Goal: Communication & Community: Answer question/provide support

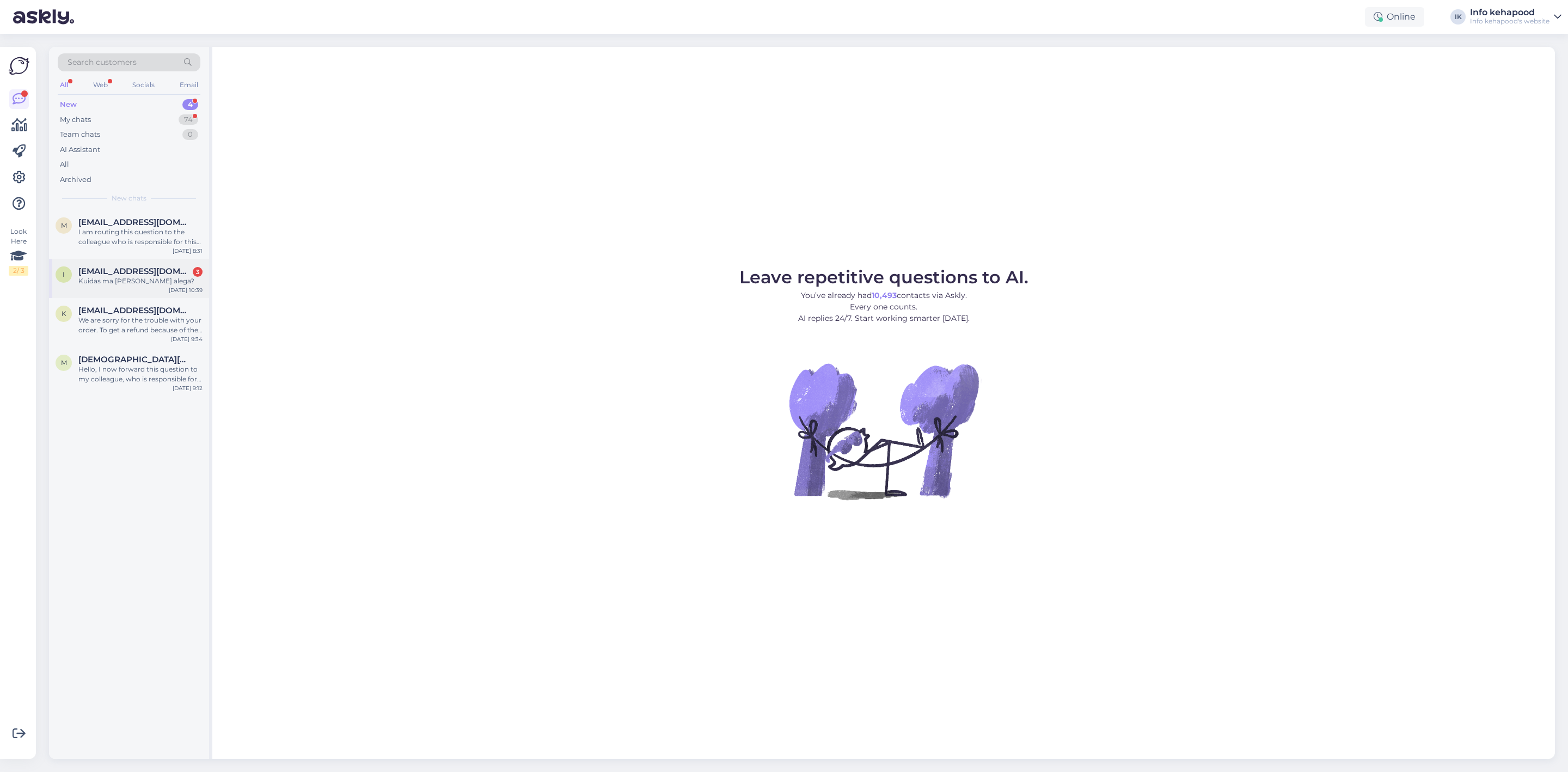
click at [87, 289] on div "i [EMAIL_ADDRESS][DOMAIN_NAME] 3 Kuidas ma [PERSON_NAME] alega? [DATE] 10:39" at bounding box center [129, 278] width 160 height 40
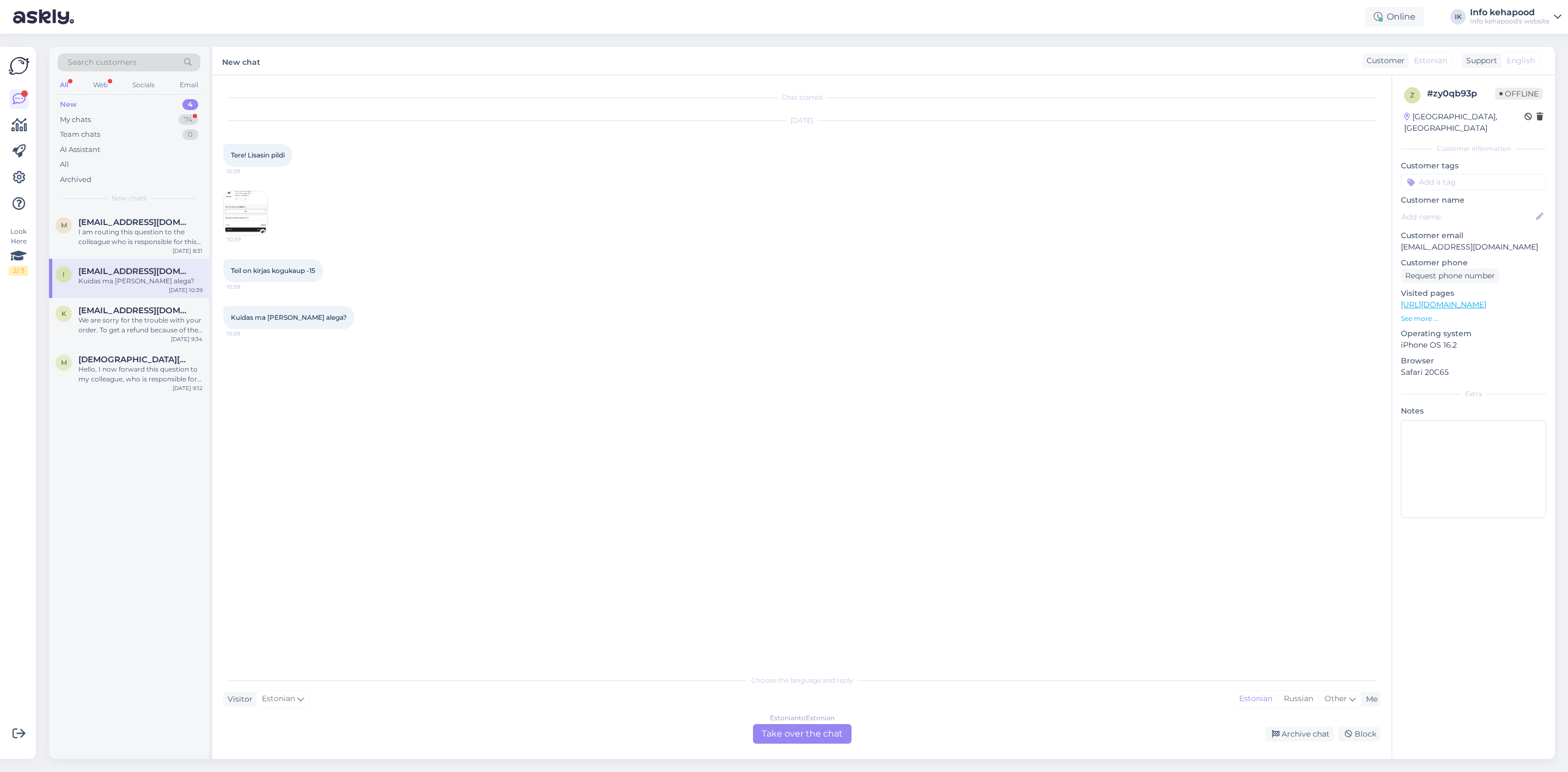
click at [240, 211] on img at bounding box center [246, 213] width 43 height 43
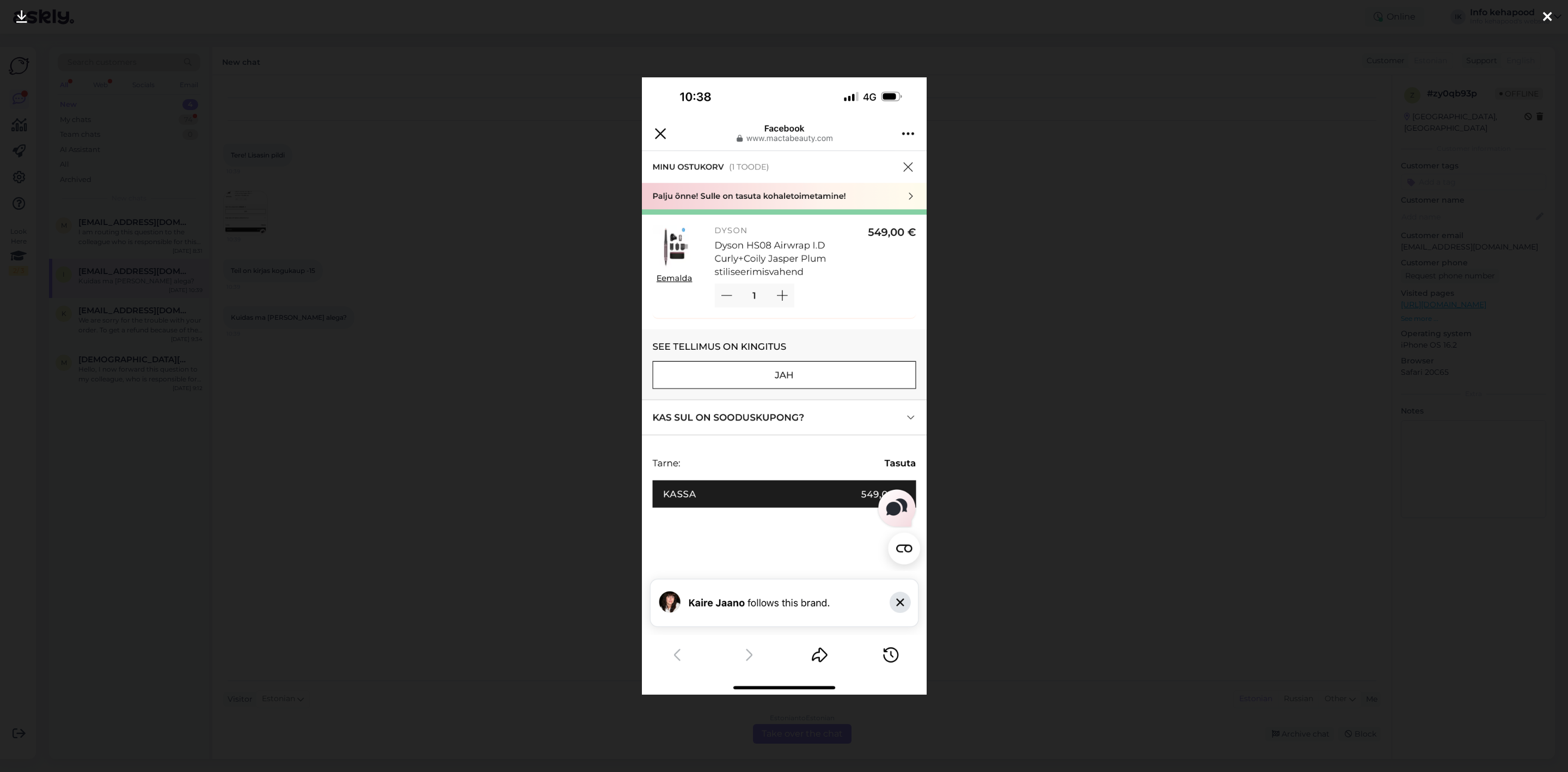
click at [426, 307] on div at bounding box center [784, 386] width 1568 height 772
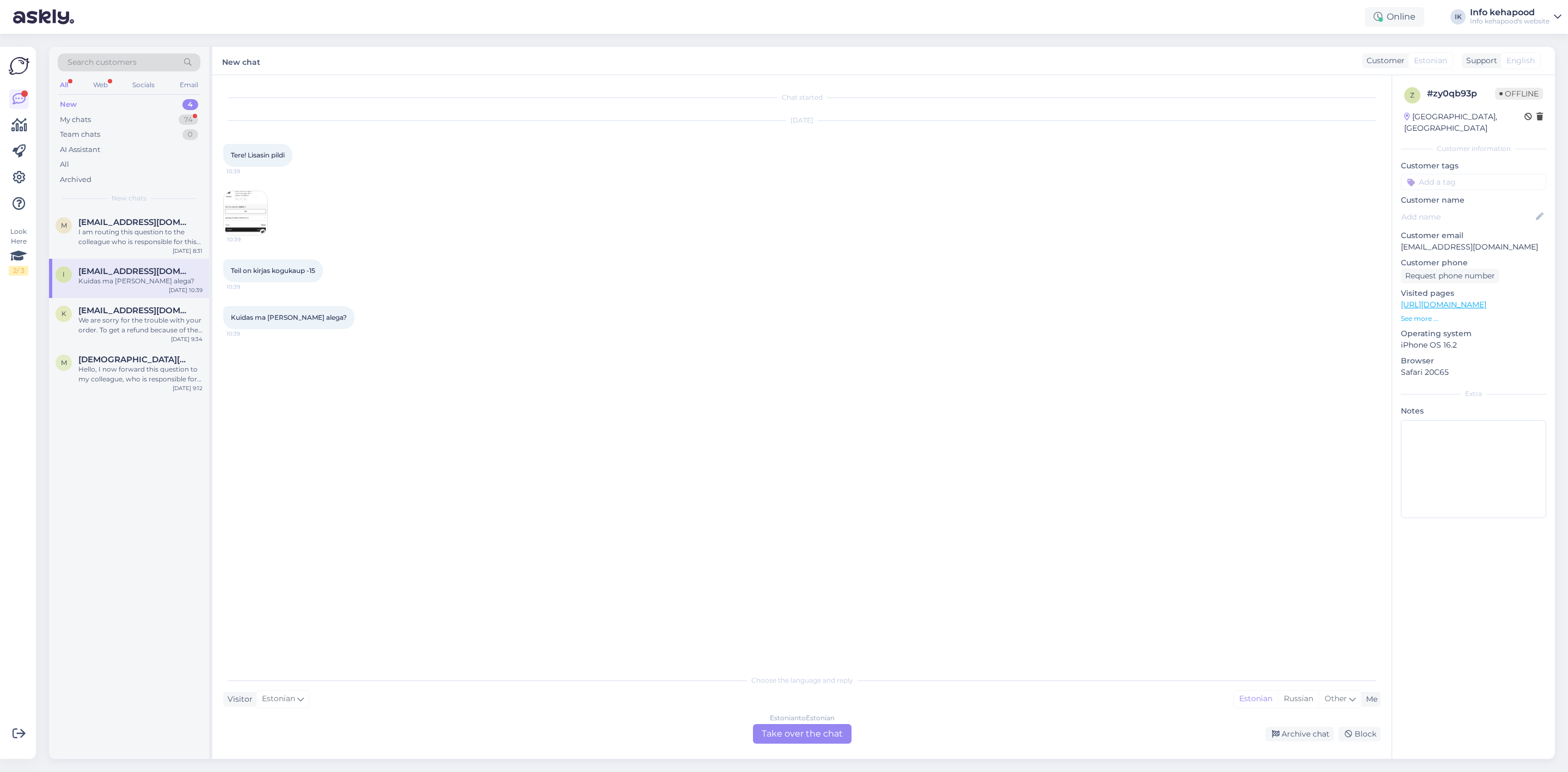
click at [261, 213] on img at bounding box center [246, 213] width 43 height 43
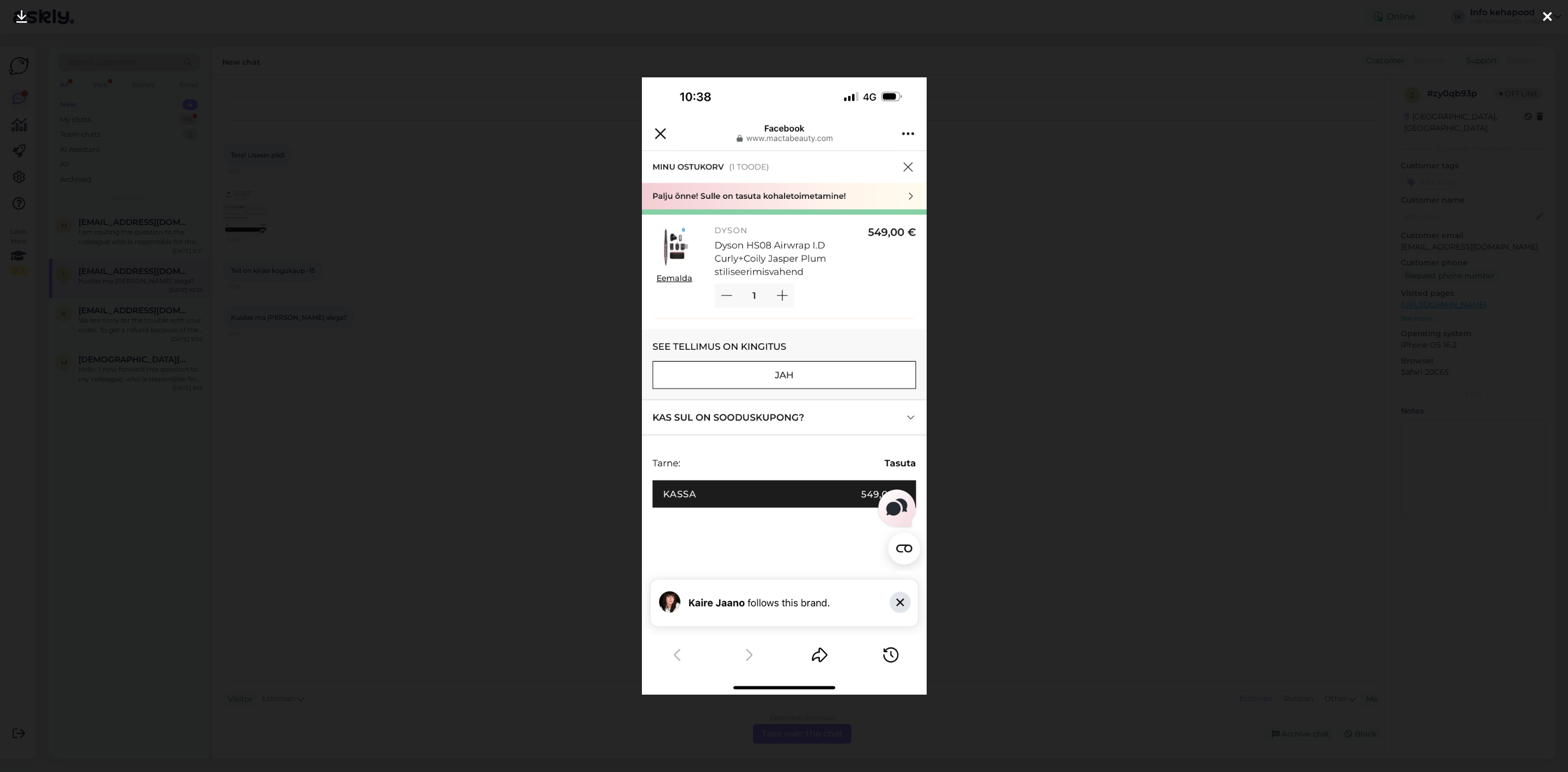
click at [488, 338] on div at bounding box center [784, 386] width 1568 height 772
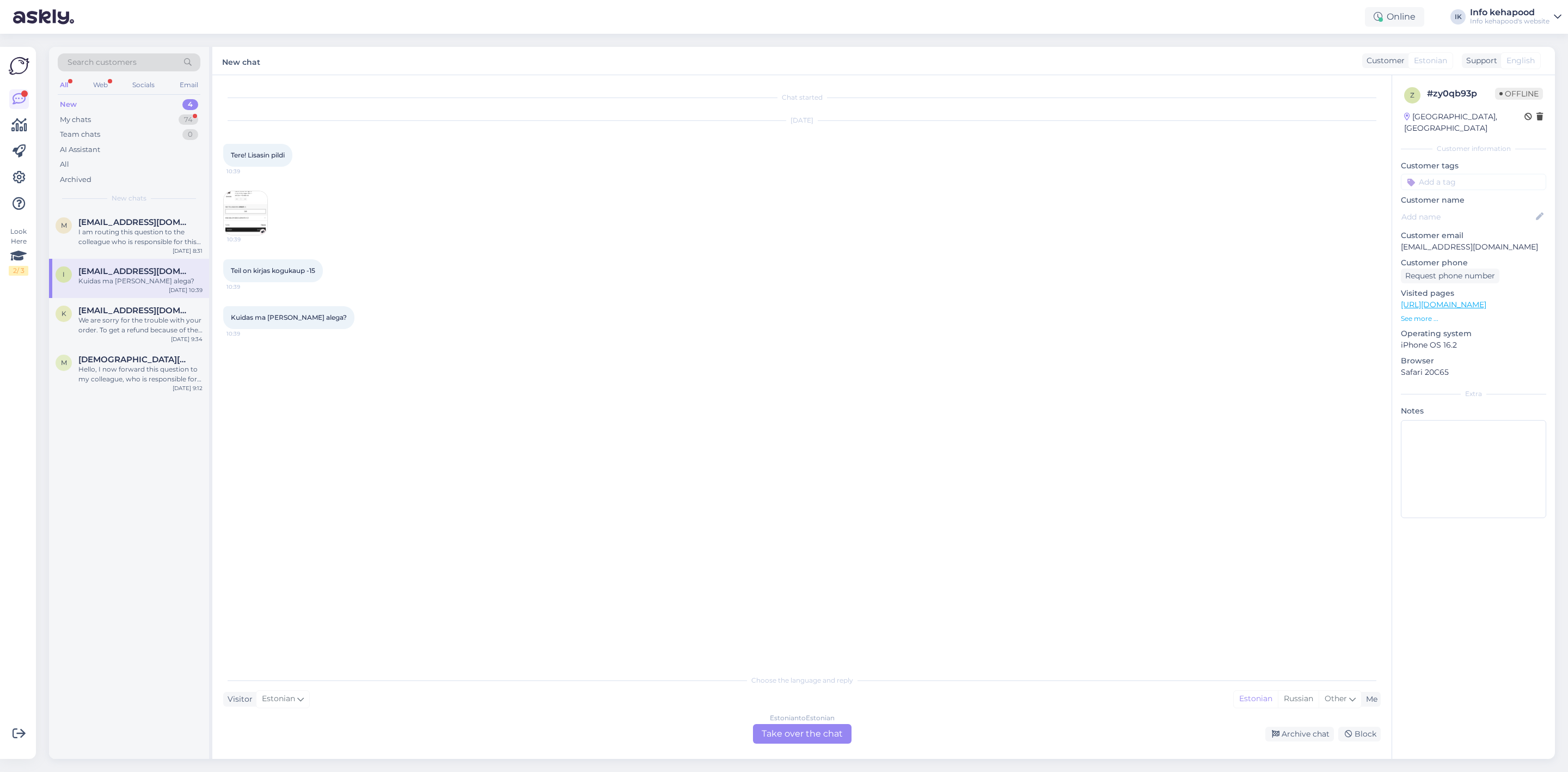
click at [770, 727] on div "Estonian to Estonian Take over the chat" at bounding box center [802, 733] width 98 height 19
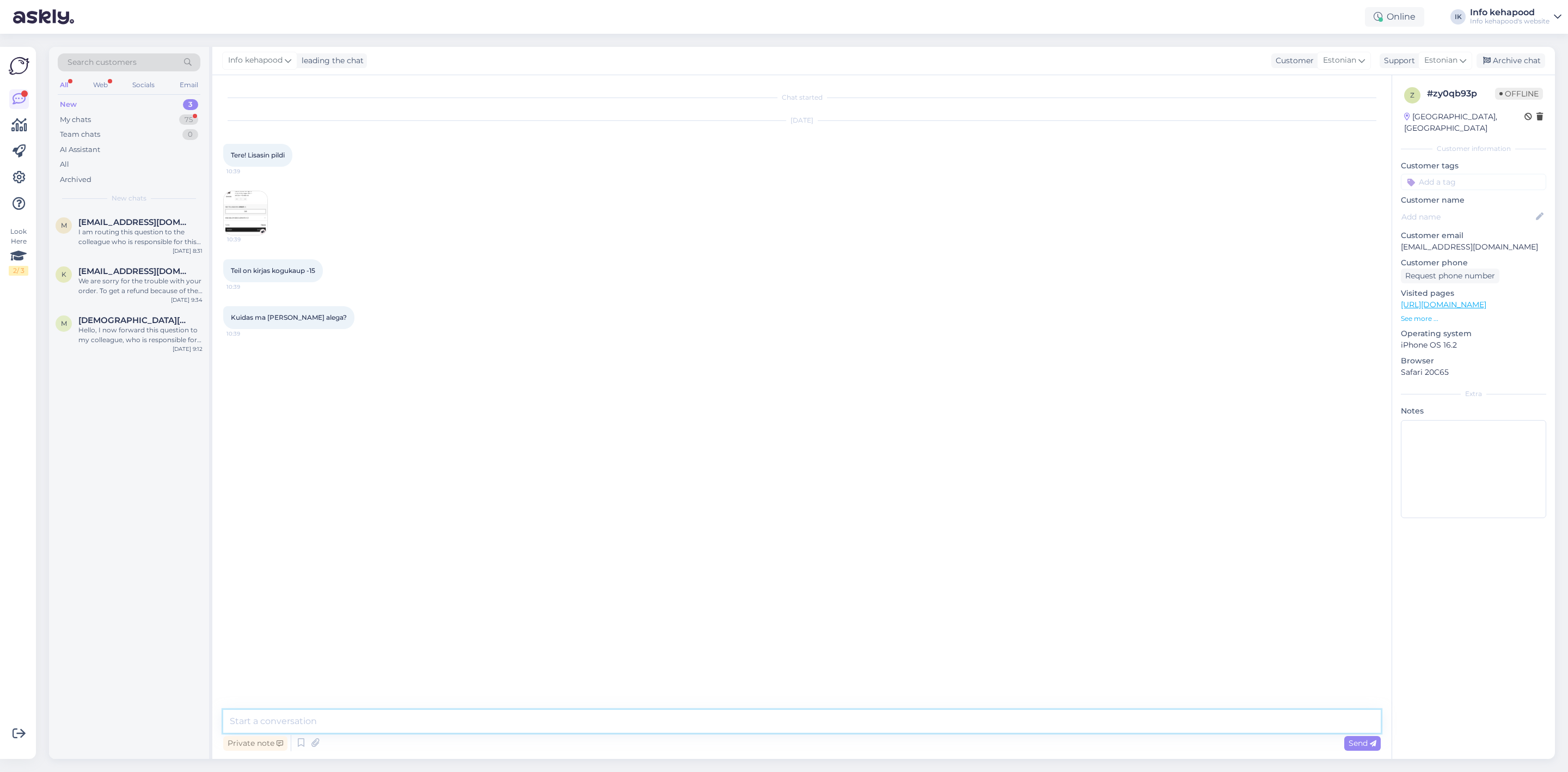
click at [685, 729] on textarea at bounding box center [802, 721] width 1158 height 23
click at [251, 211] on img at bounding box center [246, 213] width 43 height 43
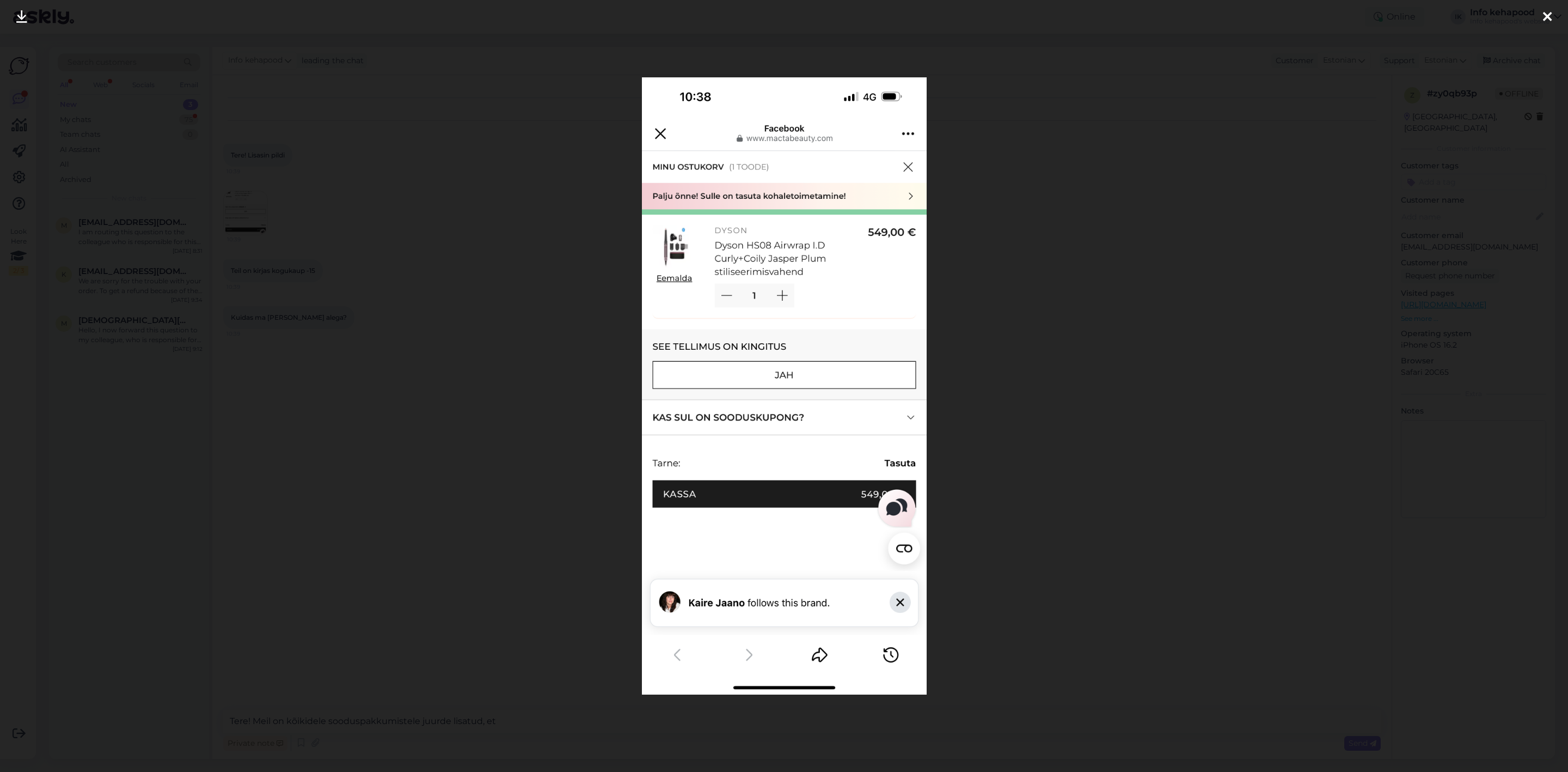
click at [1067, 243] on div at bounding box center [784, 386] width 1568 height 772
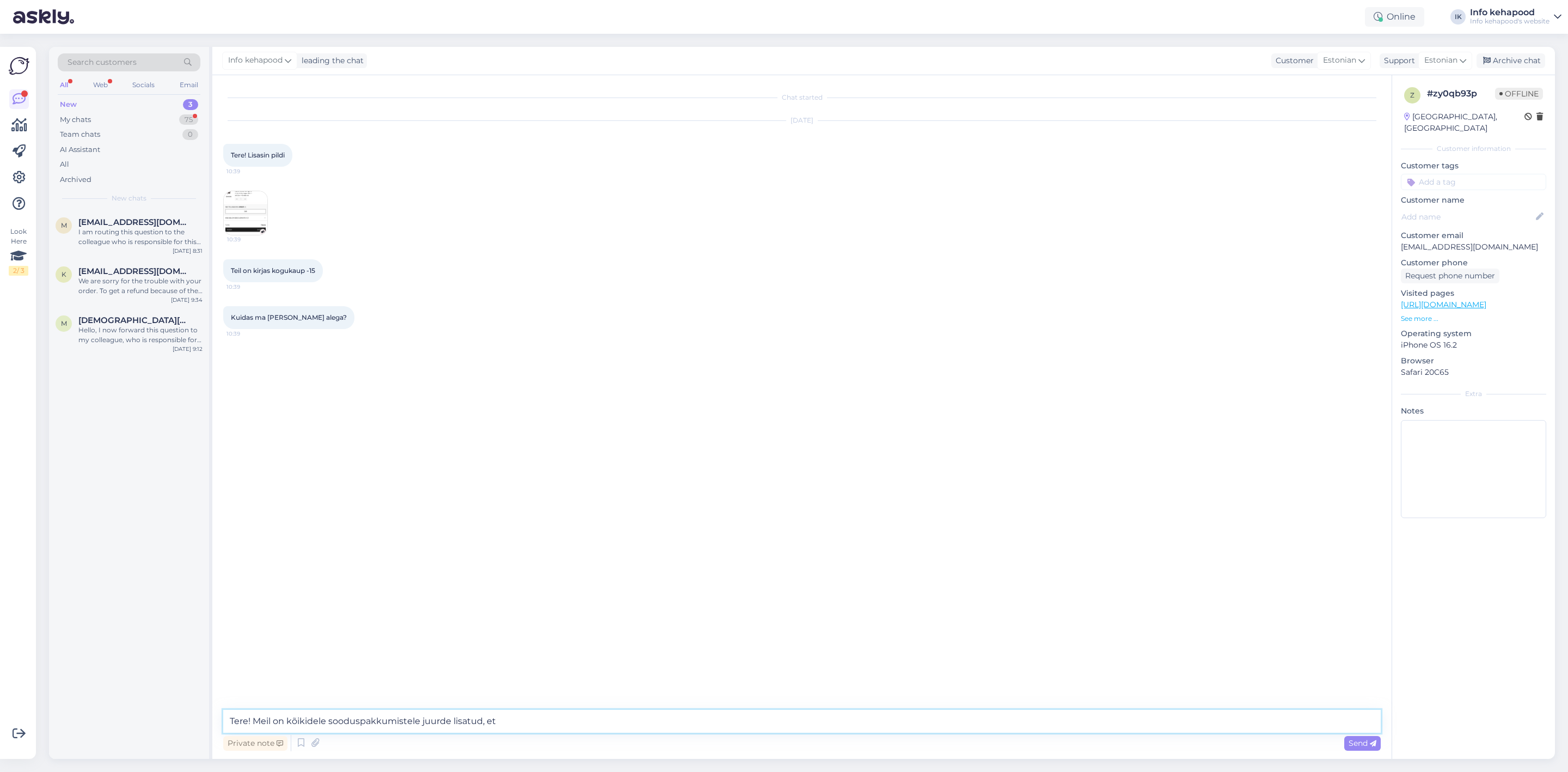
click at [553, 724] on textarea "Tere! Meil on kõikidele sooduspakkumistele juurde lisatud, et" at bounding box center [802, 721] width 1158 height 23
type textarea "Tere! Meil on kõikidele sooduspakkumistele juurde lisatud, et soodustus ei keti…"
paste textarea
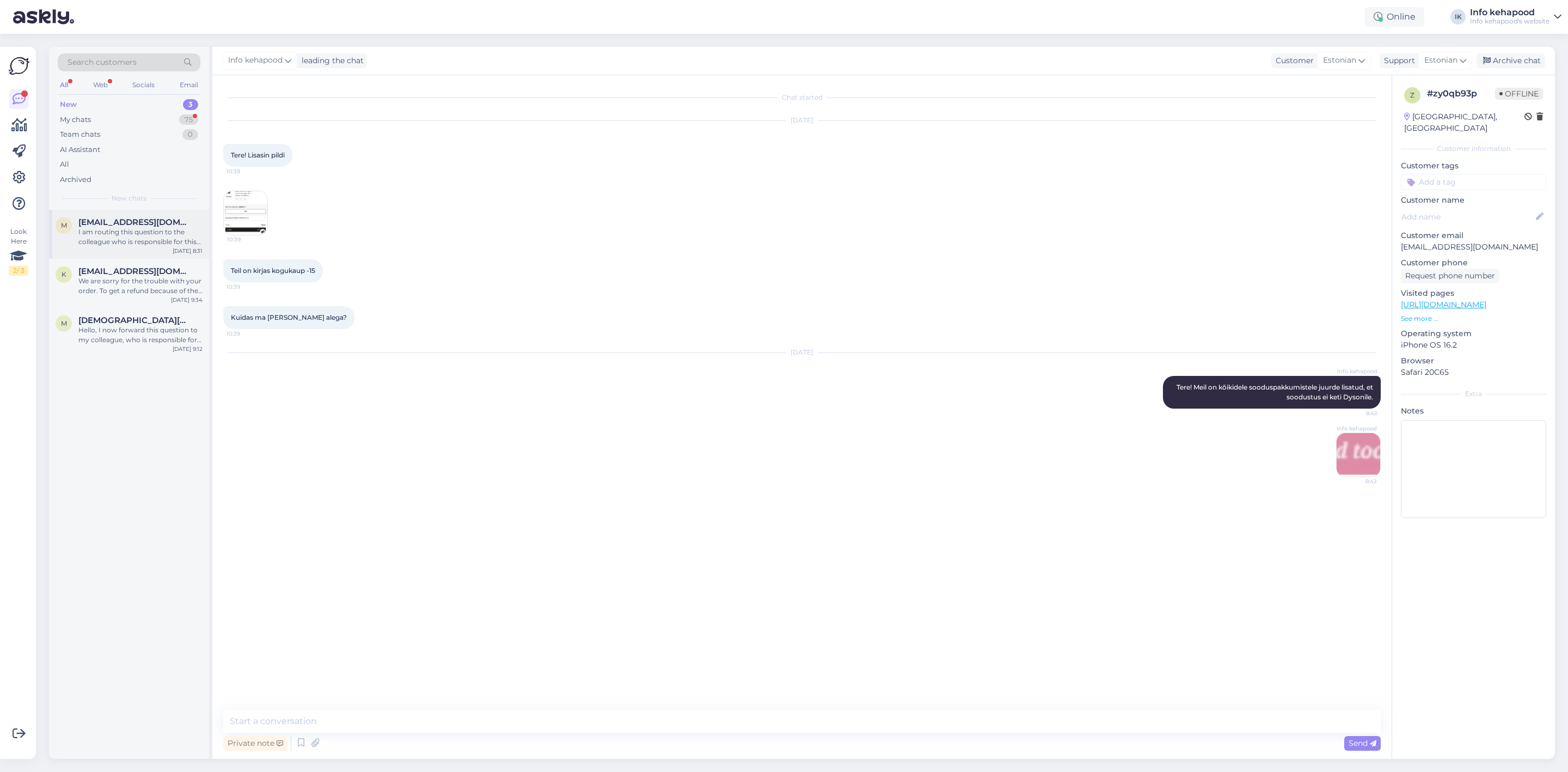
click at [84, 223] on span "[EMAIL_ADDRESS][DOMAIN_NAME]" at bounding box center [135, 222] width 113 height 10
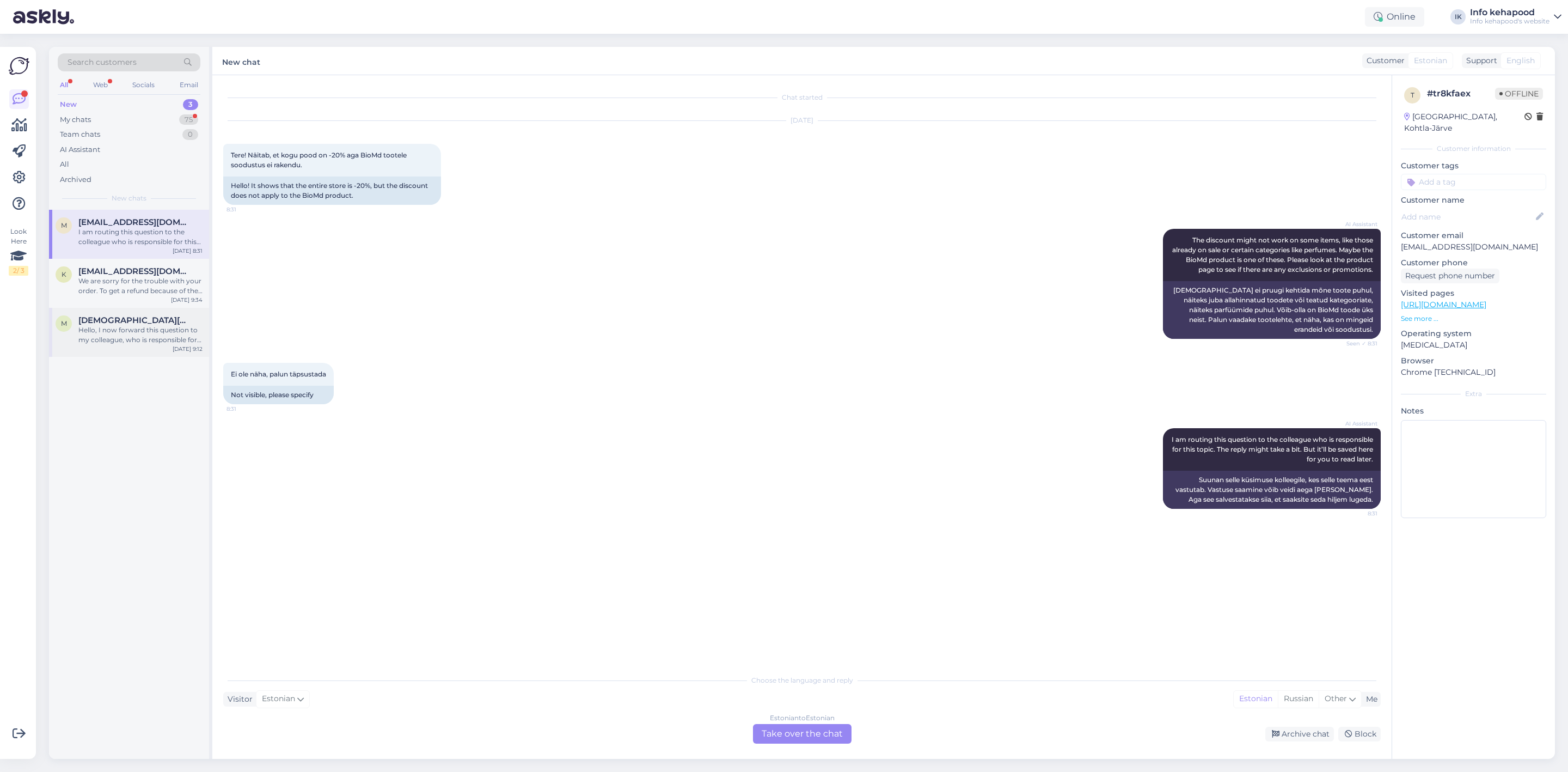
click at [135, 308] on div "m [DEMOGRAPHIC_DATA][DOMAIN_NAME] Hello, I now forward this question to my coll…" at bounding box center [129, 332] width 160 height 49
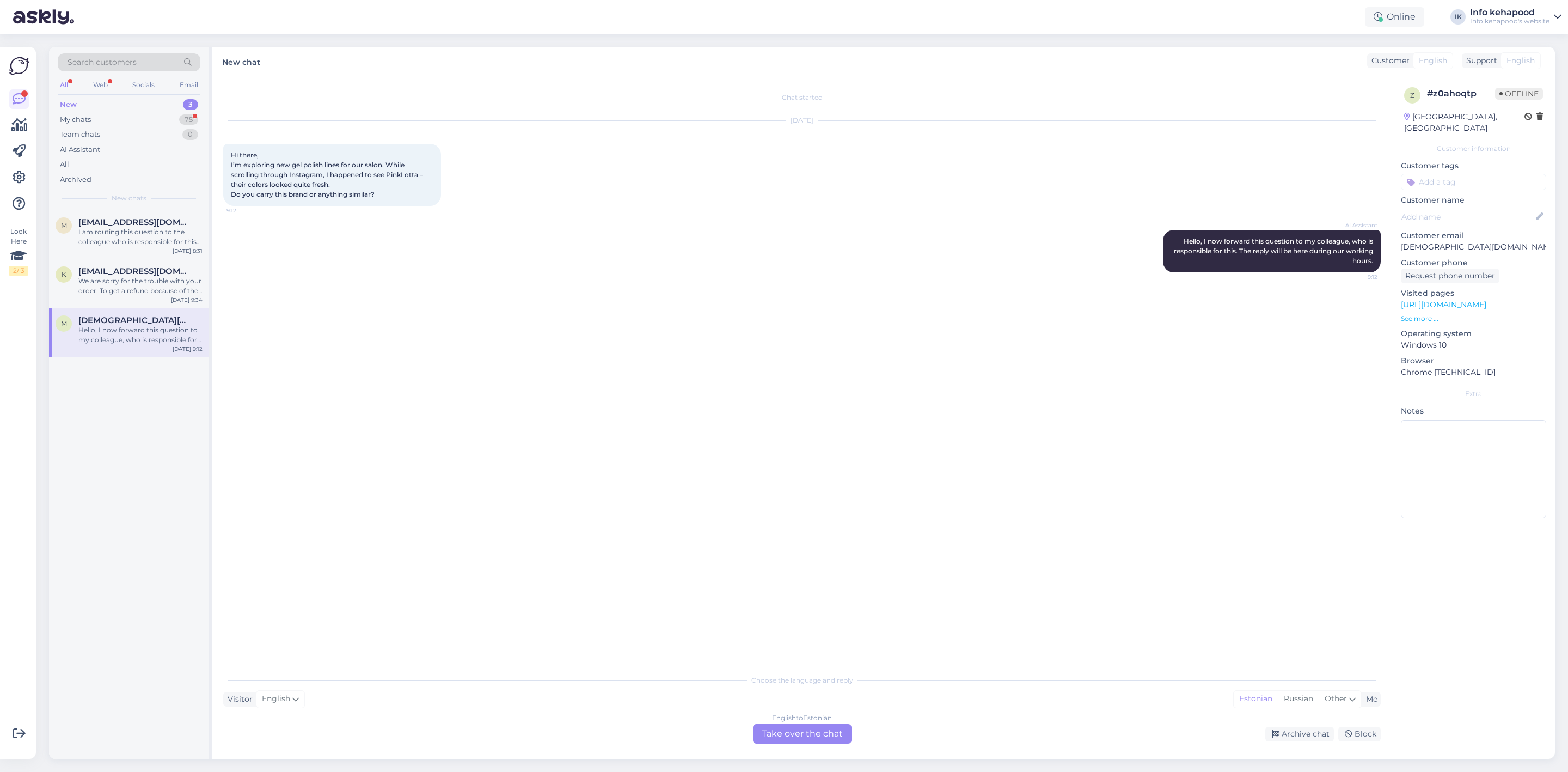
click at [774, 735] on div "English to Estonian Take over the chat" at bounding box center [802, 733] width 98 height 19
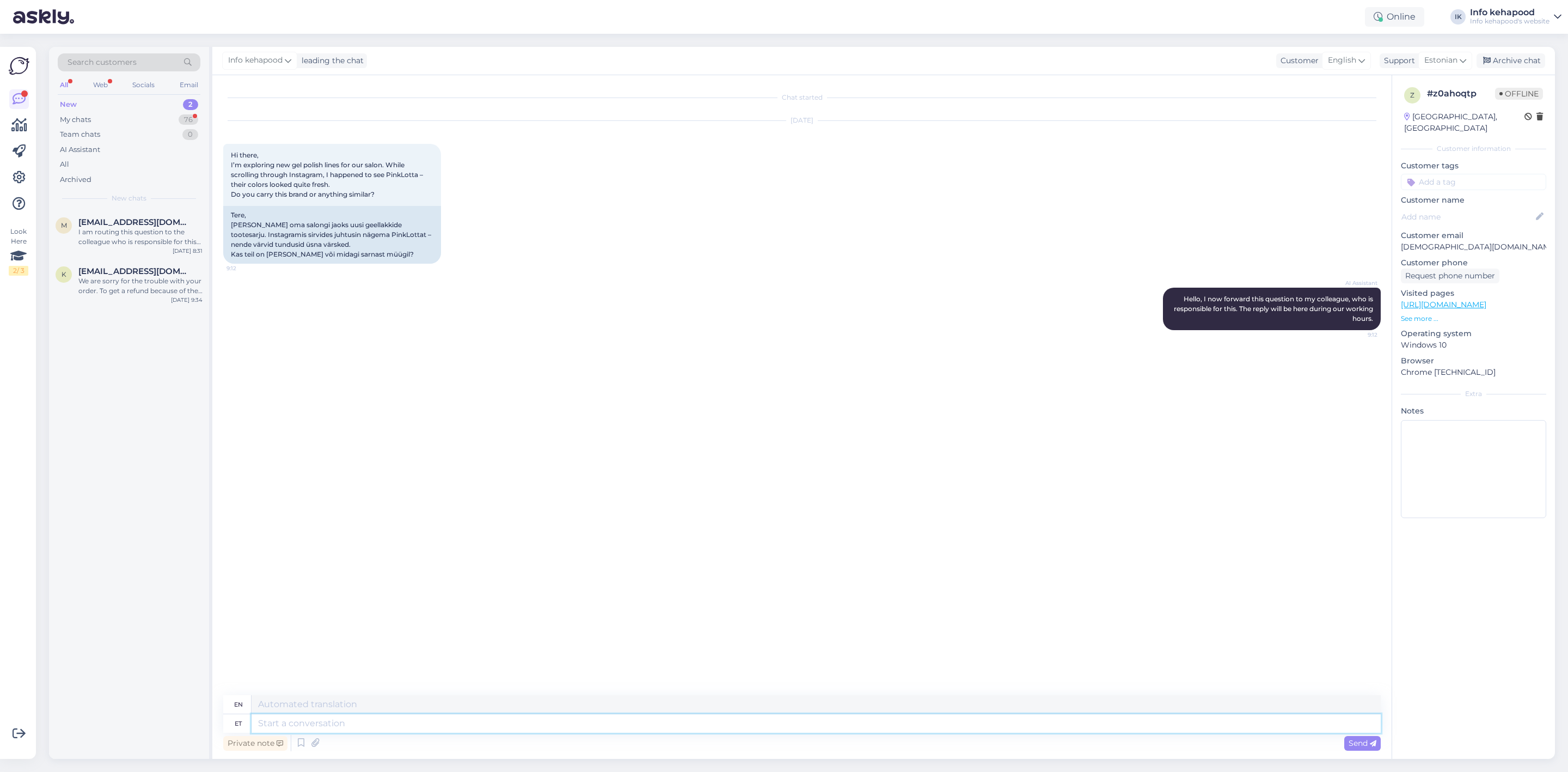
click at [761, 716] on textarea at bounding box center [816, 723] width 1129 height 19
type textarea "Hi!"
type textarea "Hi! You c"
type textarea "Hi! You"
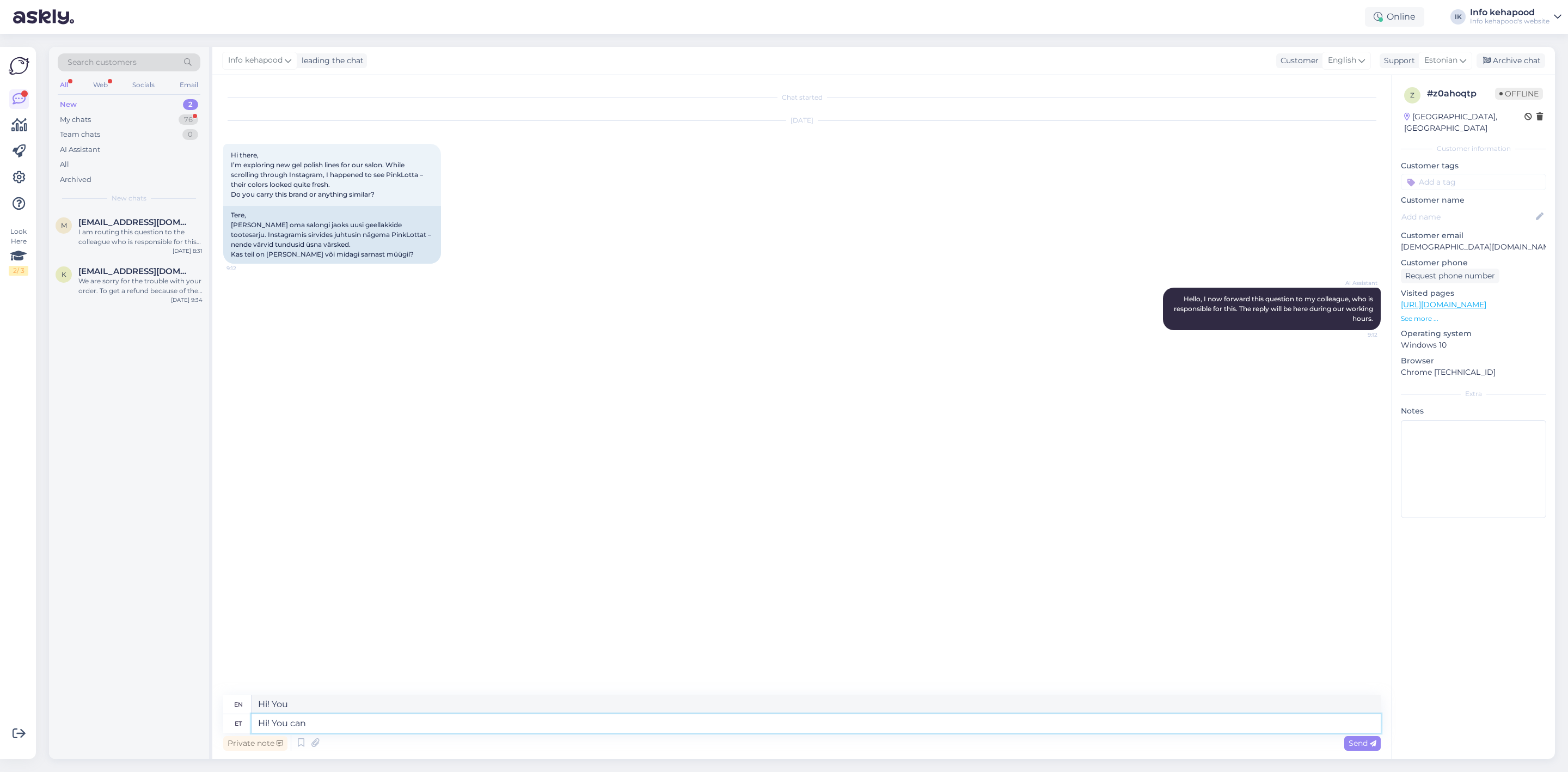
type textarea "Hi! You can s"
type textarea "Hi! You can"
type textarea "Hi! You can search"
type textarea "Hi! You can search our"
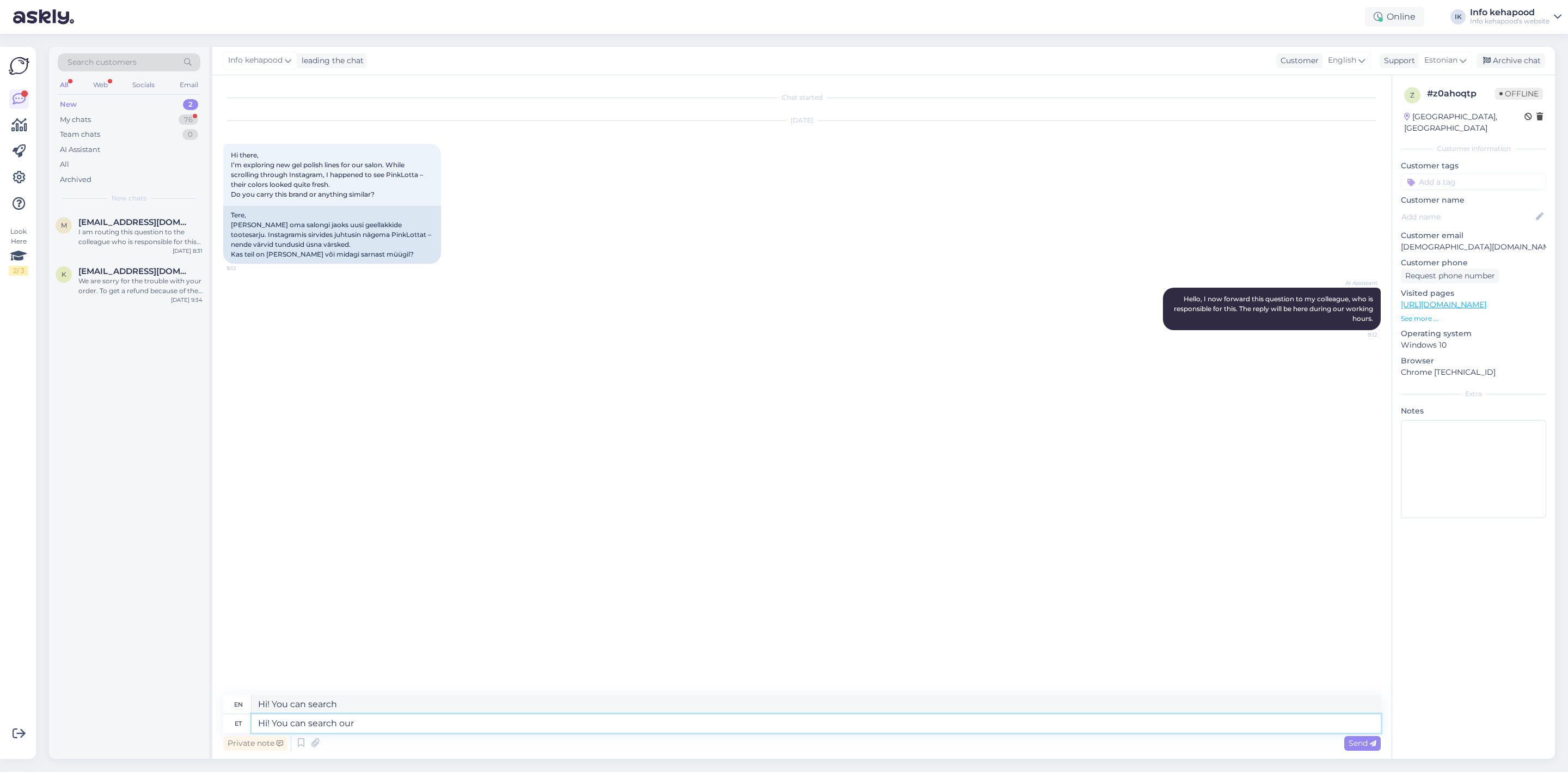
type textarea "Hi! You can search our"
type textarea "Hi! You can search our brans"
type textarea "Hi! You can search our brands"
type textarea "Hi! You can search our brands in"
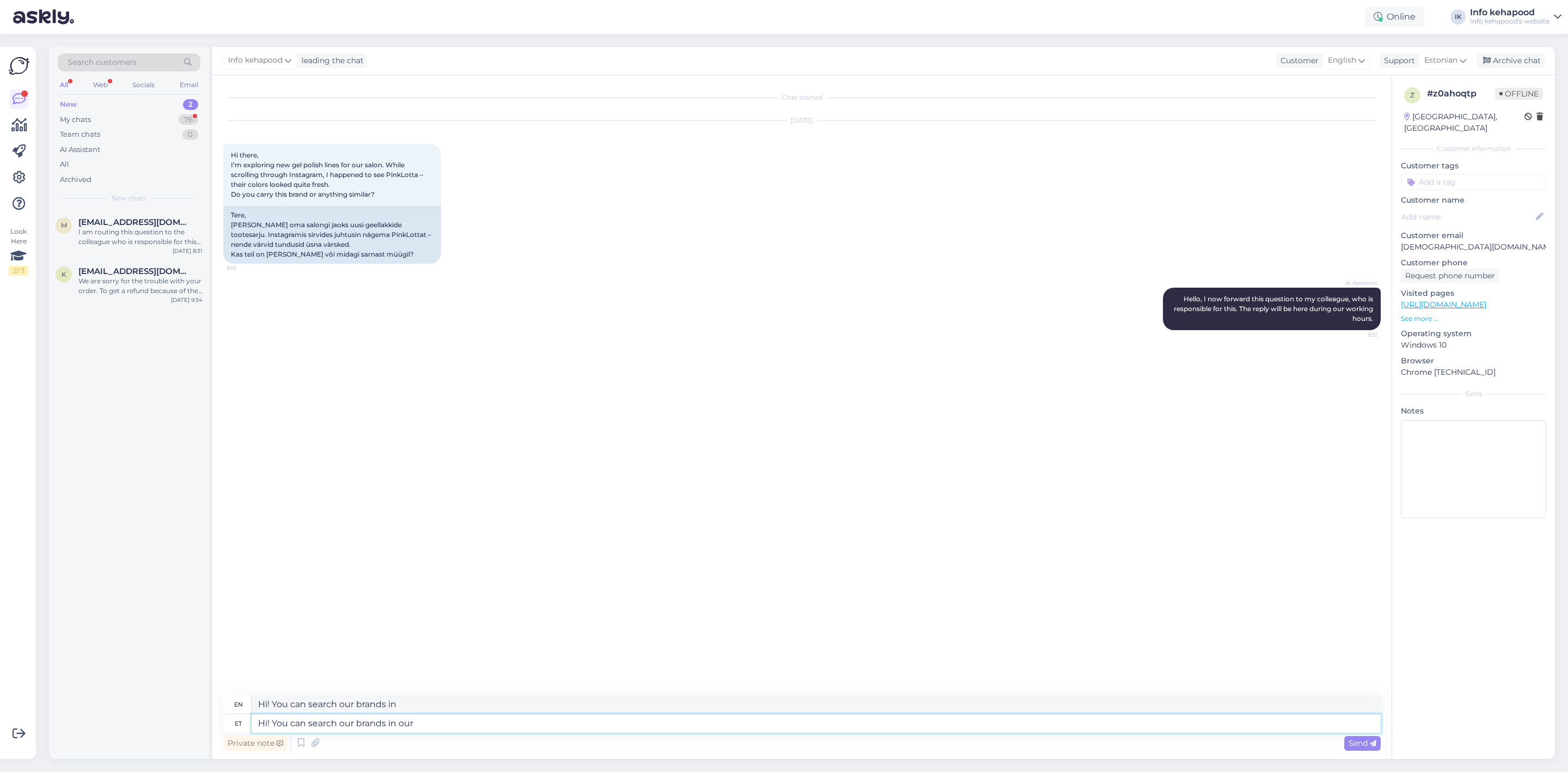
type textarea "Hi! You can search our brands in our"
type textarea "Hi! You can search our brands in our website."
type textarea "Hi! You can search our brands in our website. We d"
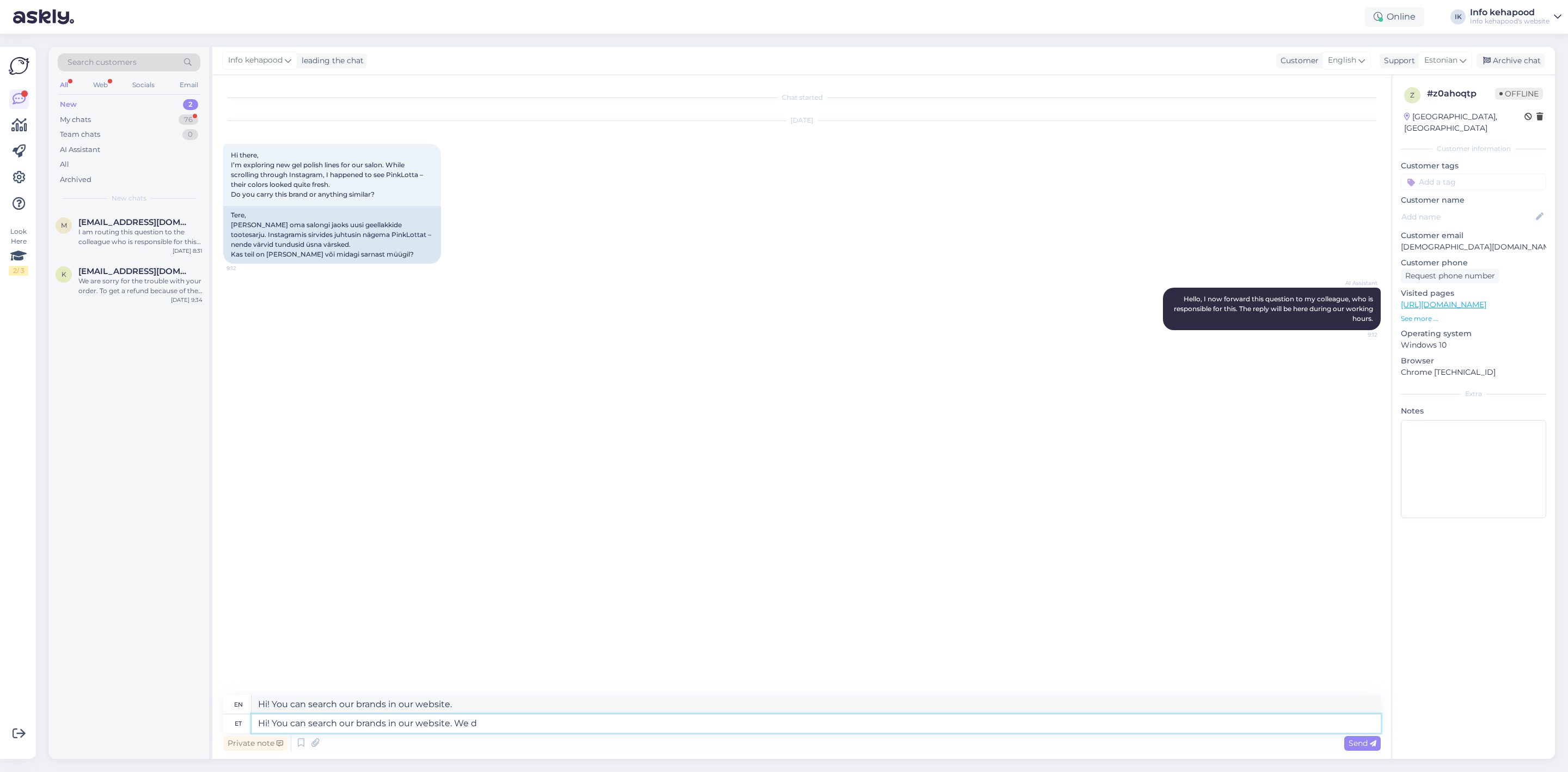
type textarea "Hi! You can search our brands in our website. We"
type textarea "Hi! You can search our brands in our website. We do"
type textarea "Hi! You can search our brands in our website. We [PERSON_NAME]"
type textarea "Hi! You can search our brands in our website. We donate"
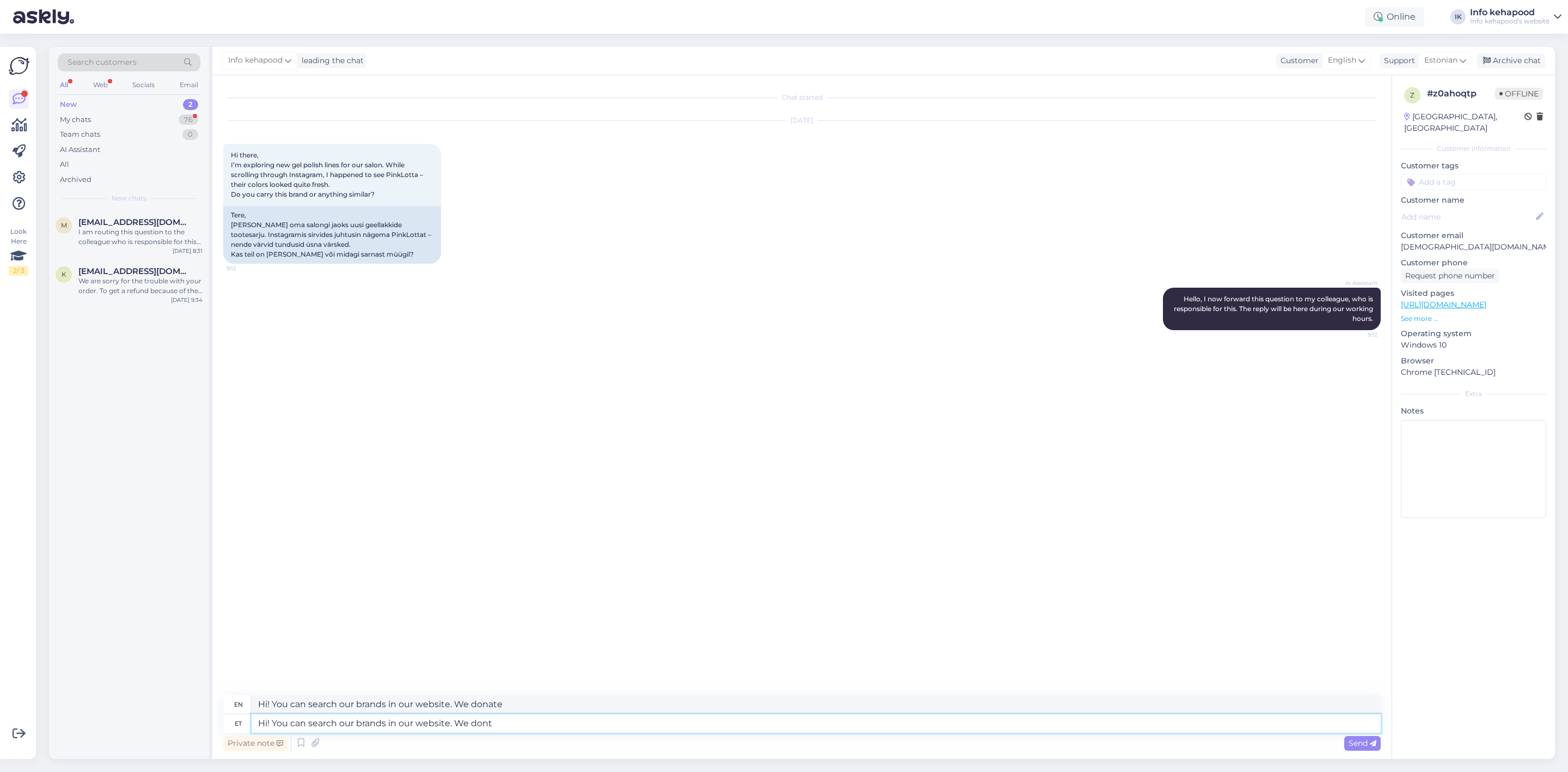
type textarea "Hi! You can search our brands in our website. We dont"
type textarea "Hi! You can search our brands in our website. We don't"
type textarea "Hi! You can search our brands in our website. We dont work"
type textarea "Hi! You can search our brands in our website. We don't work"
type textarea "Hi! You can search our brands in our website. We dont work with P"
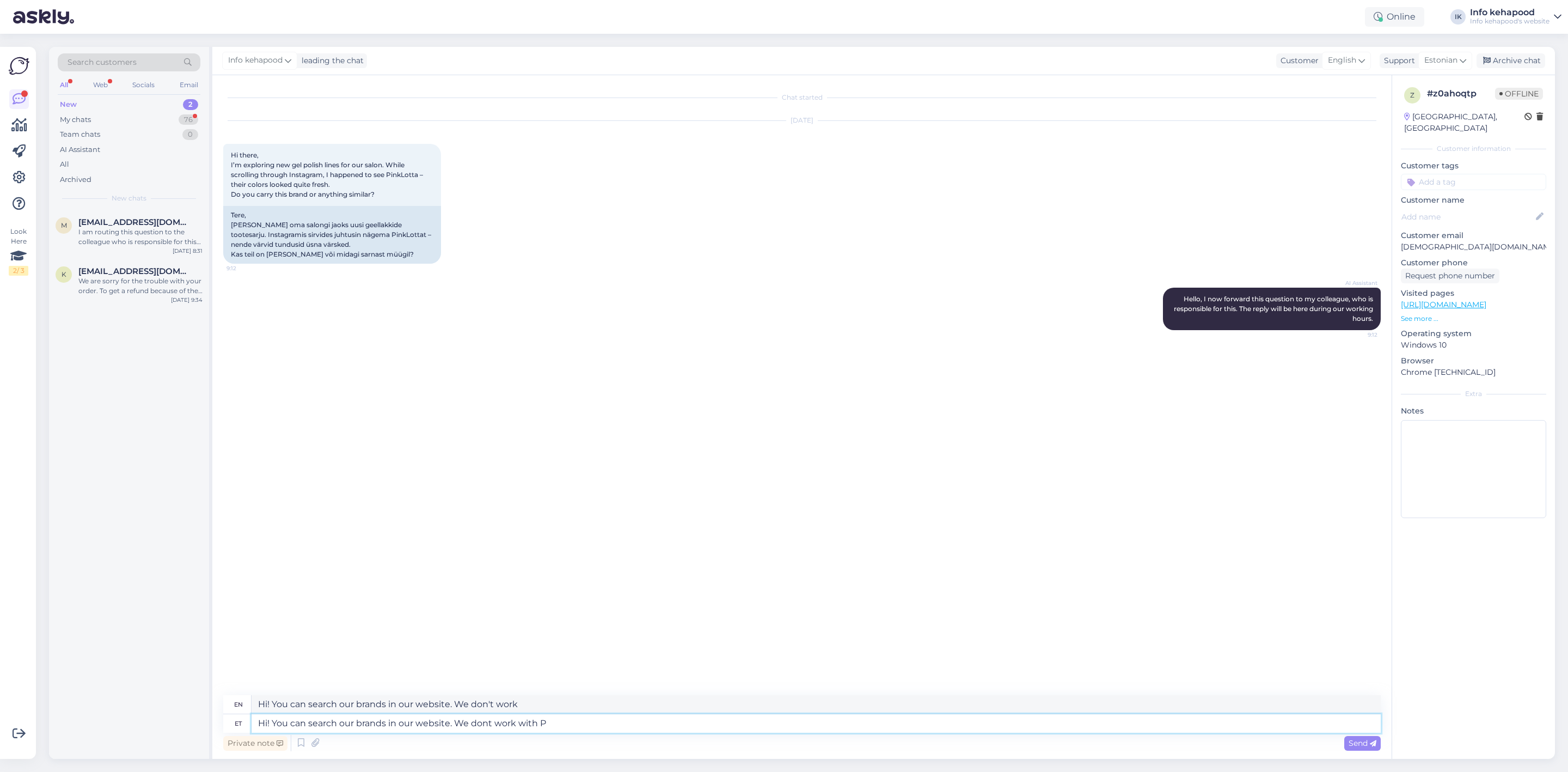
type textarea "Hi! You can search our brands in our website. We don't work with"
type textarea "Hi! You can search our brands in our website. We dont work with Pink n"
type textarea "Hi! You can search our brands in our website. We don't work with Pink n"
type textarea "Hi! You can search our brands in our website. We dont work with Pink L"
type textarea "Hi! You can search our brands in our website. We don't work with [PERSON_NAME]"
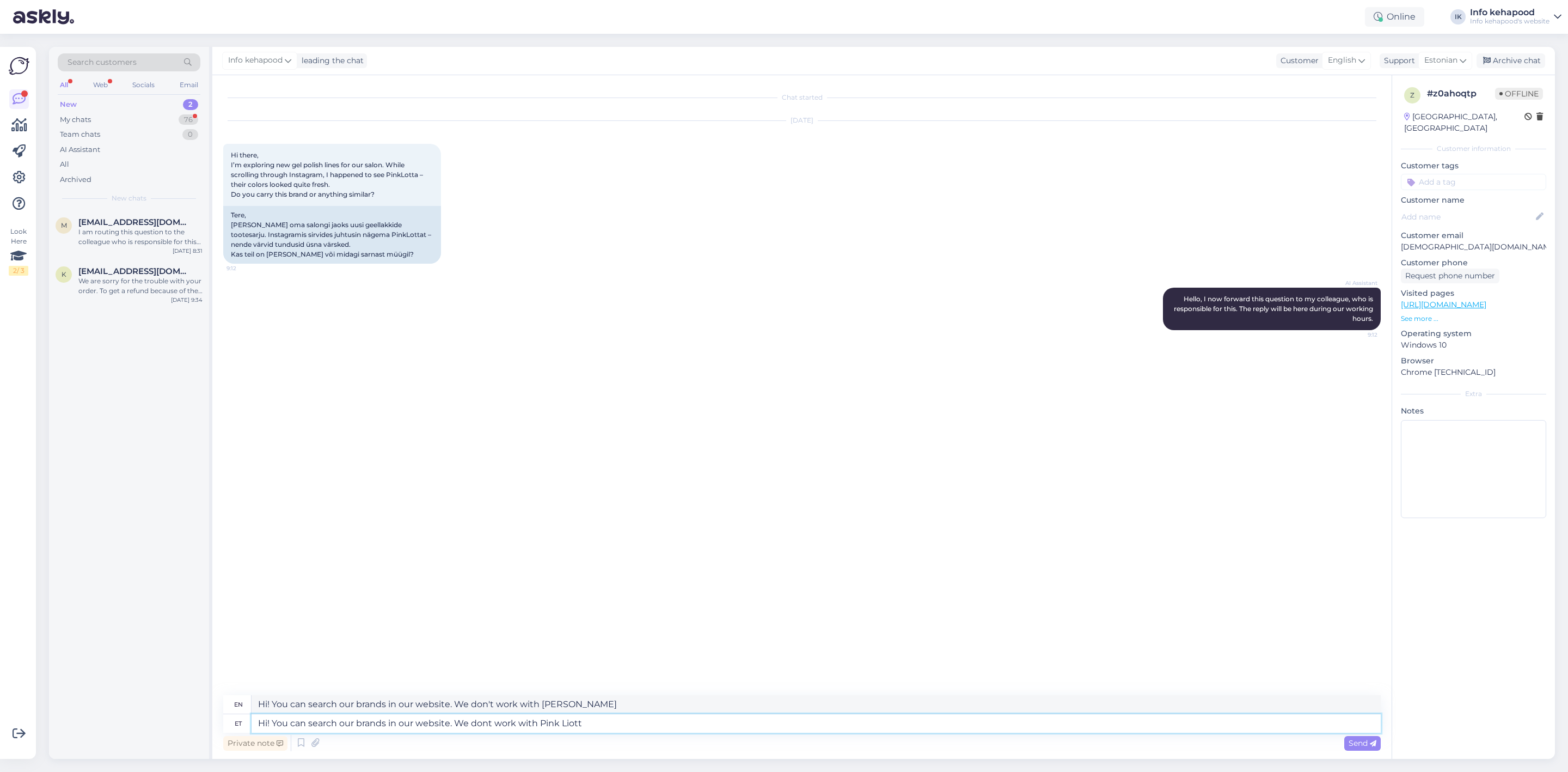
type textarea "Hi! You can search our brands in our website. We dont work with Pink [PERSON_NA…"
type textarea "Hi! You can search our brands in our website. We don't work with Pink [PERSON_N…"
drag, startPoint x: 598, startPoint y: 732, endPoint x: 557, endPoint y: 723, distance: 42.0
click at [557, 723] on textarea "Hi! You can search our brands in our website. We dont work with Pink [PERSON_NA…" at bounding box center [816, 723] width 1129 height 19
type textarea "Hi! You can search our brands in our website. We dont work with PinkLotta."
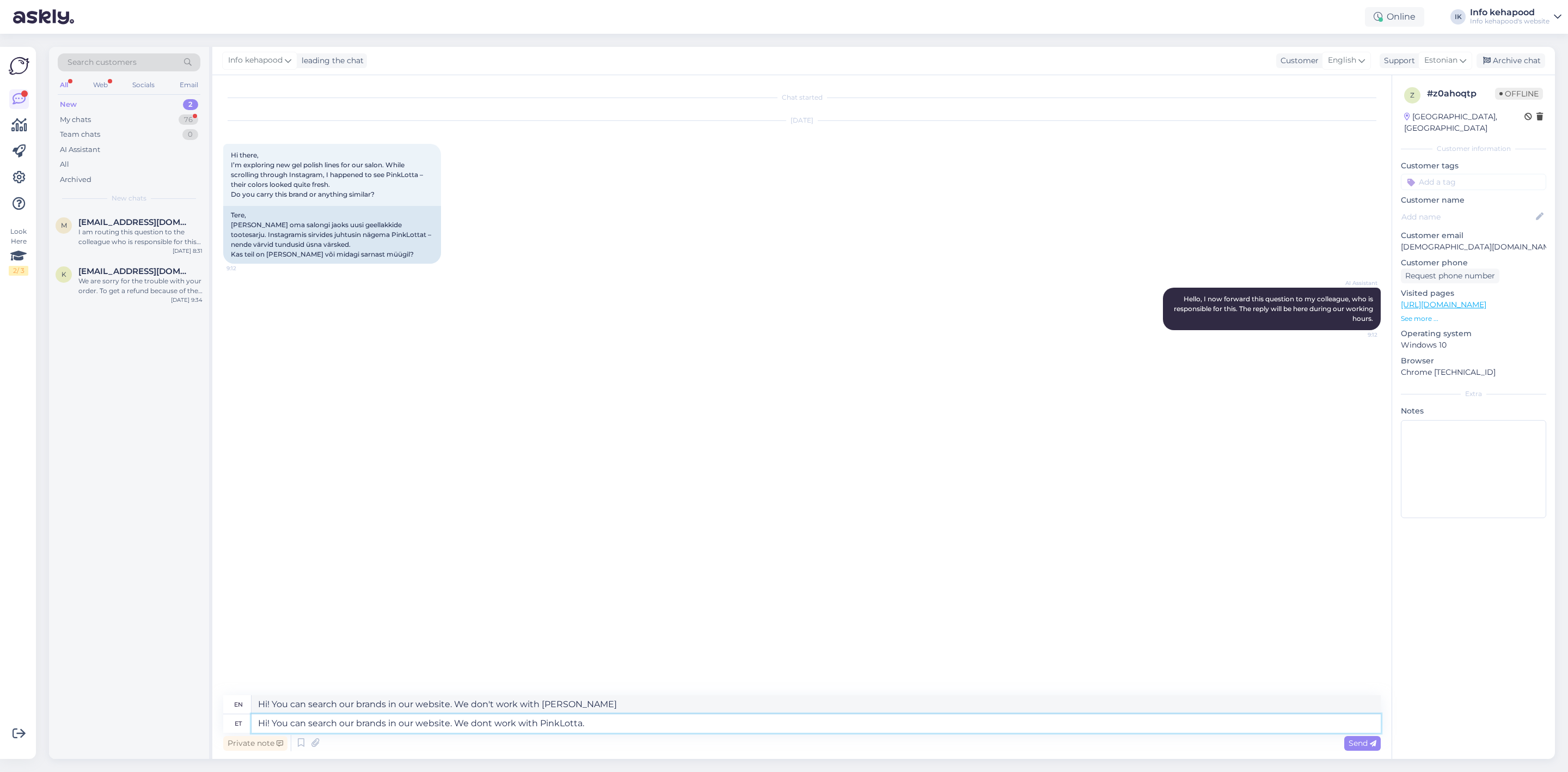
type textarea "Hi! You can search our brands in our website. We don't work with [PERSON_NAME]."
type textarea "Hi! You can search our brands in our website. We dont work with PinkLotta."
drag, startPoint x: 600, startPoint y: 728, endPoint x: 216, endPoint y: 708, distance: 384.5
click at [216, 708] on div "Chat started [DATE] Hi there, I’m exploring new gel polish lines for our salon.…" at bounding box center [802, 417] width 1180 height 684
paste textarea "Hi! You can browse the brands we carry on our website. At the moment, we don’t …"
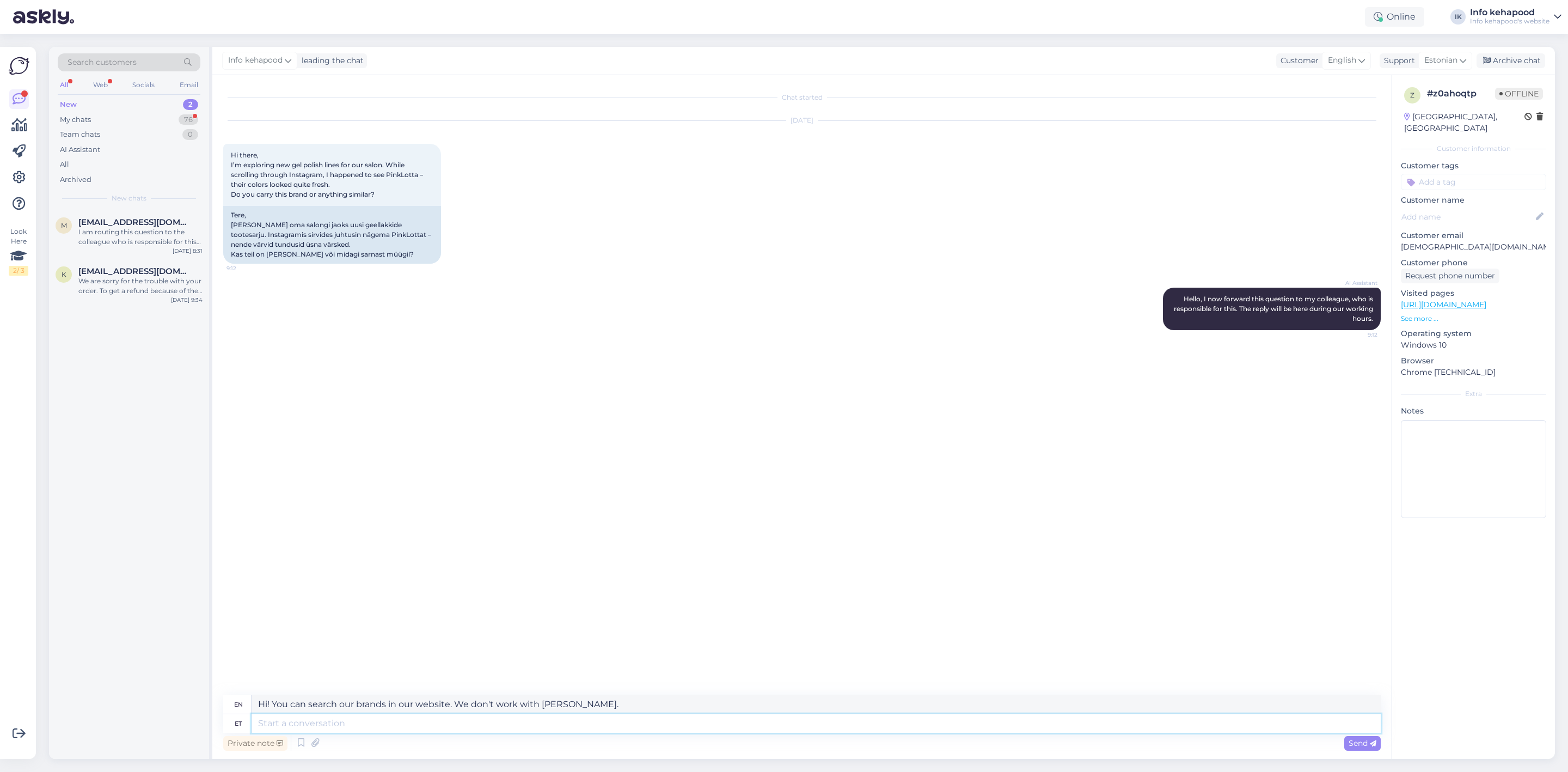
type textarea "Hi! You can browse the brands we carry on our website. At the moment, we don’t …"
type textarea "Hi! You can browse the brands we carry on our website. At the moment, we don't …"
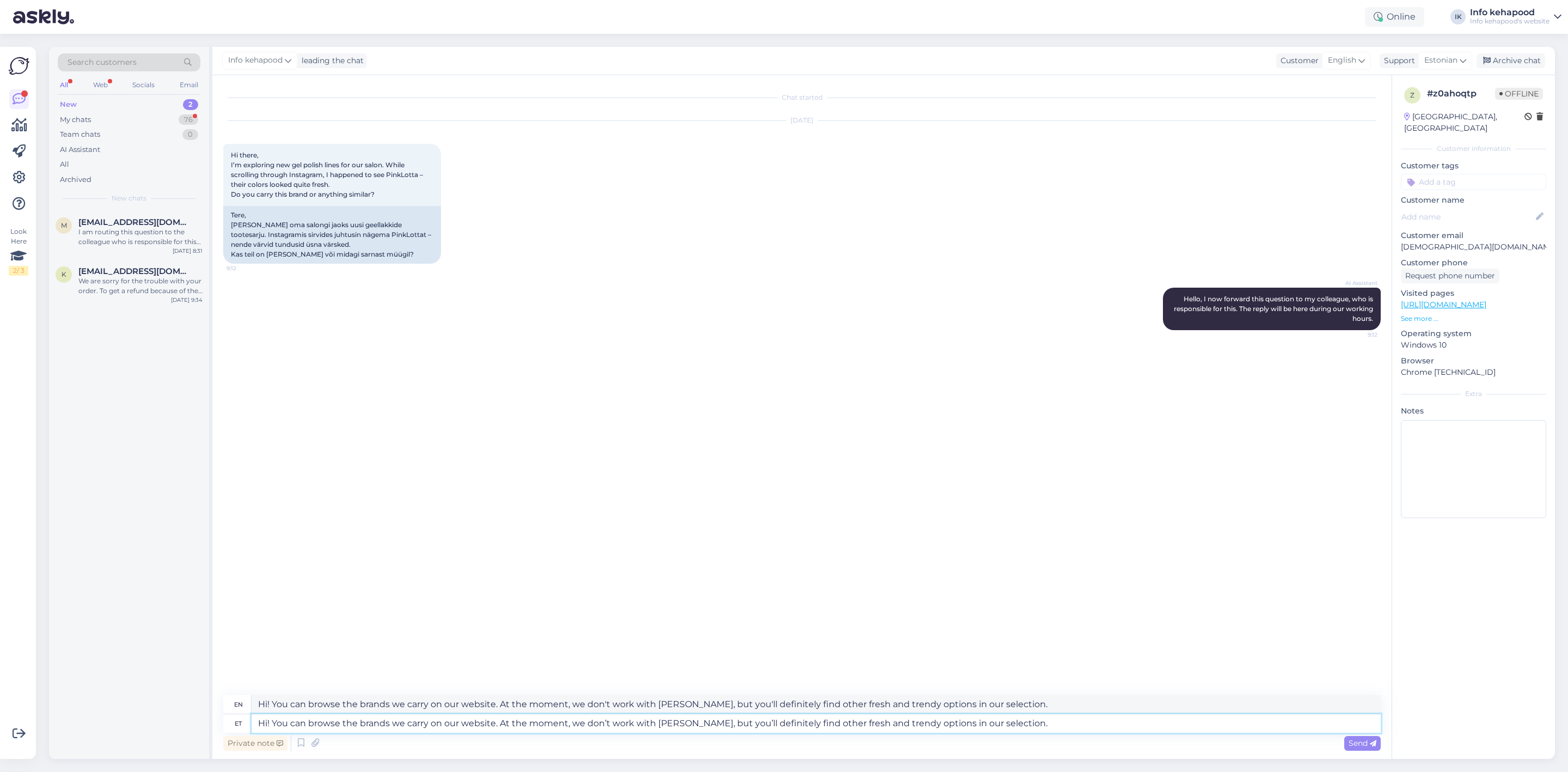
paste textarea "Hi! You can browse the brands we carry on our website. At the moment, we don’t …"
type textarea "Hi! You can browse the brands we carry on our website. At the moment, we don’t …"
type textarea "Hi! You can browse the brands we carry on our website. At the moment, we don't …"
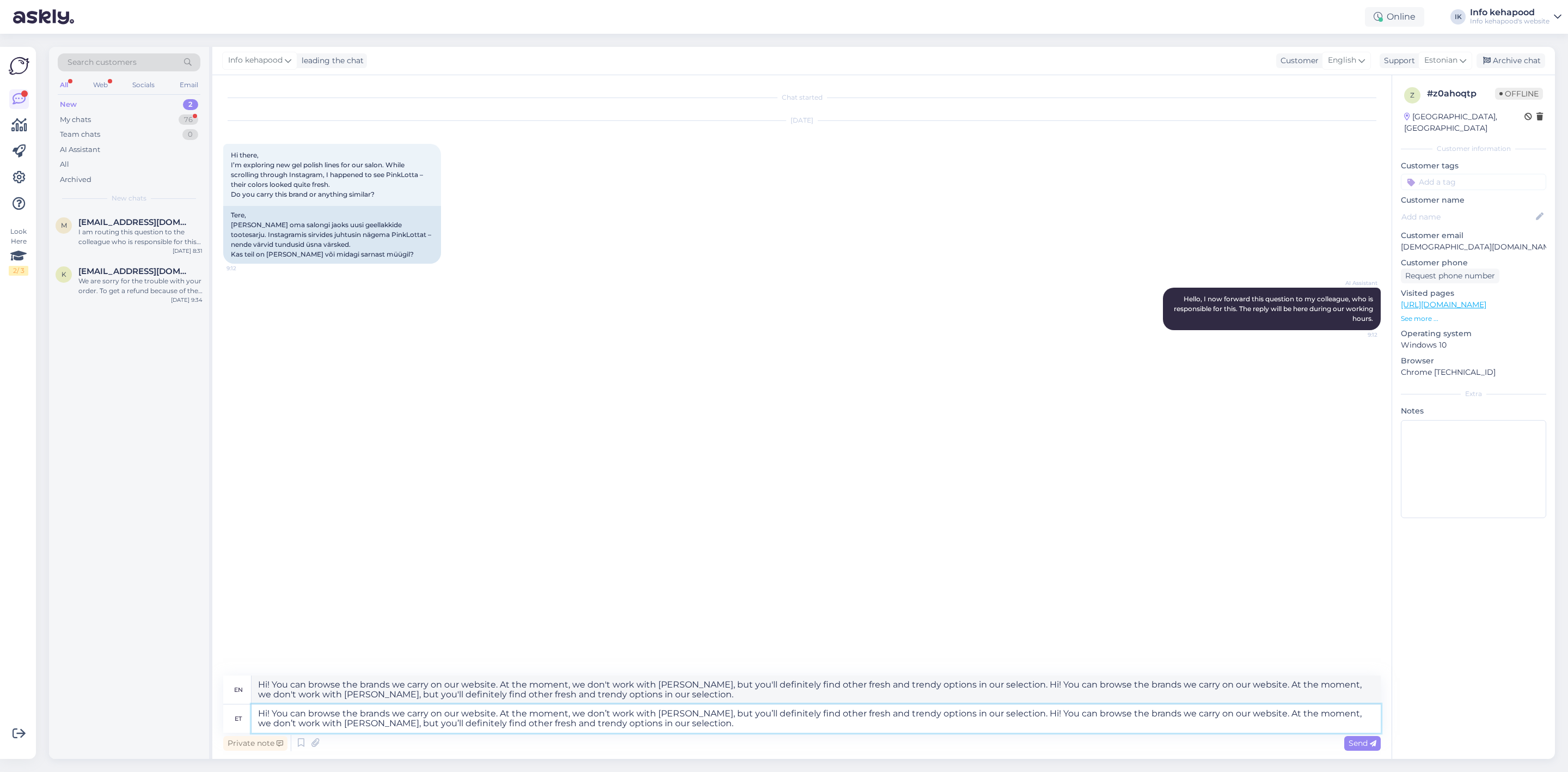
drag, startPoint x: 1014, startPoint y: 712, endPoint x: 1111, endPoint y: 768, distance: 112.0
click at [1111, 768] on div "Search customers All Web Socials Email New 2 My chats 76 Team chats 0 AI Assist…" at bounding box center [805, 403] width 1526 height 738
type textarea "Hi! You can browse the brands we carry on our website. At the moment, we don’t …"
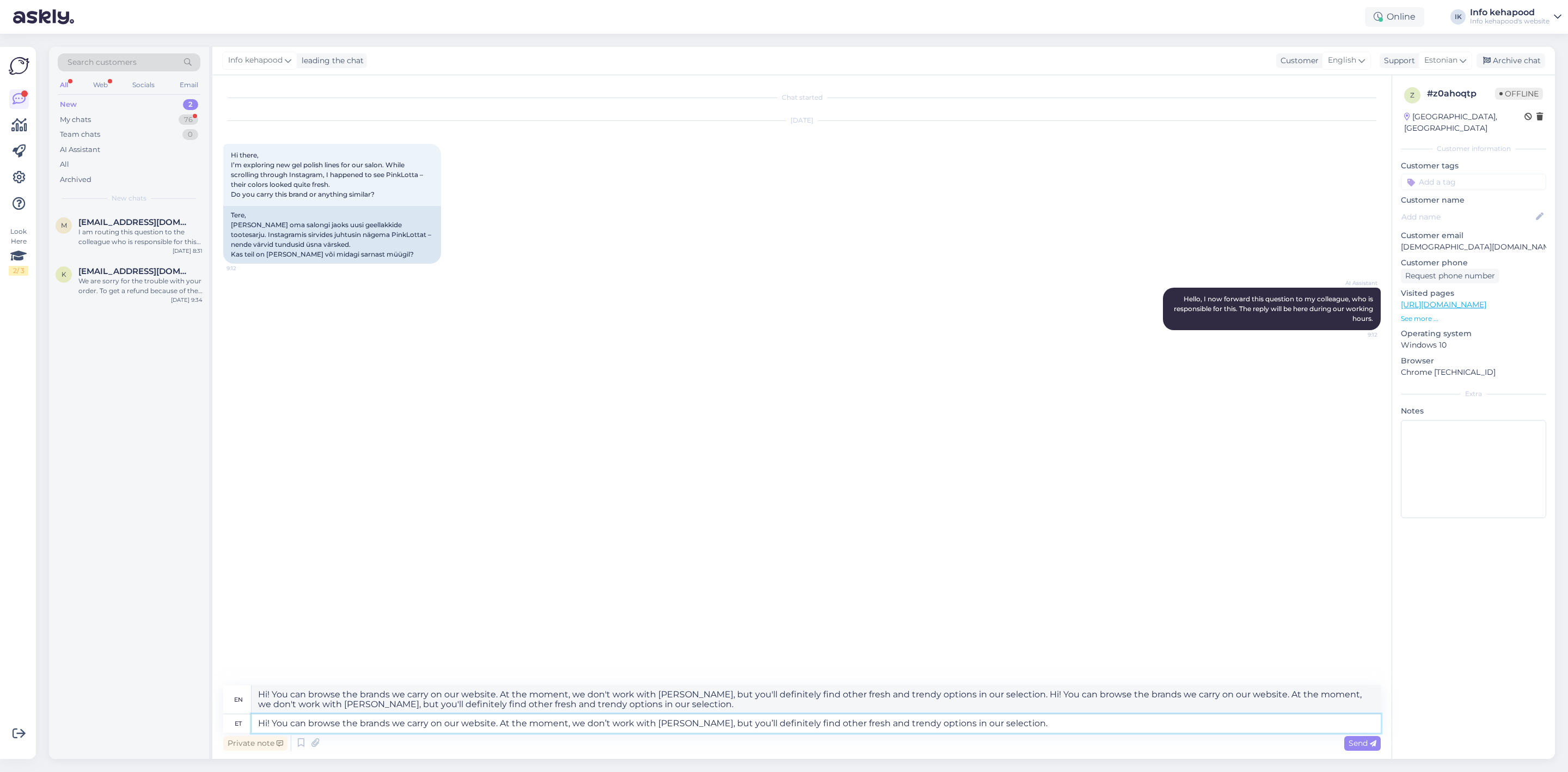
type textarea "Hi! You can browse the brands we carry on our website. At the moment, we don't …"
paste textarea
type textarea "Hi! You can browse the brands we carry on our website. At the moment, we don’t …"
type textarea "Hi! You can browse the brands we carry on our website. At the moment, we don't …"
type textarea "Hi! You can browse the brands we carry on our website. At the moment, we don’t …"
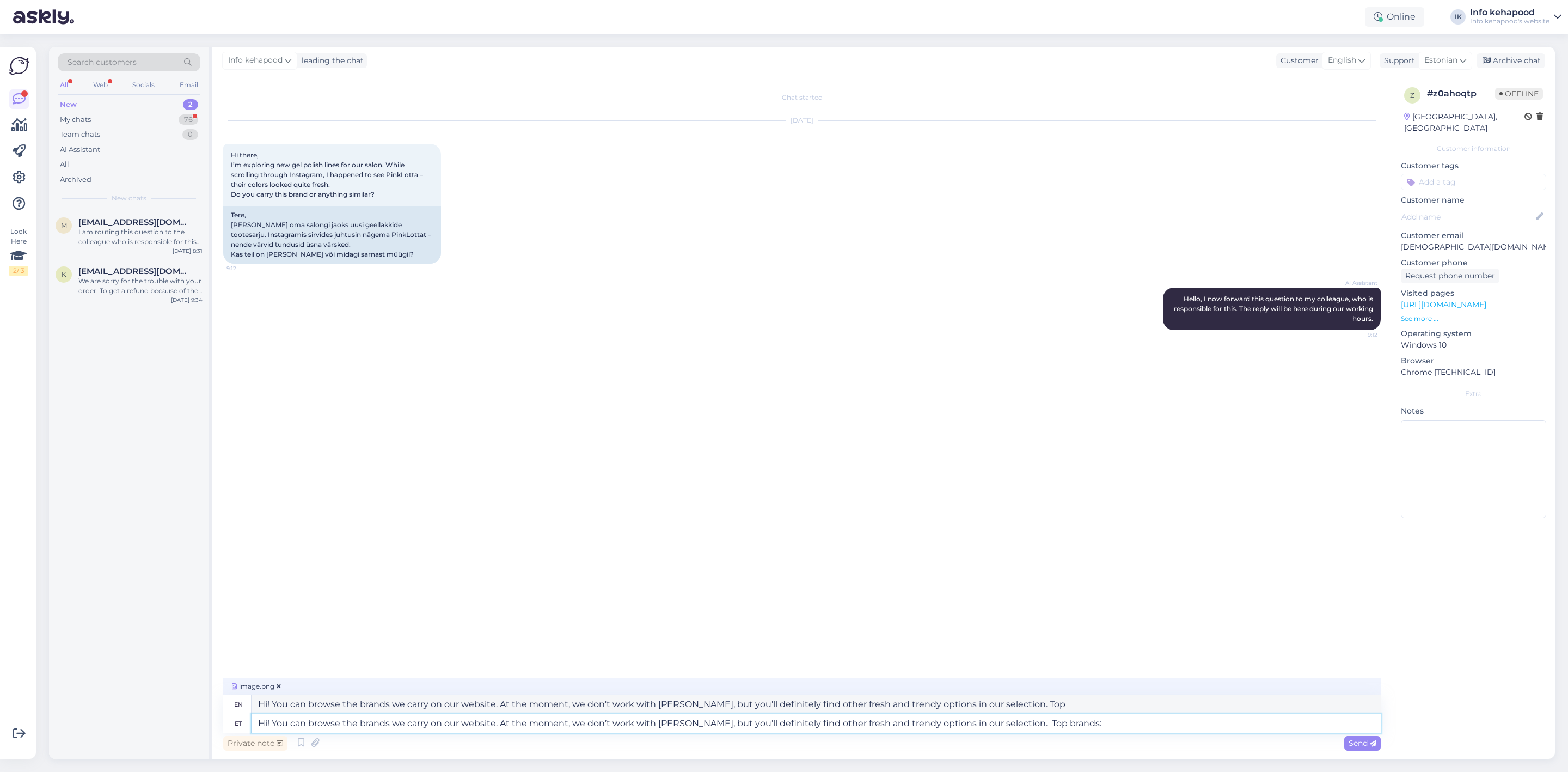
type textarea "Hi! You can browse the brands we carry on our website. At the moment, we don't …"
type textarea "Hi! You can browse the brands we carry on our website. At the moment, we don’t …"
click at [1373, 745] on icon at bounding box center [1373, 743] width 6 height 6
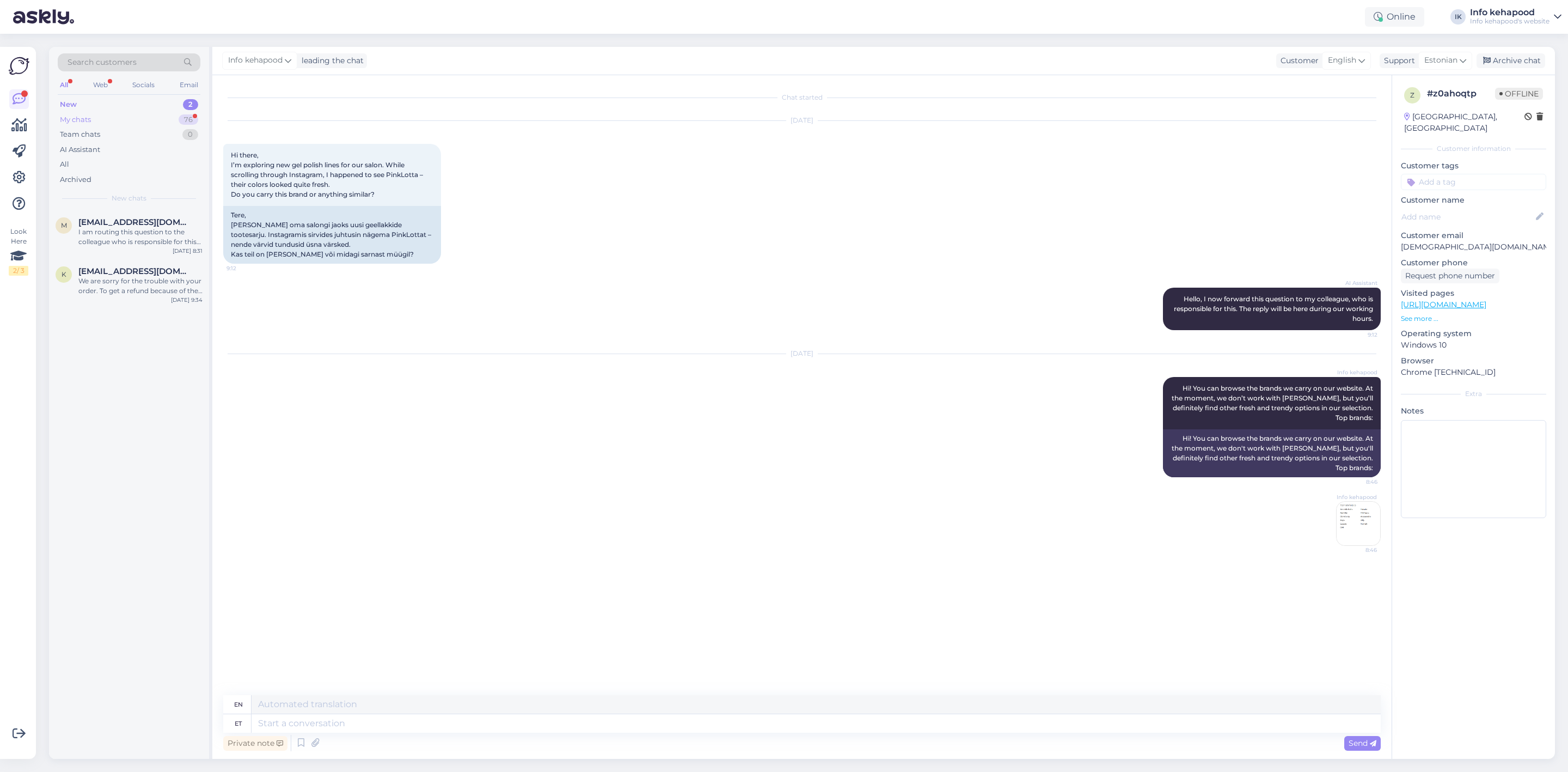
click at [124, 118] on div "My chats 76" at bounding box center [129, 120] width 143 height 16
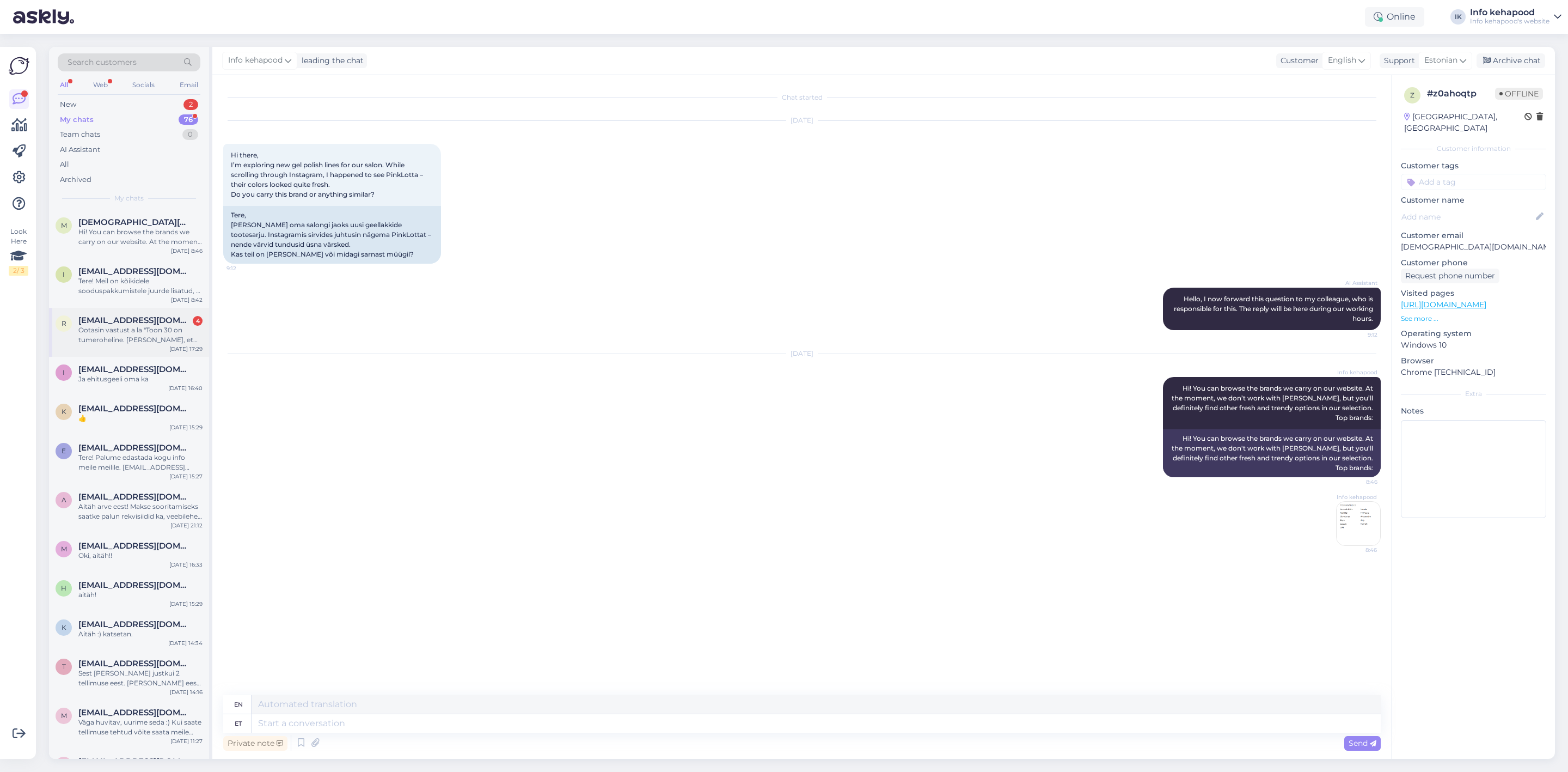
click at [150, 327] on div "Ootasin vastust a la "Toon 30 on tumeroheline. [PERSON_NAME], et [PERSON_NAME] …" at bounding box center [140, 334] width 124 height 19
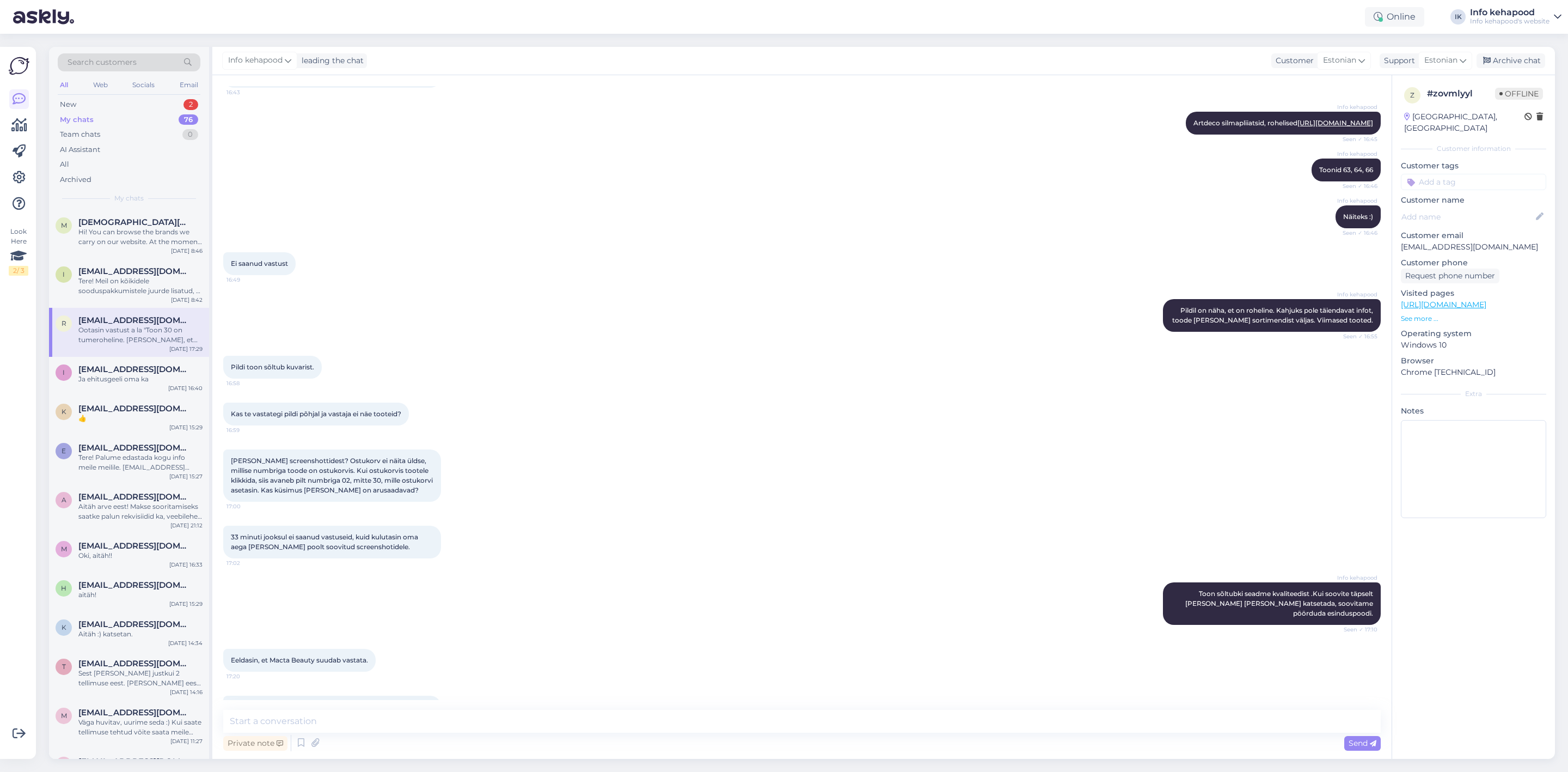
scroll to position [1052, 0]
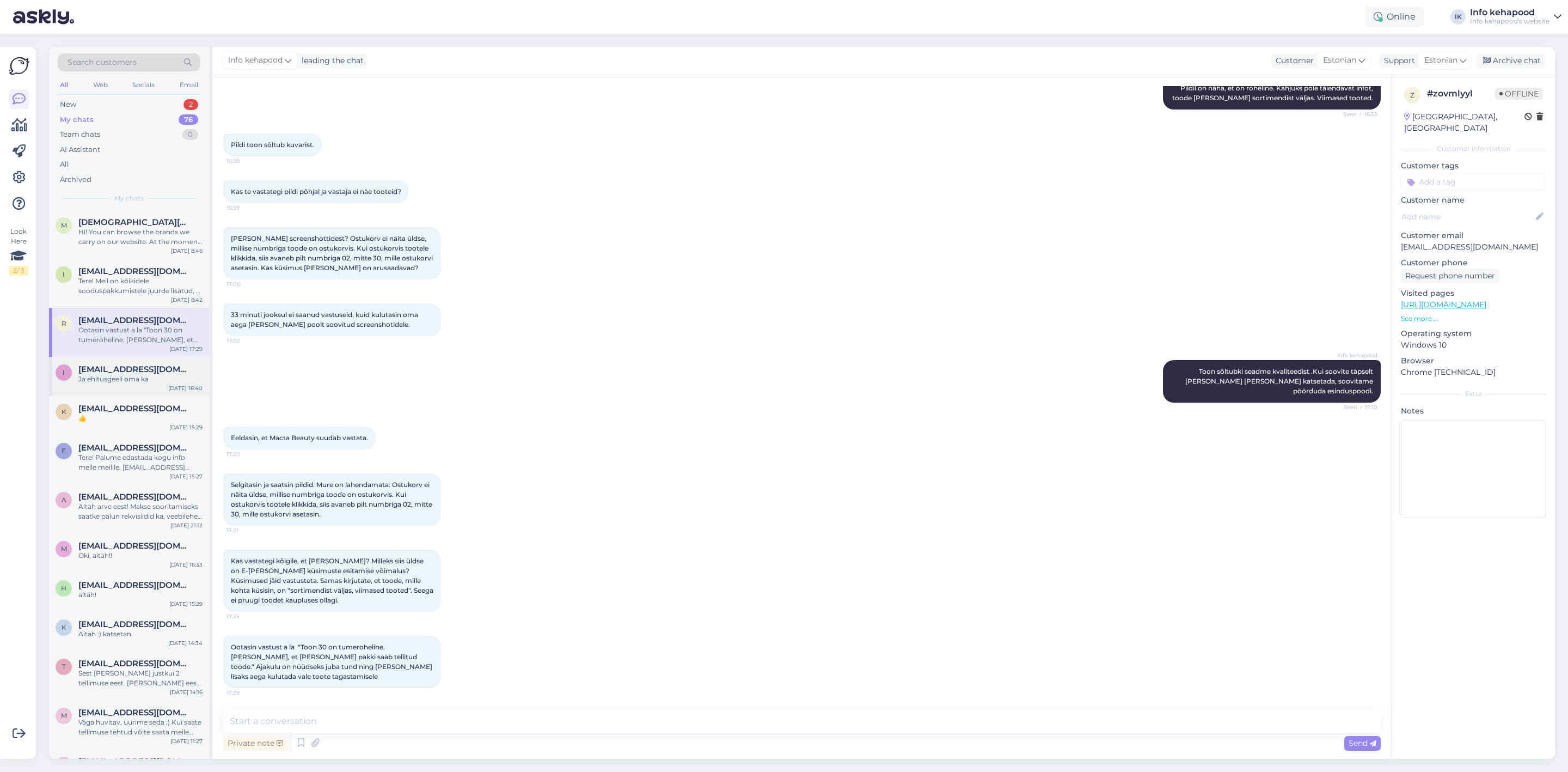
click at [152, 376] on div "Ja ehitusgeeli oma ka" at bounding box center [140, 379] width 124 height 10
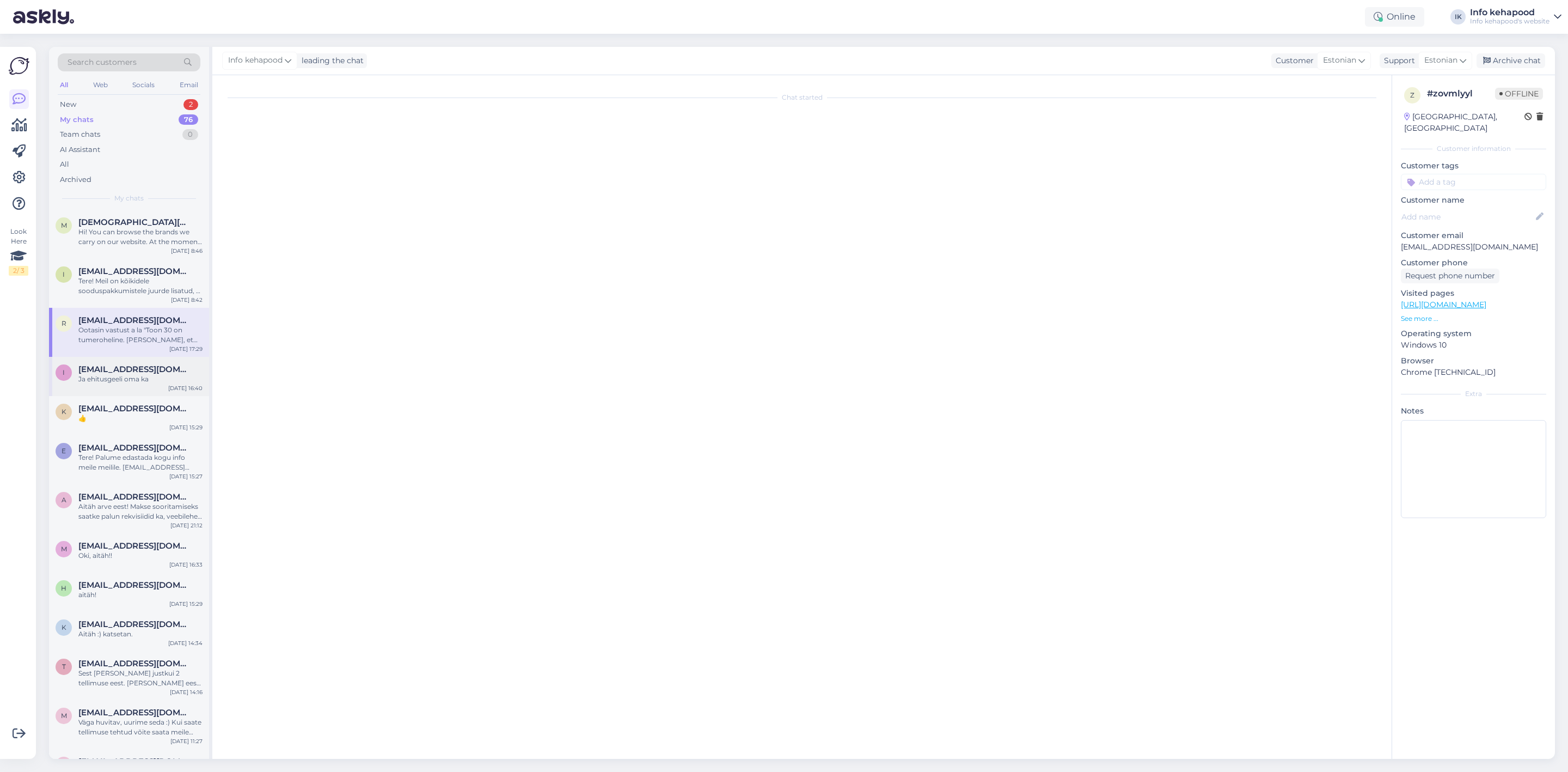
scroll to position [0, 0]
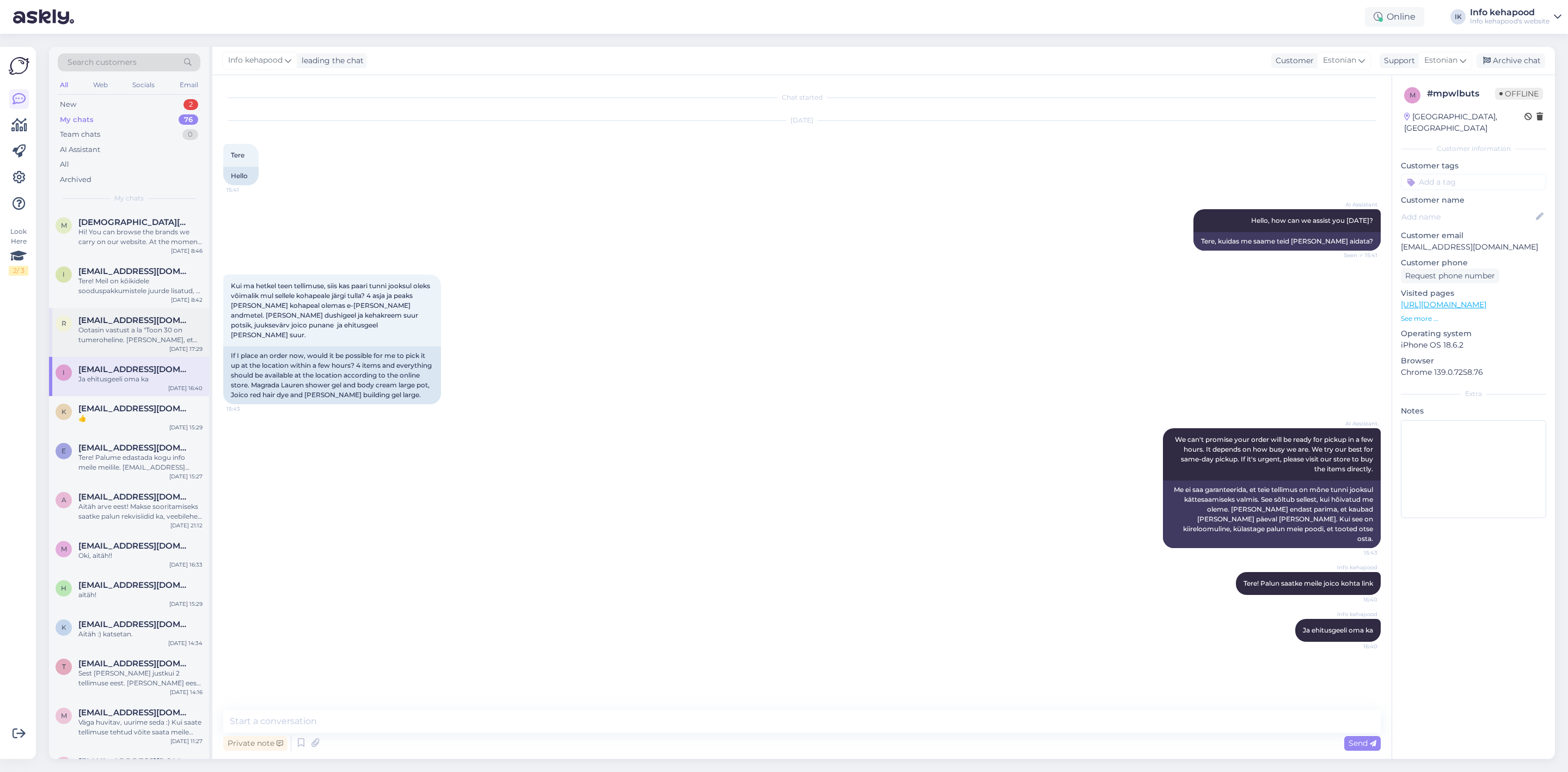
click at [103, 334] on div "Ootasin vastust a la "Toon 30 on tumeroheline. [PERSON_NAME], et [PERSON_NAME] …" at bounding box center [140, 334] width 124 height 19
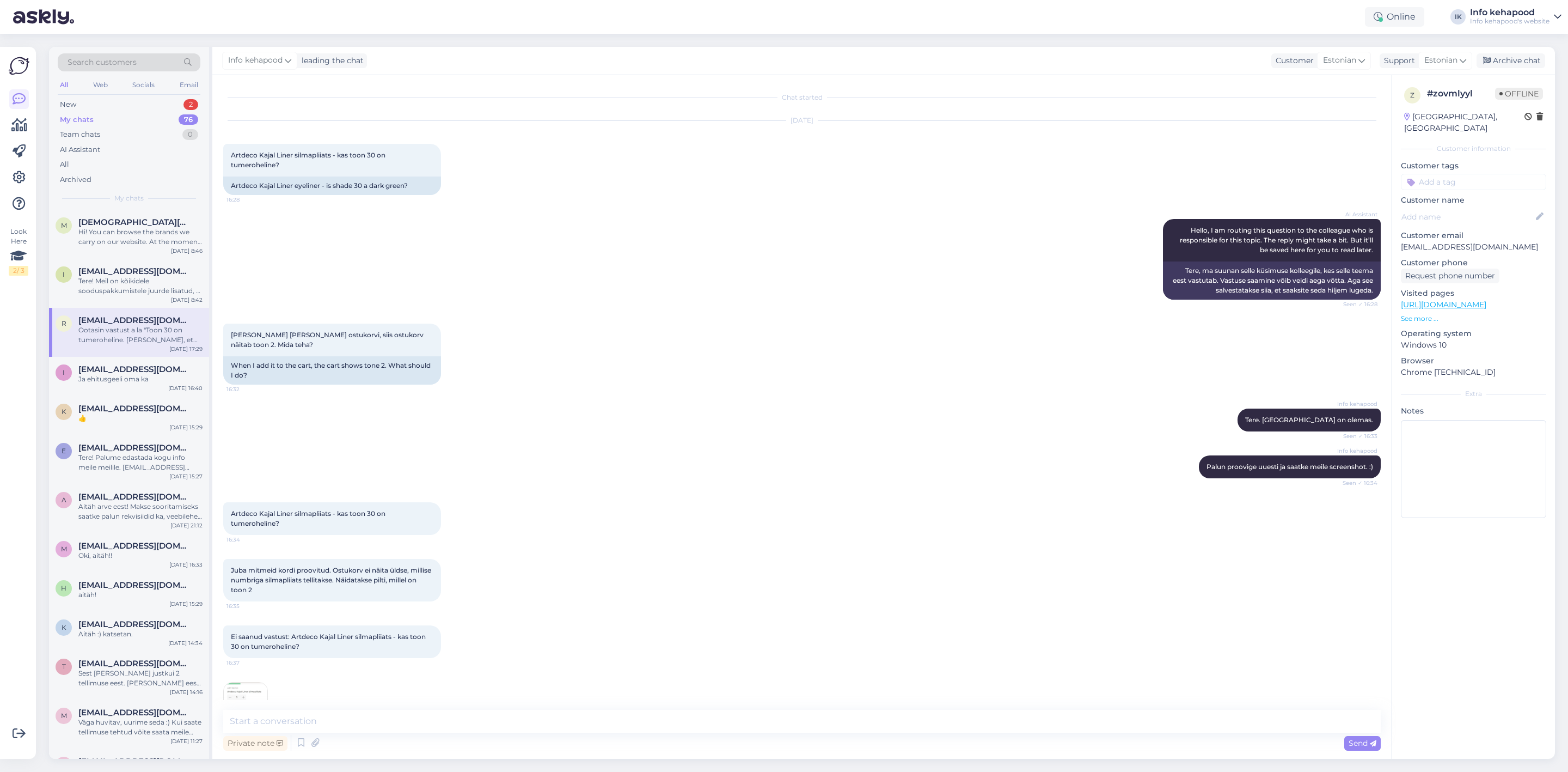
scroll to position [1052, 0]
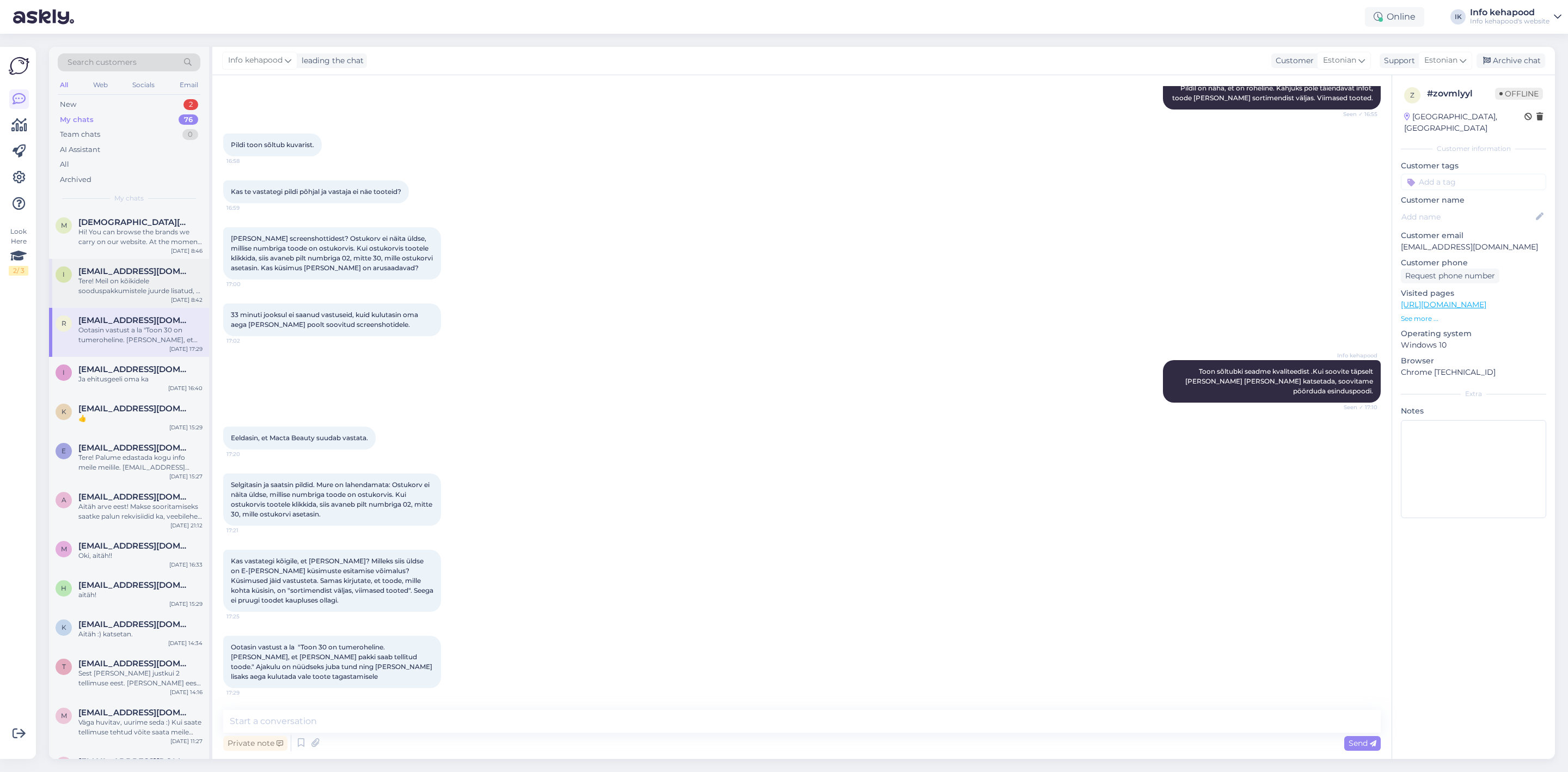
click at [167, 260] on div "i [EMAIL_ADDRESS][DOMAIN_NAME] Tere! Meil on kõikidele sooduspakkumistele juurd…" at bounding box center [129, 283] width 160 height 49
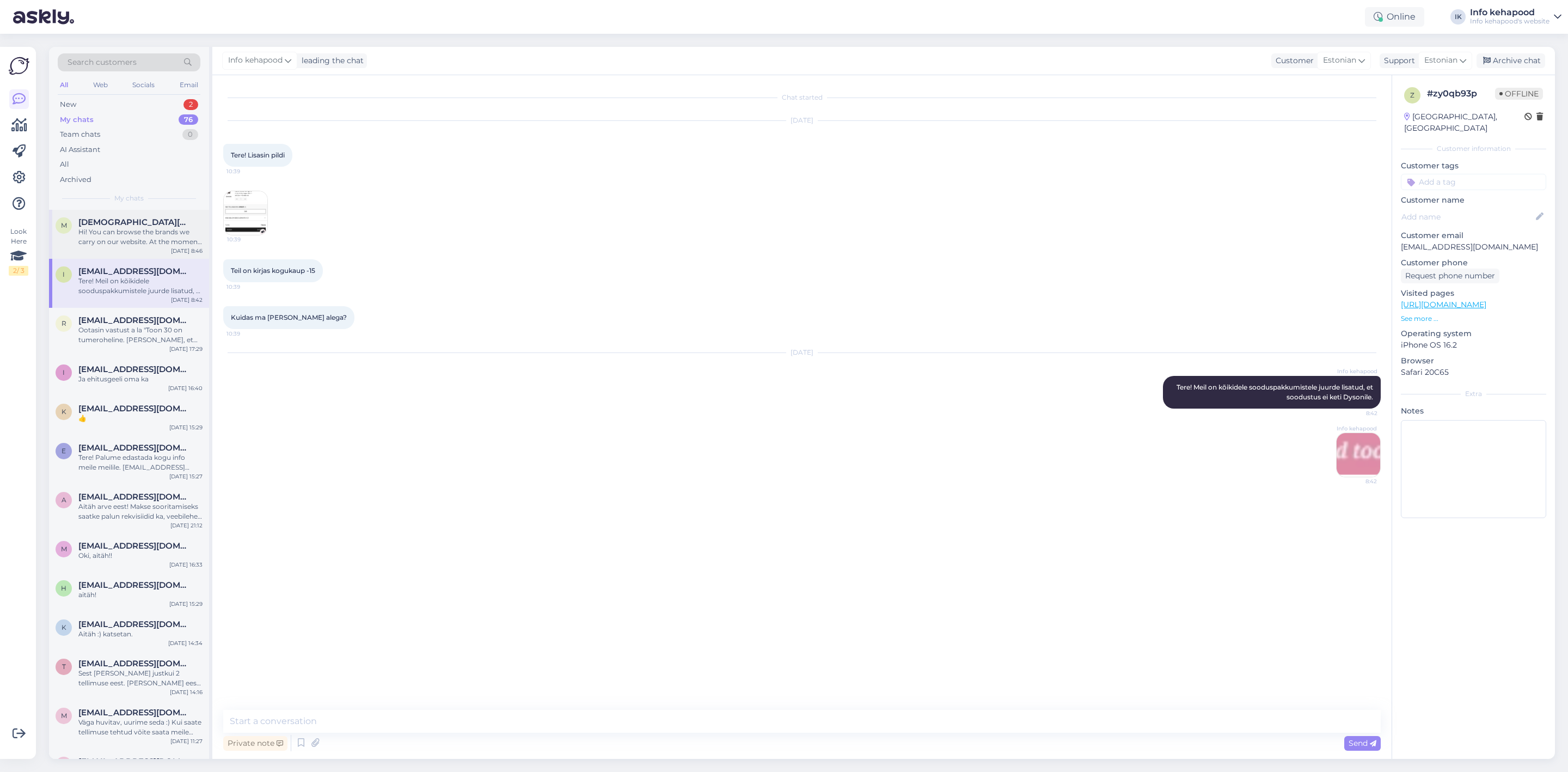
click at [170, 246] on div "Hi! You can browse the brands we carry on our website. At the moment, we don’t …" at bounding box center [140, 236] width 124 height 19
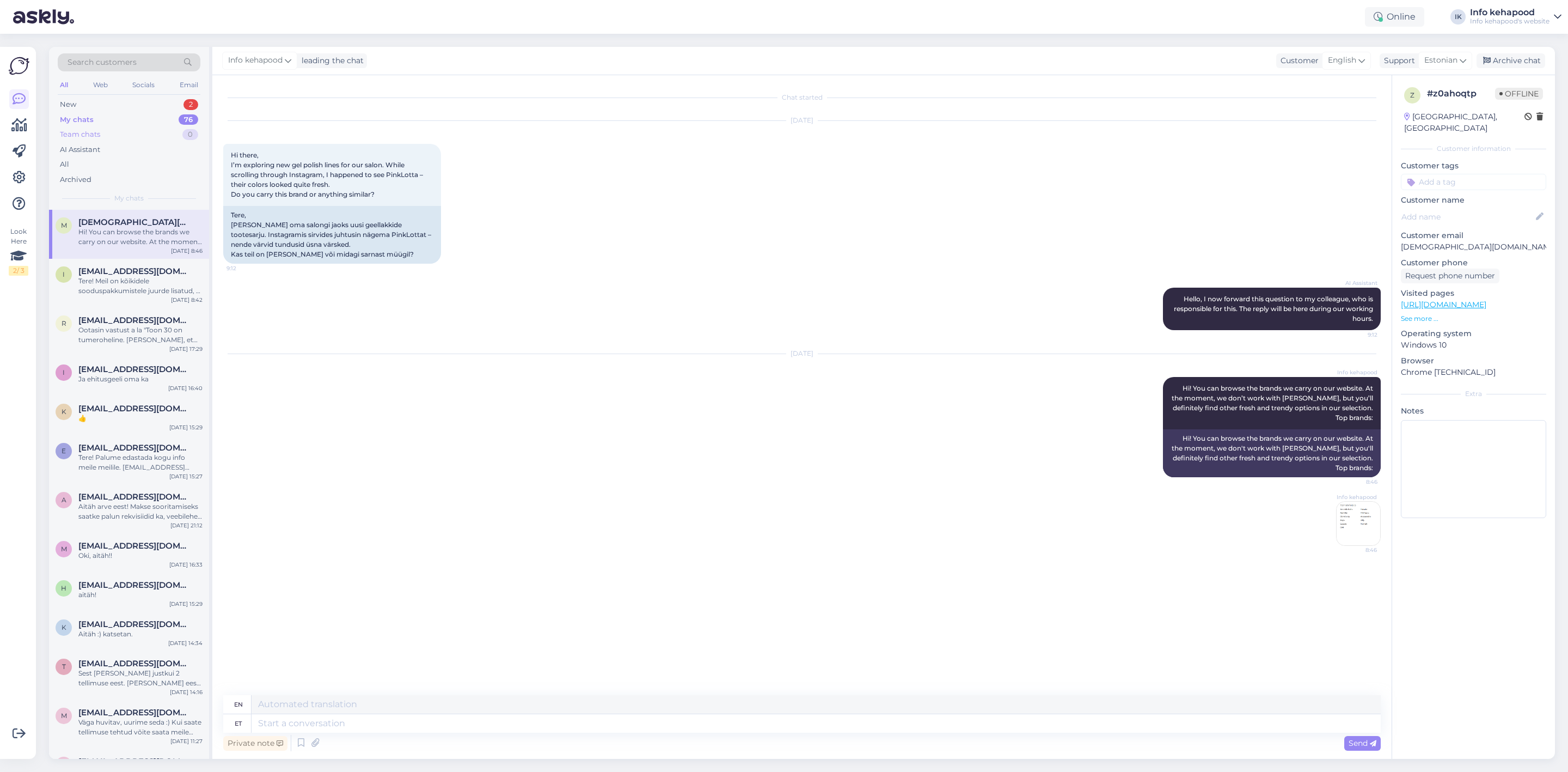
click at [186, 127] on div "Team chats 0" at bounding box center [129, 135] width 143 height 16
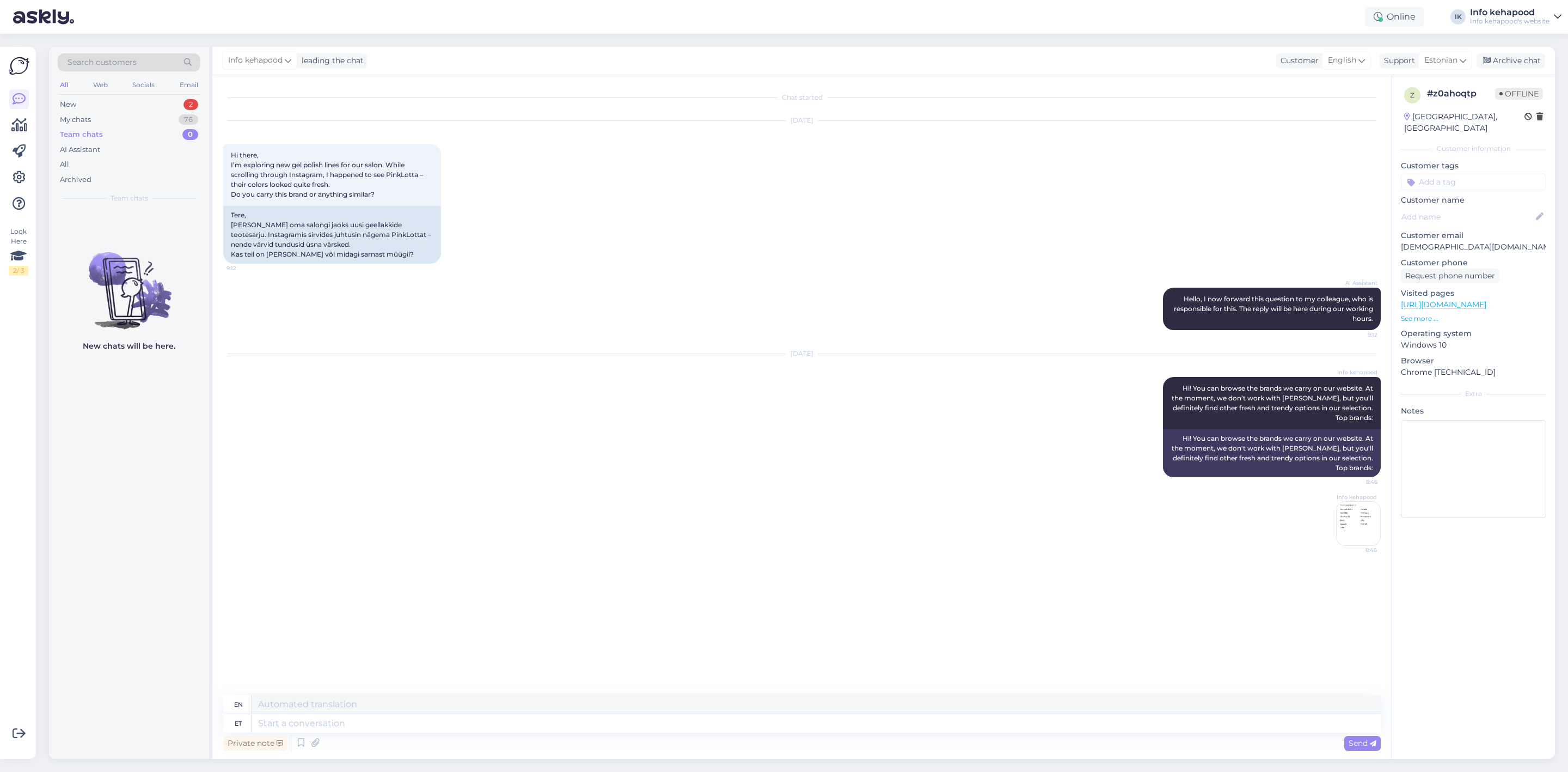
click at [128, 128] on div "Team chats 0" at bounding box center [129, 135] width 143 height 16
click at [119, 115] on div "My chats 76" at bounding box center [129, 120] width 143 height 16
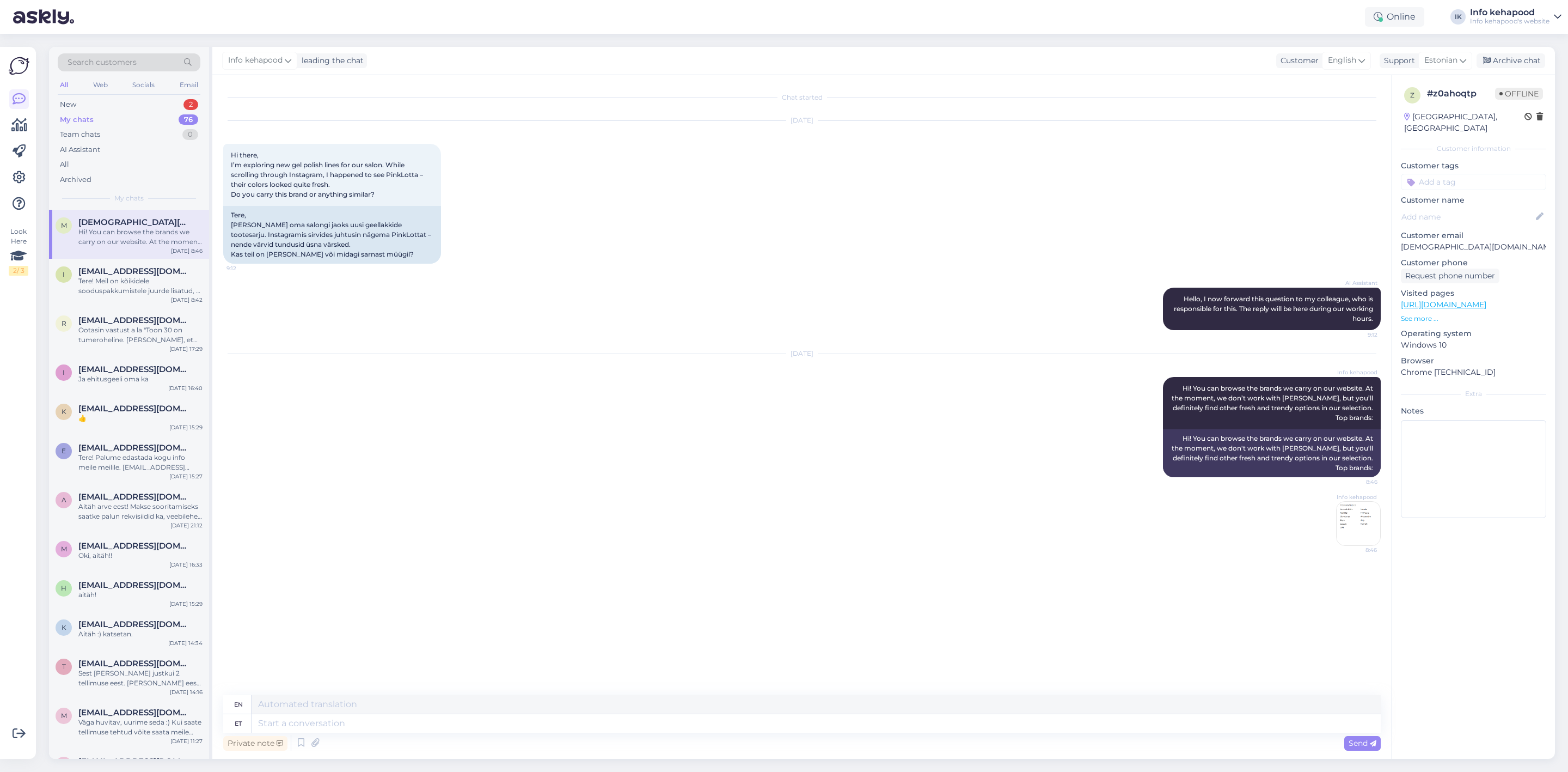
click at [153, 250] on div "m [DEMOGRAPHIC_DATA][DOMAIN_NAME] Hi! You can browse the brands we carry on our…" at bounding box center [129, 233] width 160 height 49
click at [152, 268] on span "[EMAIL_ADDRESS][DOMAIN_NAME]" at bounding box center [135, 271] width 113 height 10
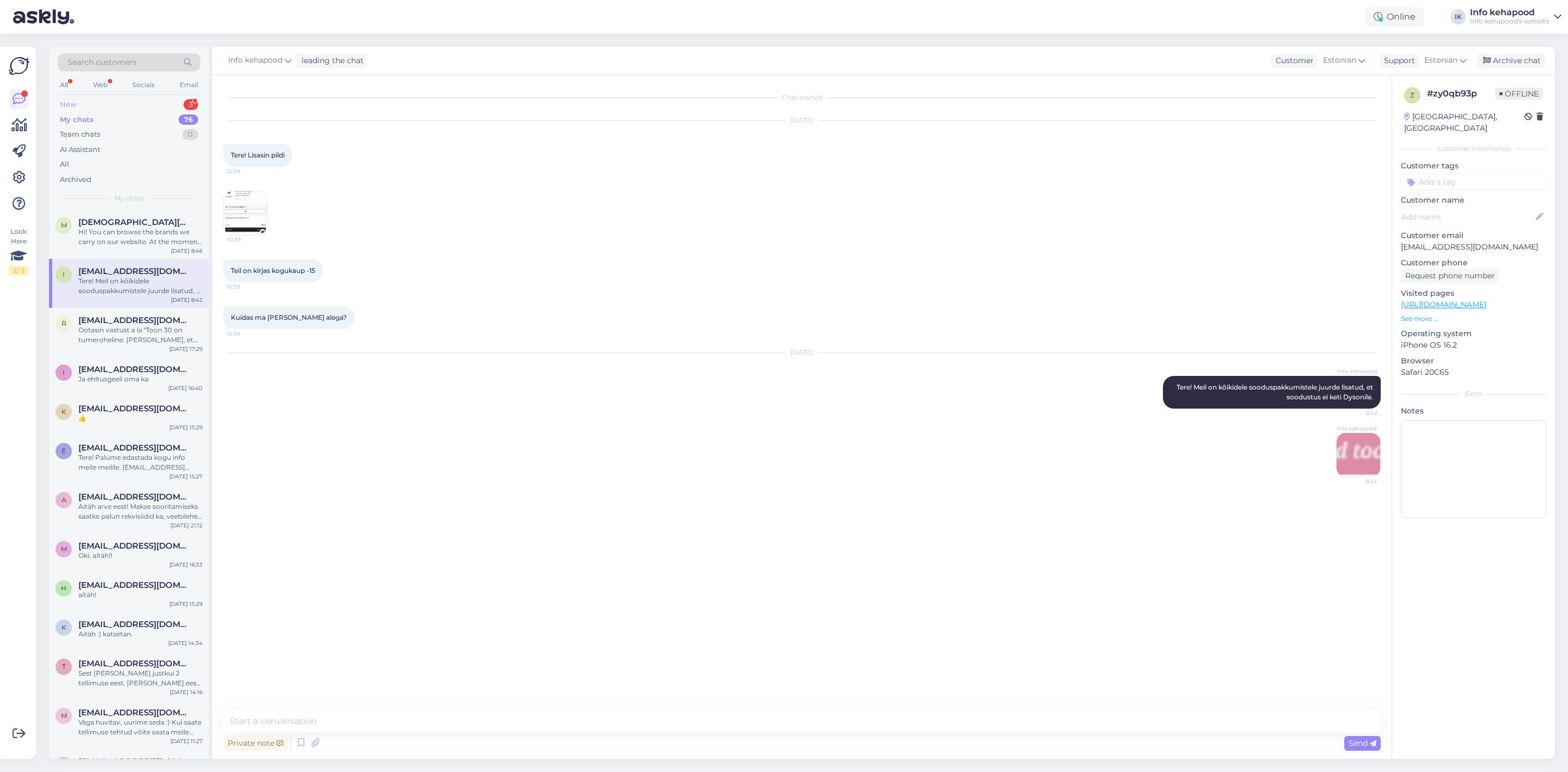
click at [151, 106] on div "New 3" at bounding box center [129, 105] width 143 height 16
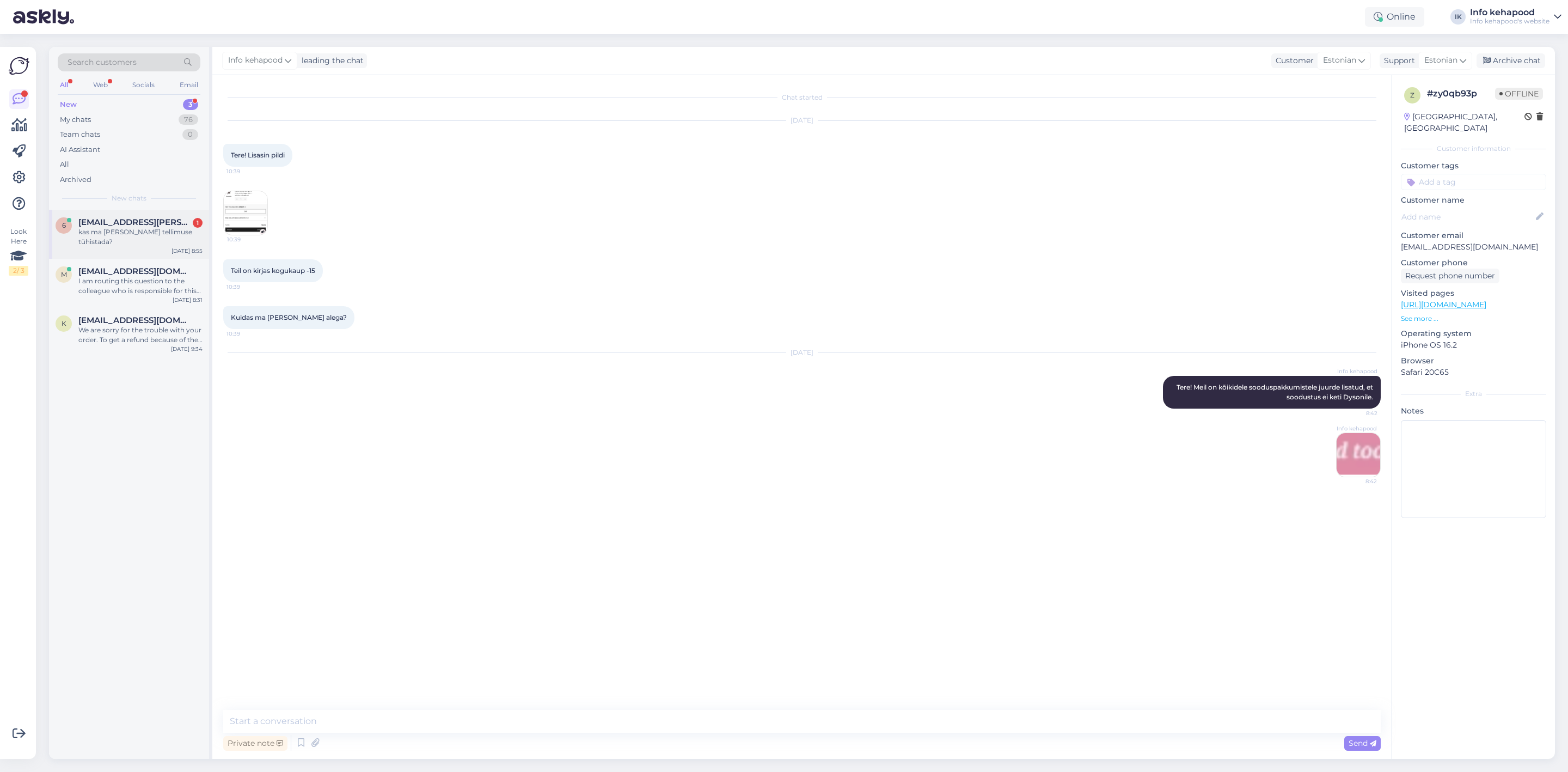
click at [145, 250] on div "6 [EMAIL_ADDRESS][PERSON_NAME][DOMAIN_NAME] 1 kas ma [PERSON_NAME] tellimuse tü…" at bounding box center [129, 233] width 160 height 49
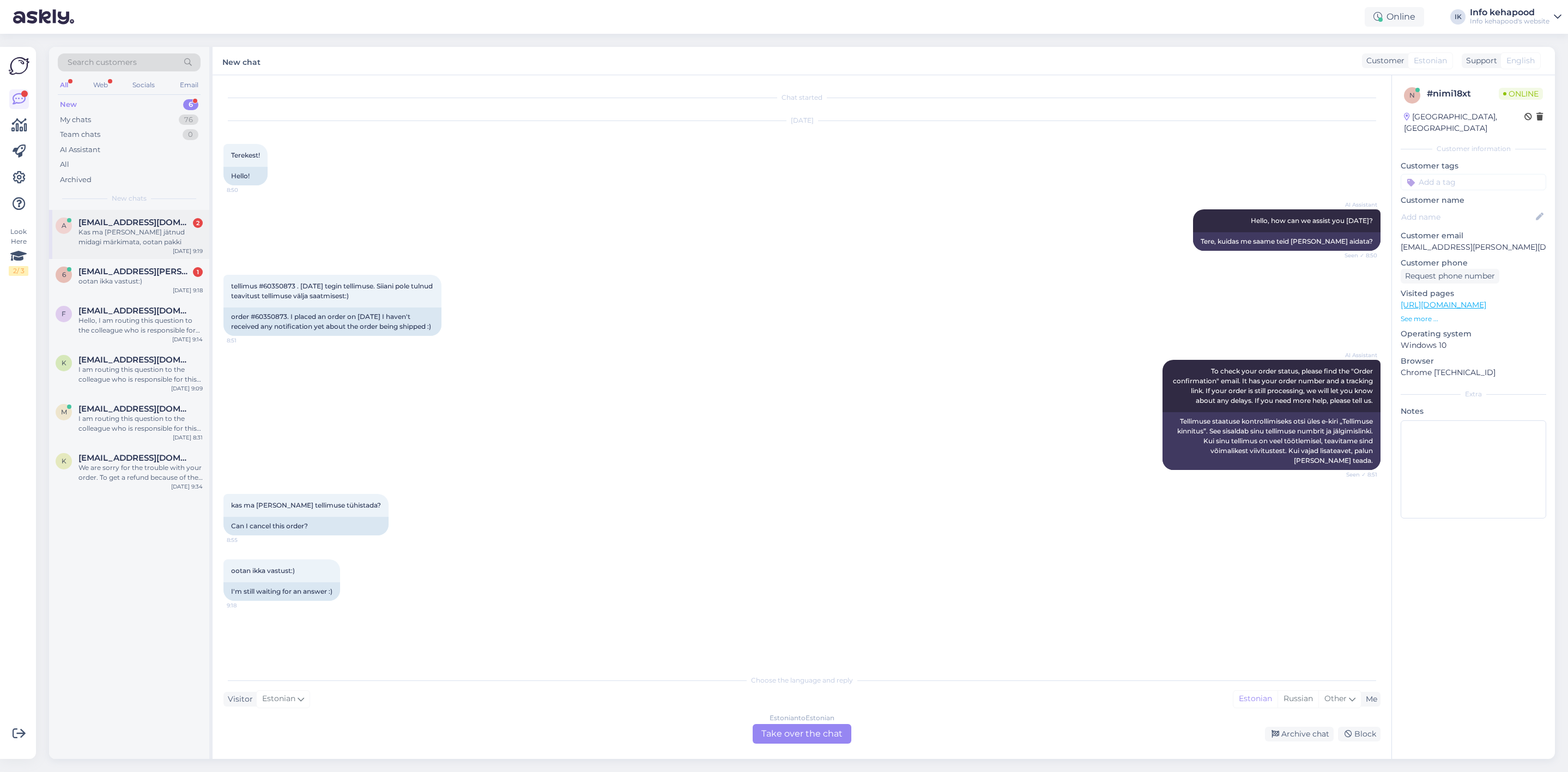
click at [142, 237] on div "Kas ma [PERSON_NAME] jätnud midagi märkimata, ootan pakki" at bounding box center [140, 237] width 124 height 19
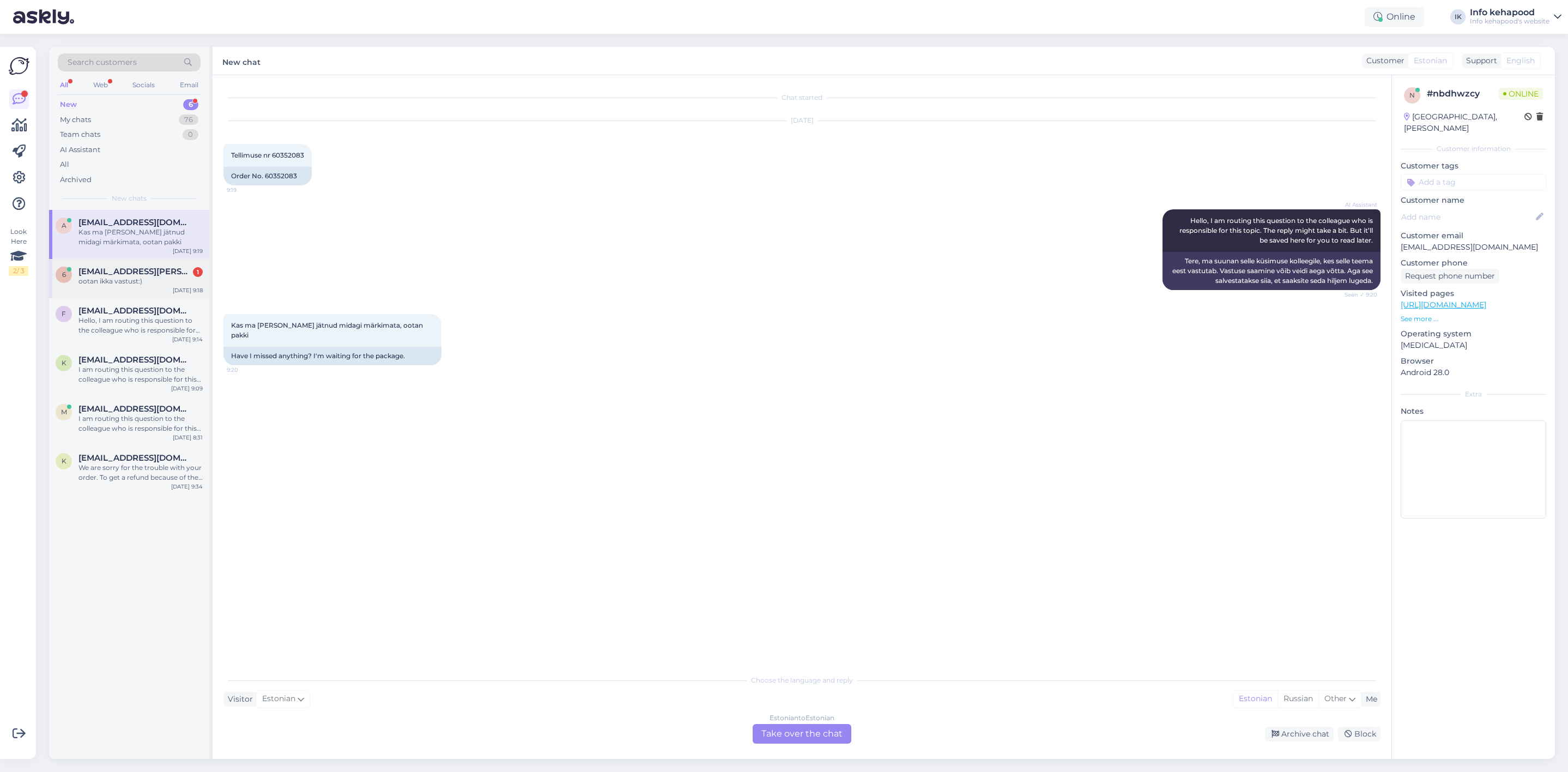
click at [112, 283] on div "ootan ikka vastust:)" at bounding box center [140, 281] width 124 height 10
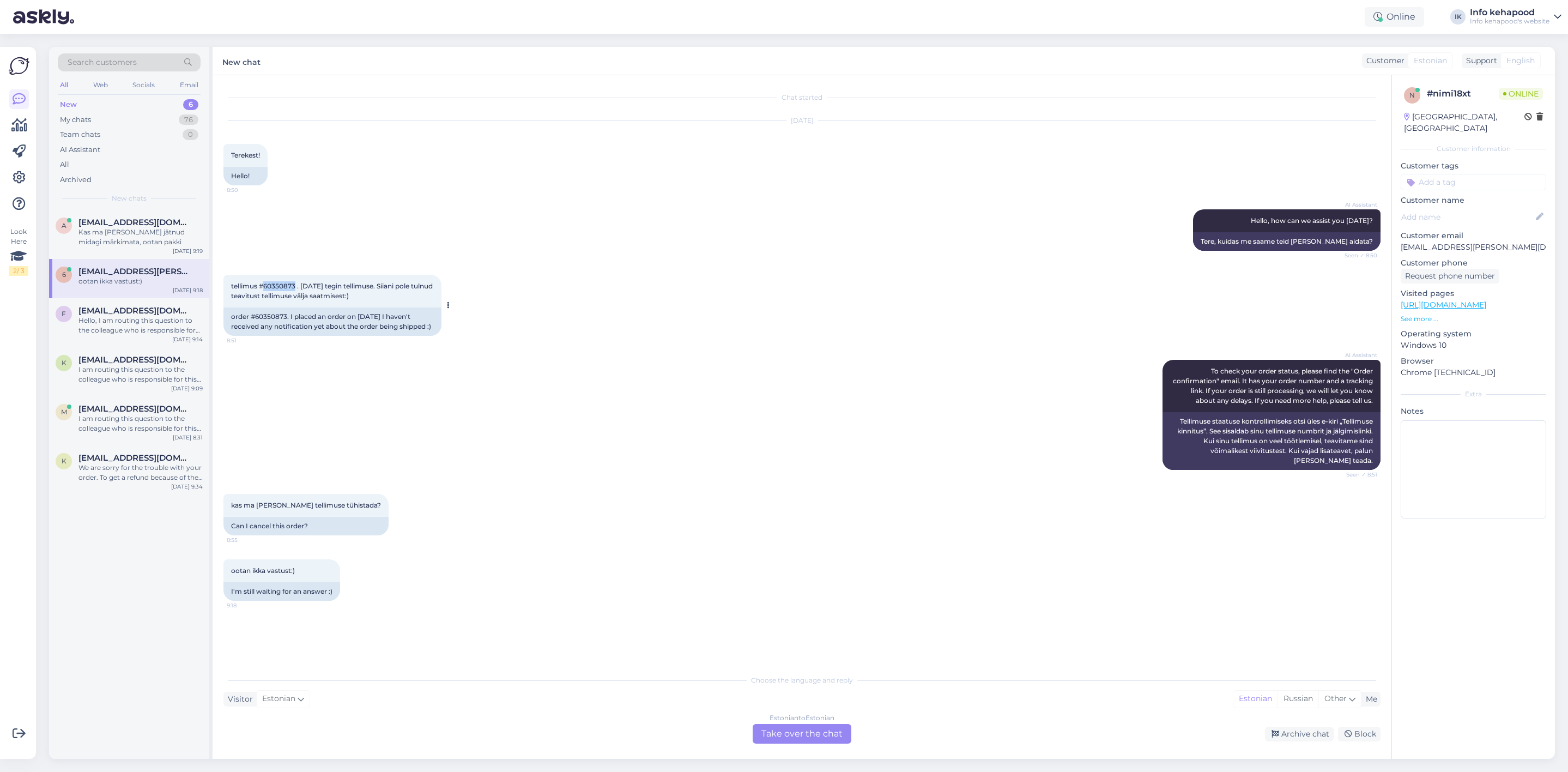
drag, startPoint x: 265, startPoint y: 283, endPoint x: 296, endPoint y: 285, distance: 31.1
click at [296, 285] on span "tellimus #60350873 . [DATE] tegin tellimuse. Siiani pole tulnud teavitust telli…" at bounding box center [333, 290] width 203 height 18
copy span "60350873"
click at [809, 736] on div "Estonian to Estonian Take over the chat" at bounding box center [801, 733] width 99 height 19
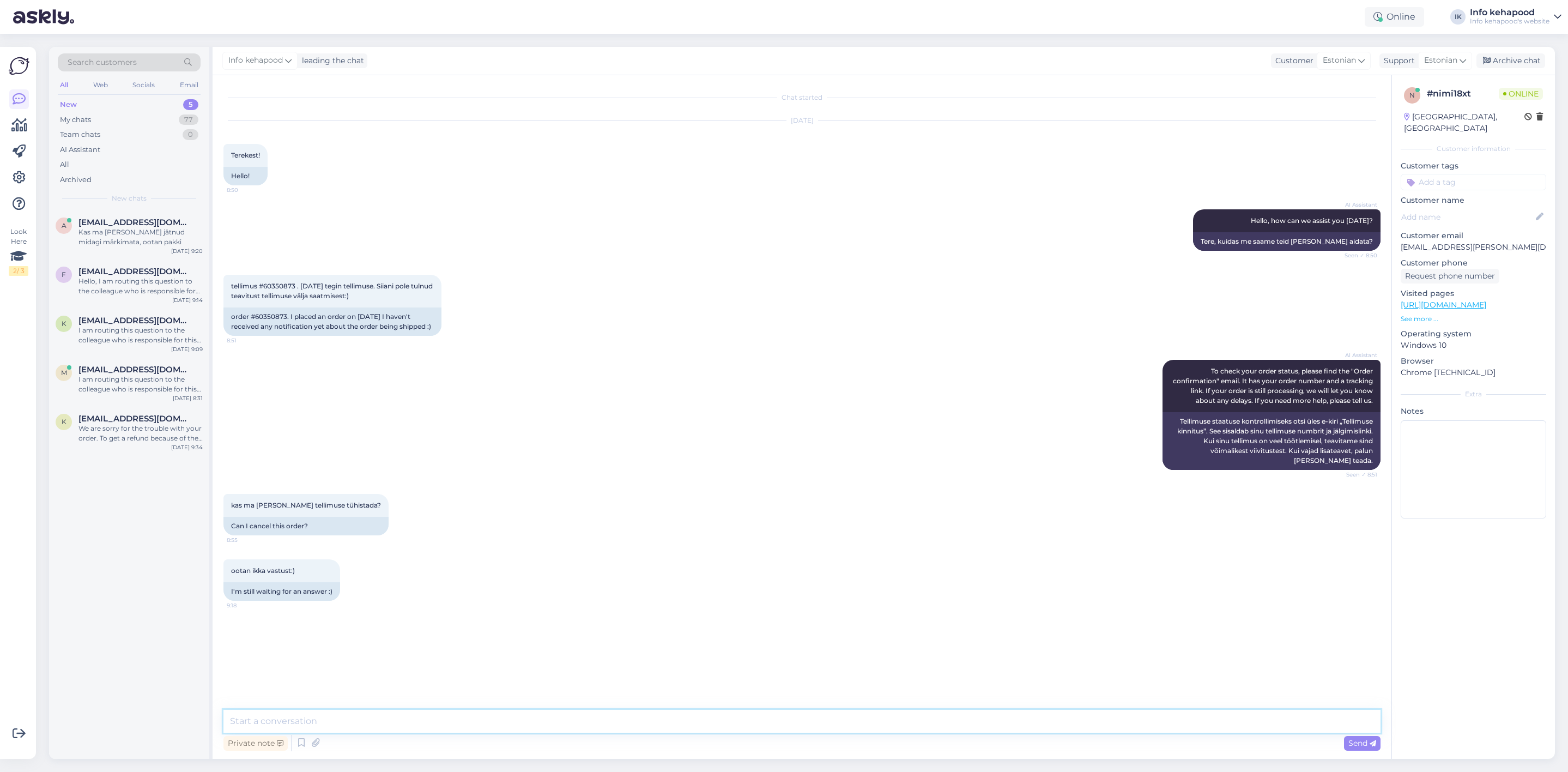
click at [747, 719] on textarea at bounding box center [802, 722] width 1158 height 23
type textarea "Tere [PERSON_NAME]!"
click at [748, 348] on div "tellimus #60350873 . [DATE] tegin tellimuse. Siiani pole tulnud teavitust telli…" at bounding box center [802, 306] width 1158 height 85
click at [535, 718] on textarea at bounding box center [802, 722] width 1158 height 23
paste textarea "[URL][DOMAIN_NAME]"
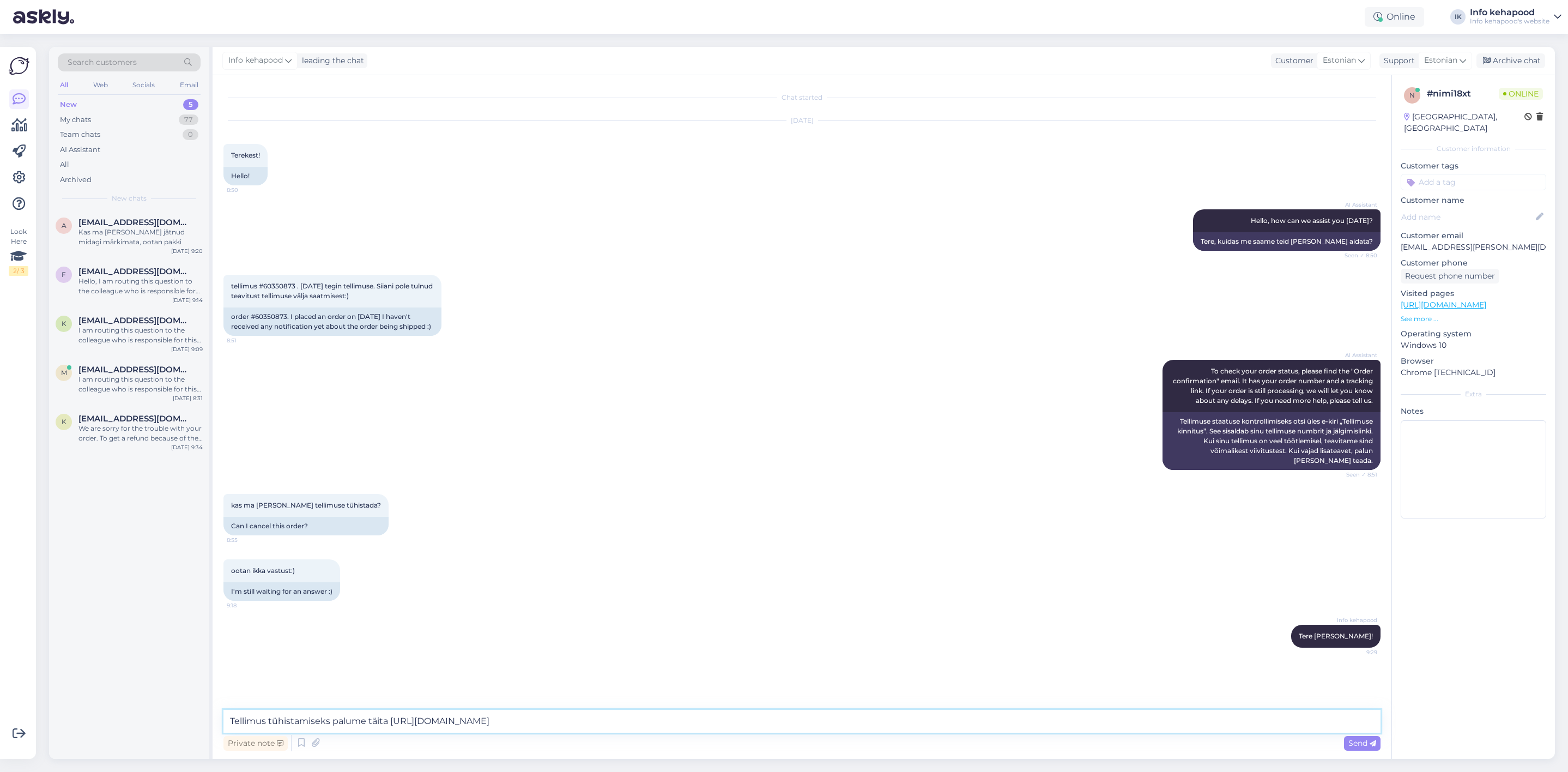
drag, startPoint x: 386, startPoint y: 711, endPoint x: 396, endPoint y: 715, distance: 10.8
click at [386, 711] on textarea "Tellimus tühistamiseks palume täita [URL][DOMAIN_NAME]" at bounding box center [802, 722] width 1158 height 23
click at [617, 726] on textarea "Tellimus tühistamiseks palume täita taganemisavalduse. Kindlasti lisada, et kog…" at bounding box center [802, 722] width 1158 height 23
drag, startPoint x: 629, startPoint y: 718, endPoint x: 652, endPoint y: 722, distance: 23.3
click at [629, 718] on textarea "Tellimus tühistamiseks palume täita taganemisavalduse. Kindlasti lisada, et kog…" at bounding box center [802, 722] width 1158 height 23
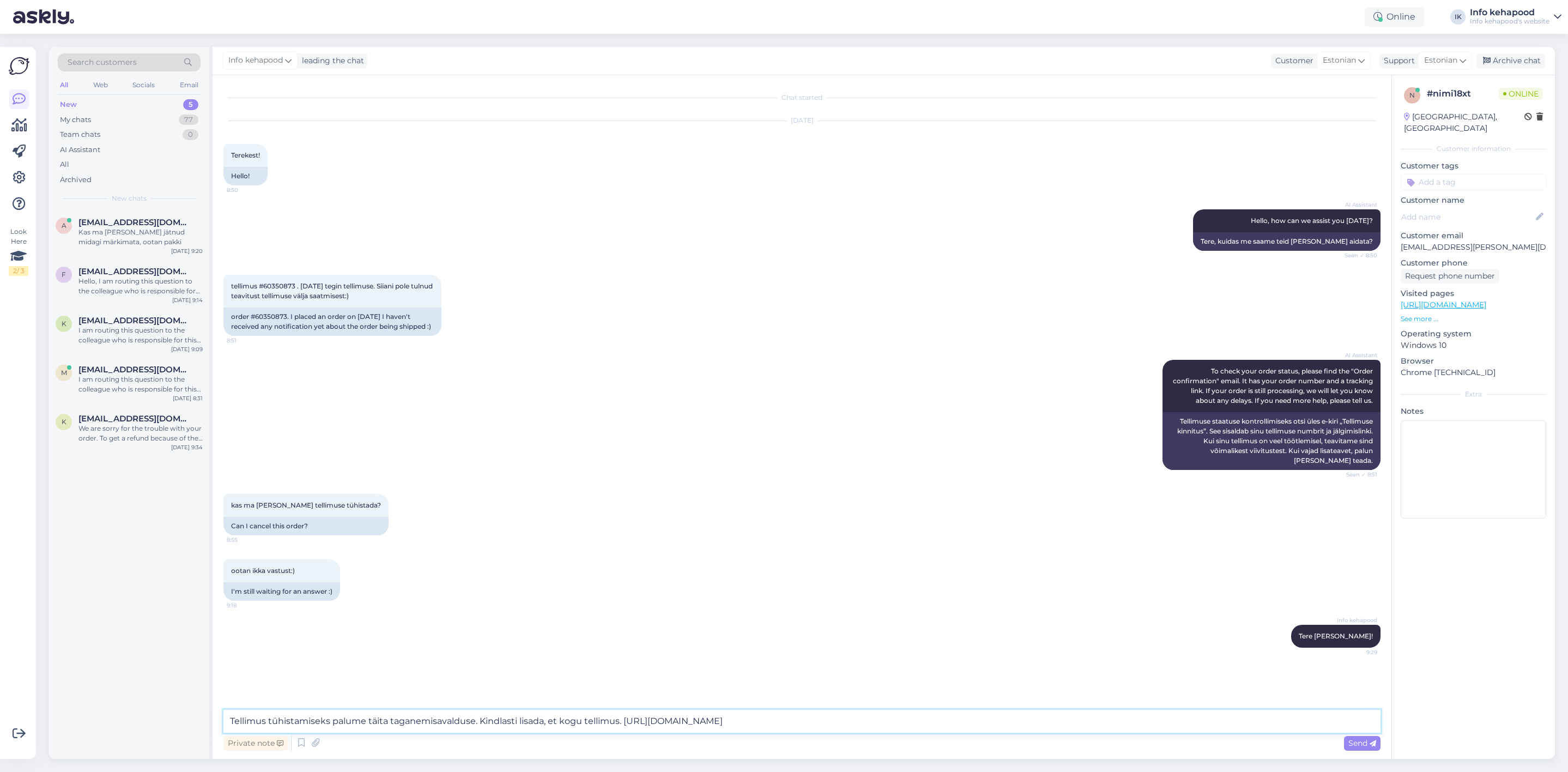
click at [813, 717] on textarea "Tellimus tühistamiseks palume täita taganemisavalduse. Kindlasti lisada, et kog…" at bounding box center [802, 722] width 1158 height 23
click at [622, 716] on textarea "Tellimus tühistamiseks palume täita taganemisavalduse. Kindlasti lisada, et kog…" at bounding box center [802, 722] width 1158 height 23
type textarea "Tellimus tühistamiseks palume täita taganemisavalduse. Kindlasti lisada, et kog…"
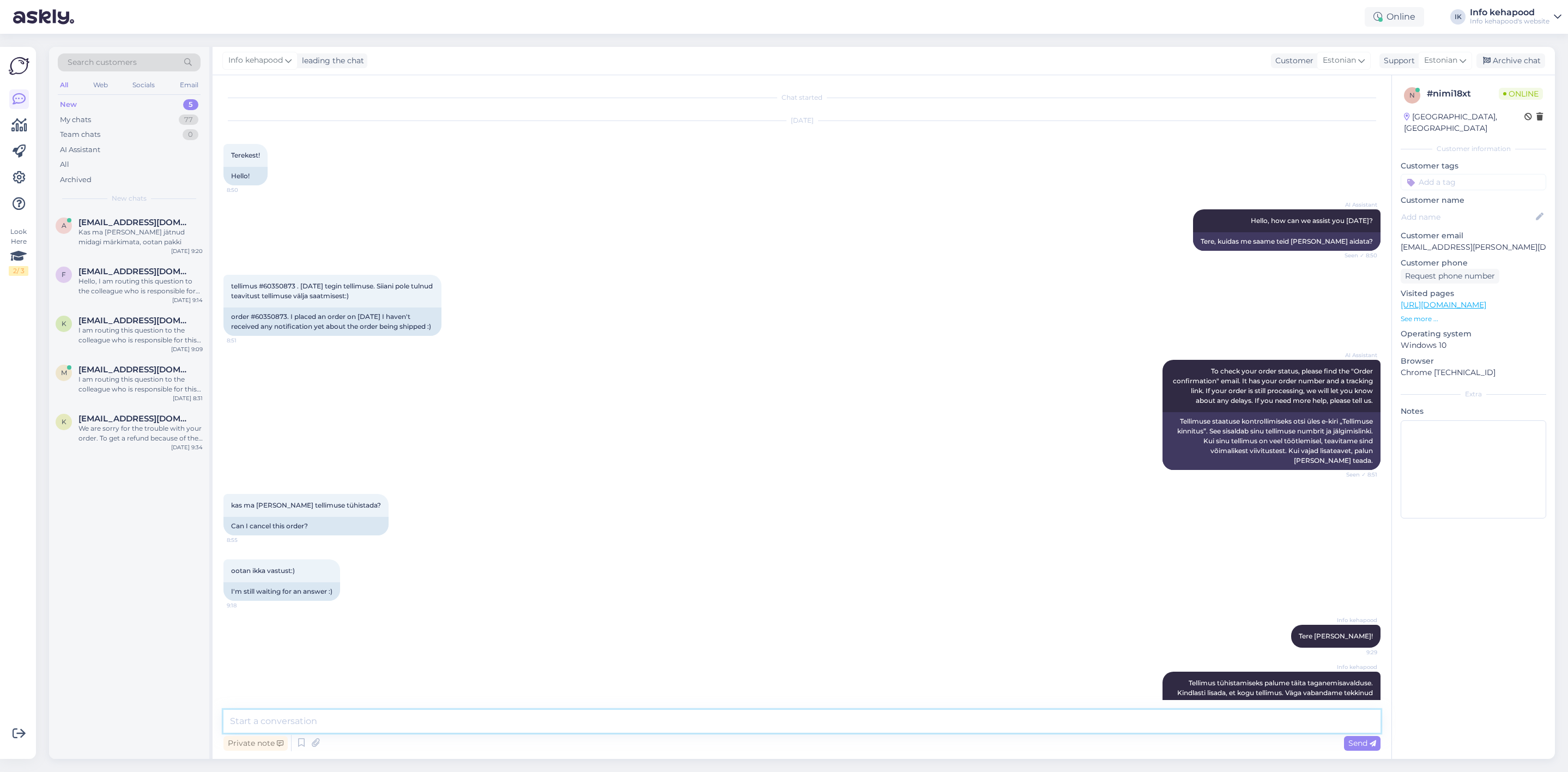
scroll to position [36, 0]
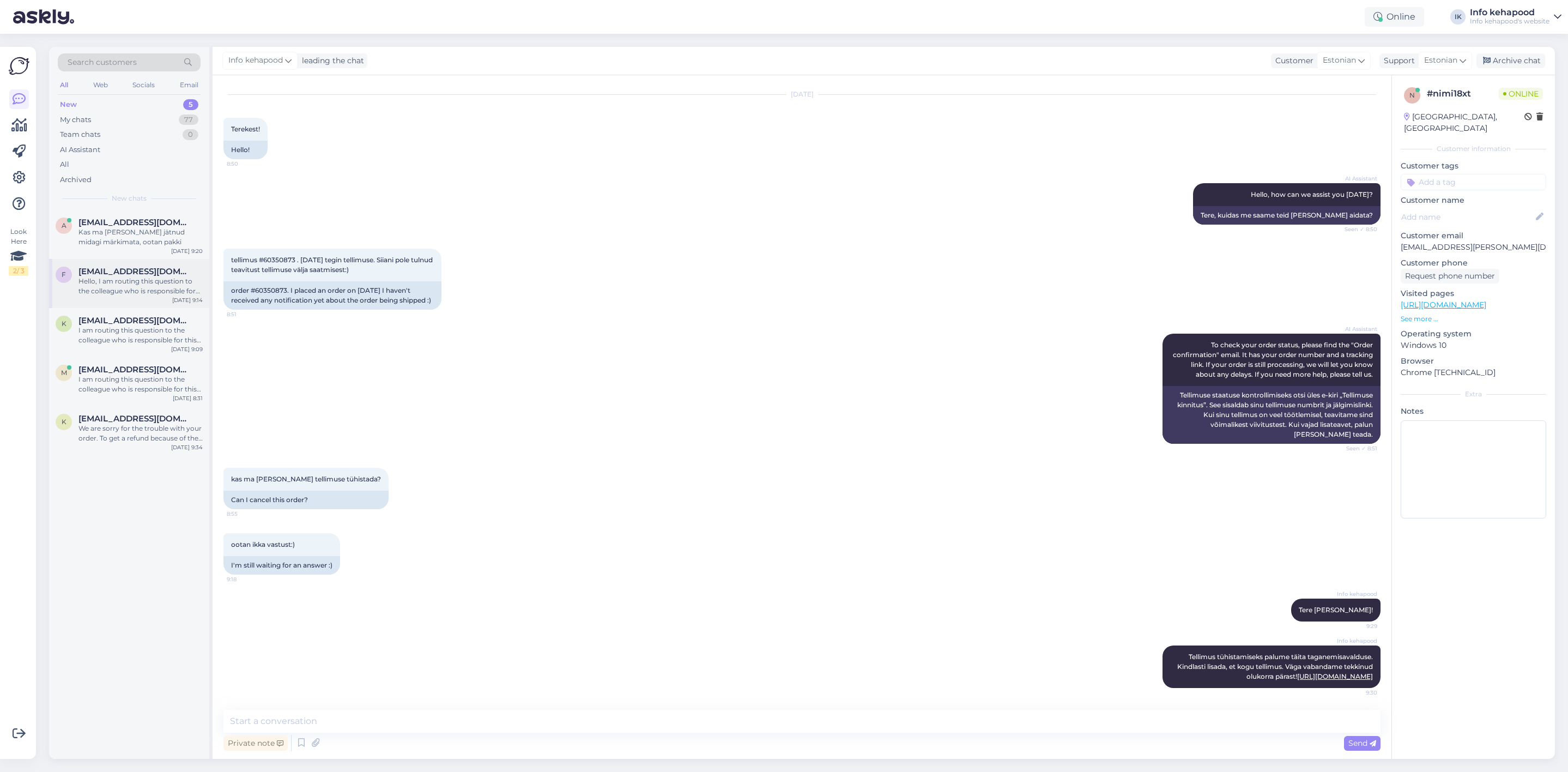
click at [147, 286] on div "Hello, I am routing this question to the colleague who is responsible for this …" at bounding box center [140, 286] width 124 height 19
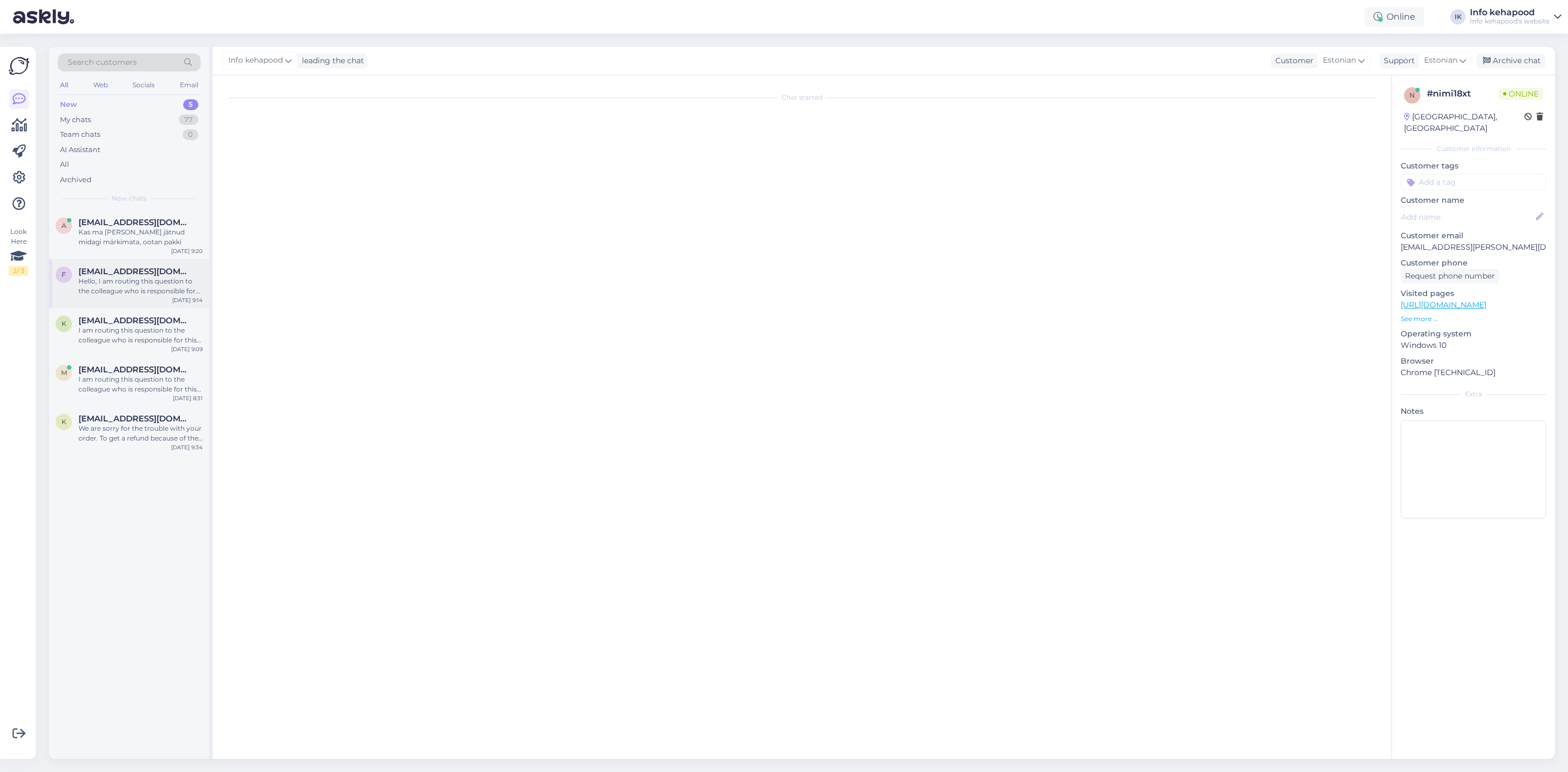
scroll to position [0, 0]
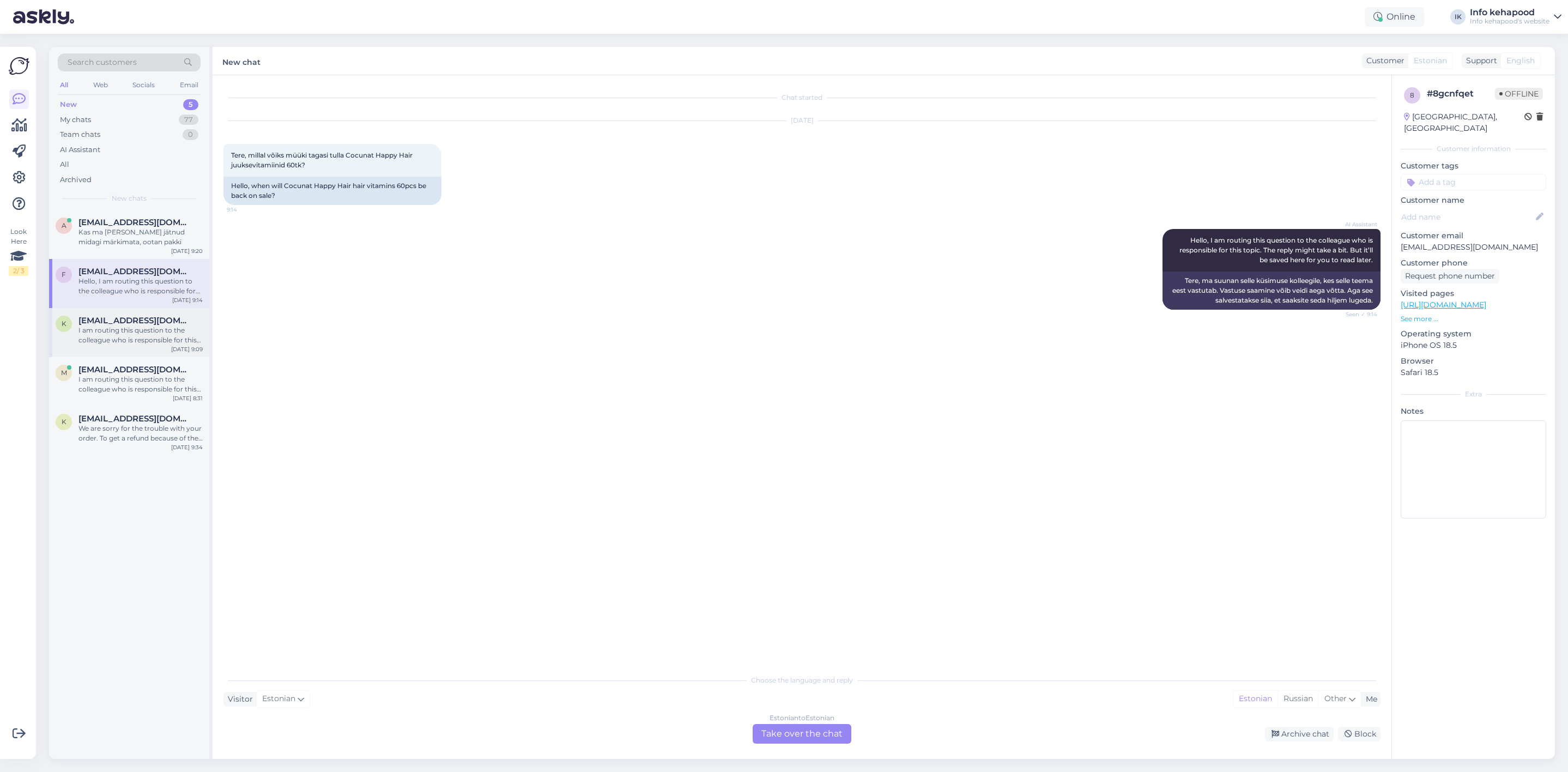
click at [161, 333] on div "I am routing this question to the colleague who is responsible for this topic. …" at bounding box center [140, 334] width 124 height 19
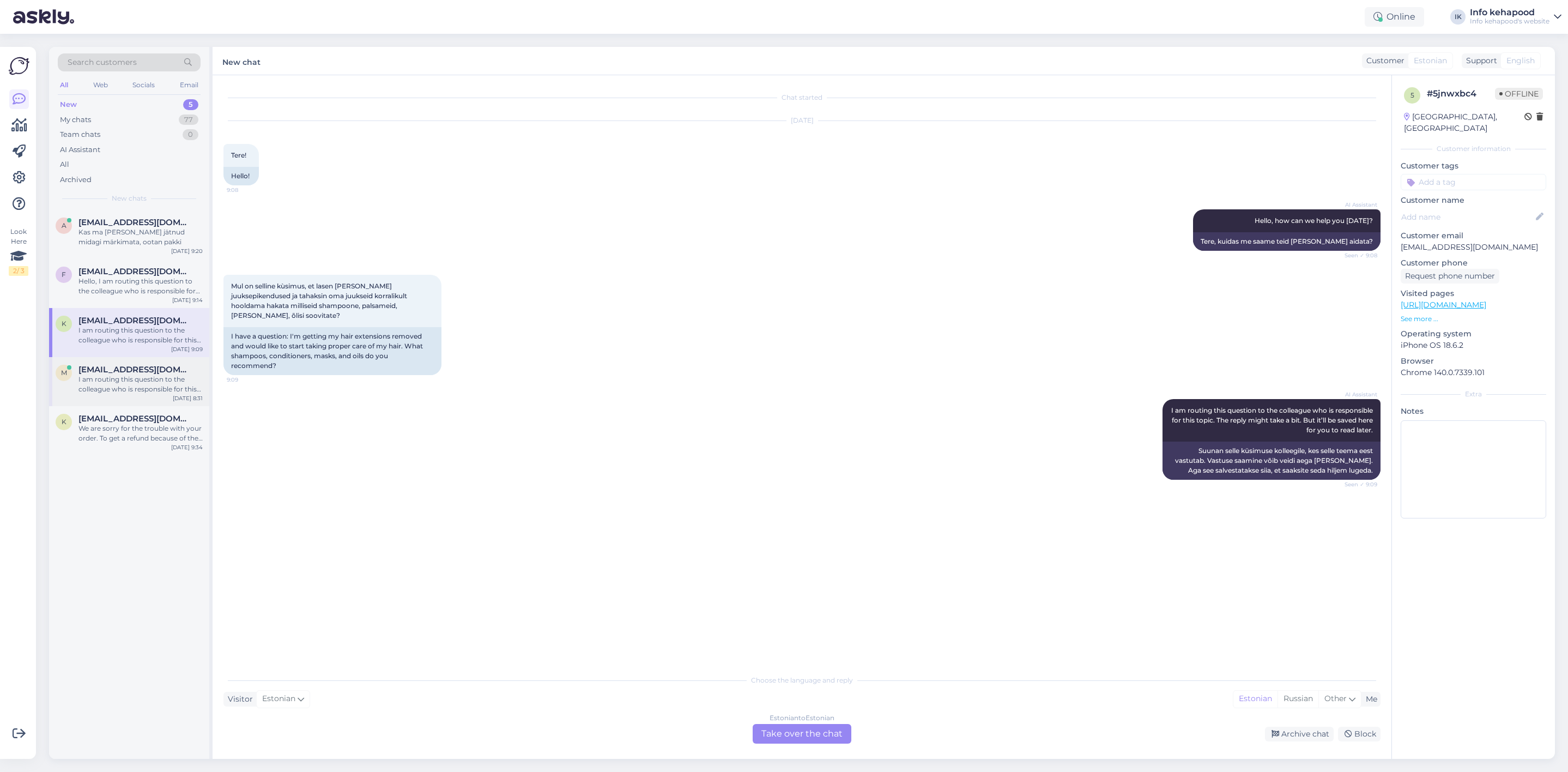
click at [145, 369] on span "[EMAIL_ADDRESS][DOMAIN_NAME]" at bounding box center [135, 369] width 113 height 10
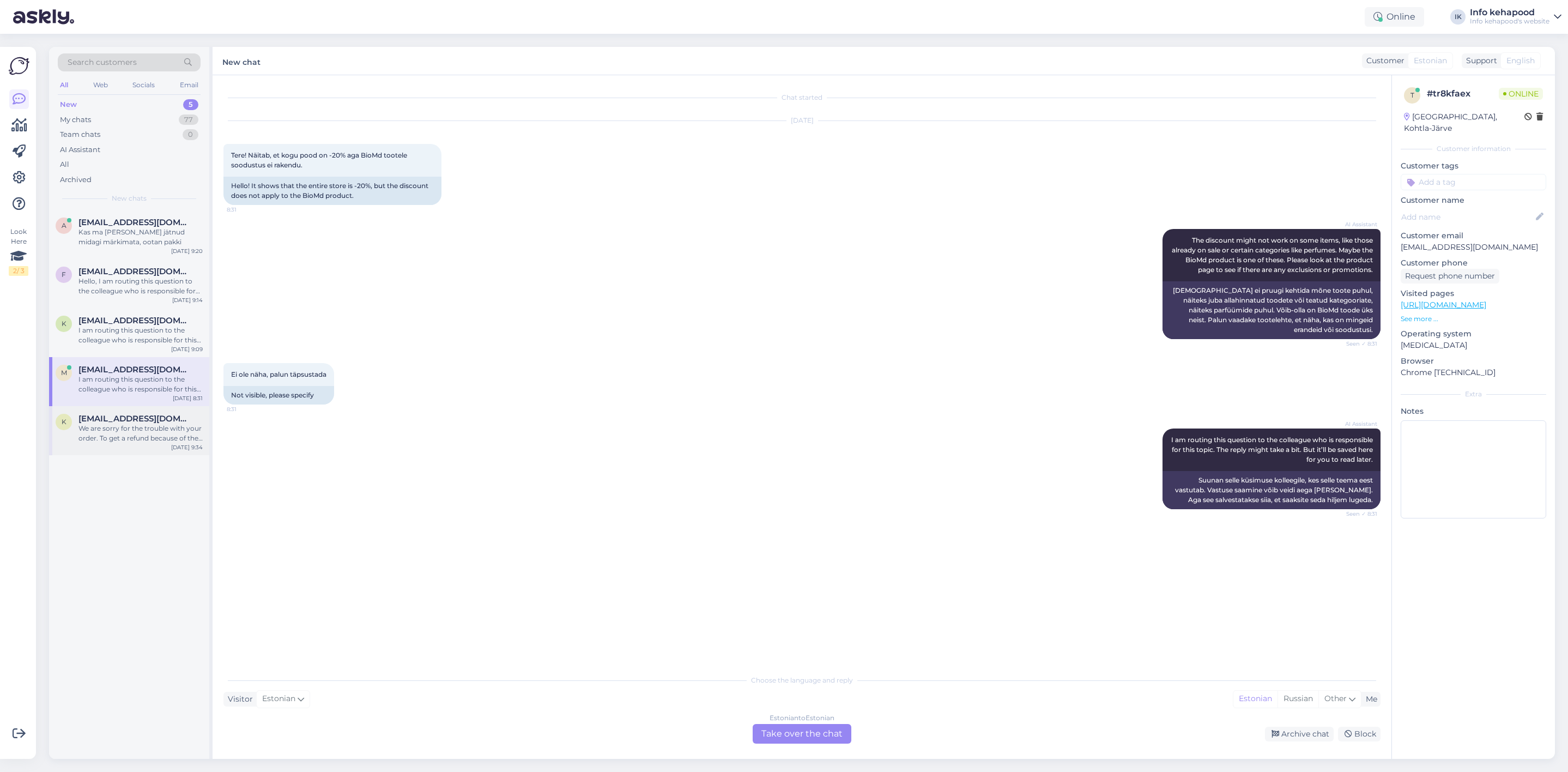
click at [138, 439] on div "We are sorry for the trouble with your order. To get a refund because of the de…" at bounding box center [140, 433] width 124 height 19
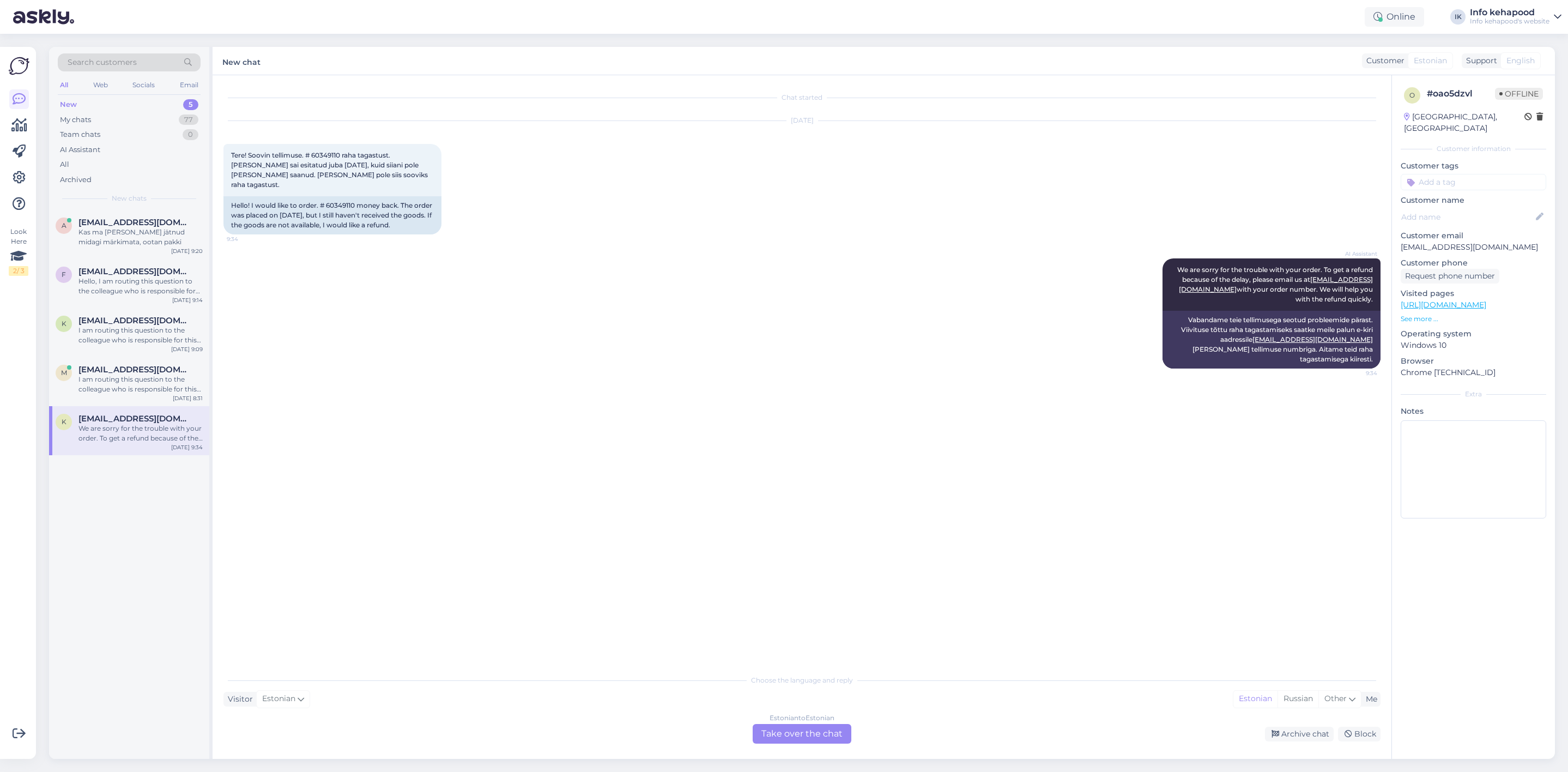
click at [774, 730] on div "Estonian to Estonian Take over the chat" at bounding box center [801, 733] width 99 height 19
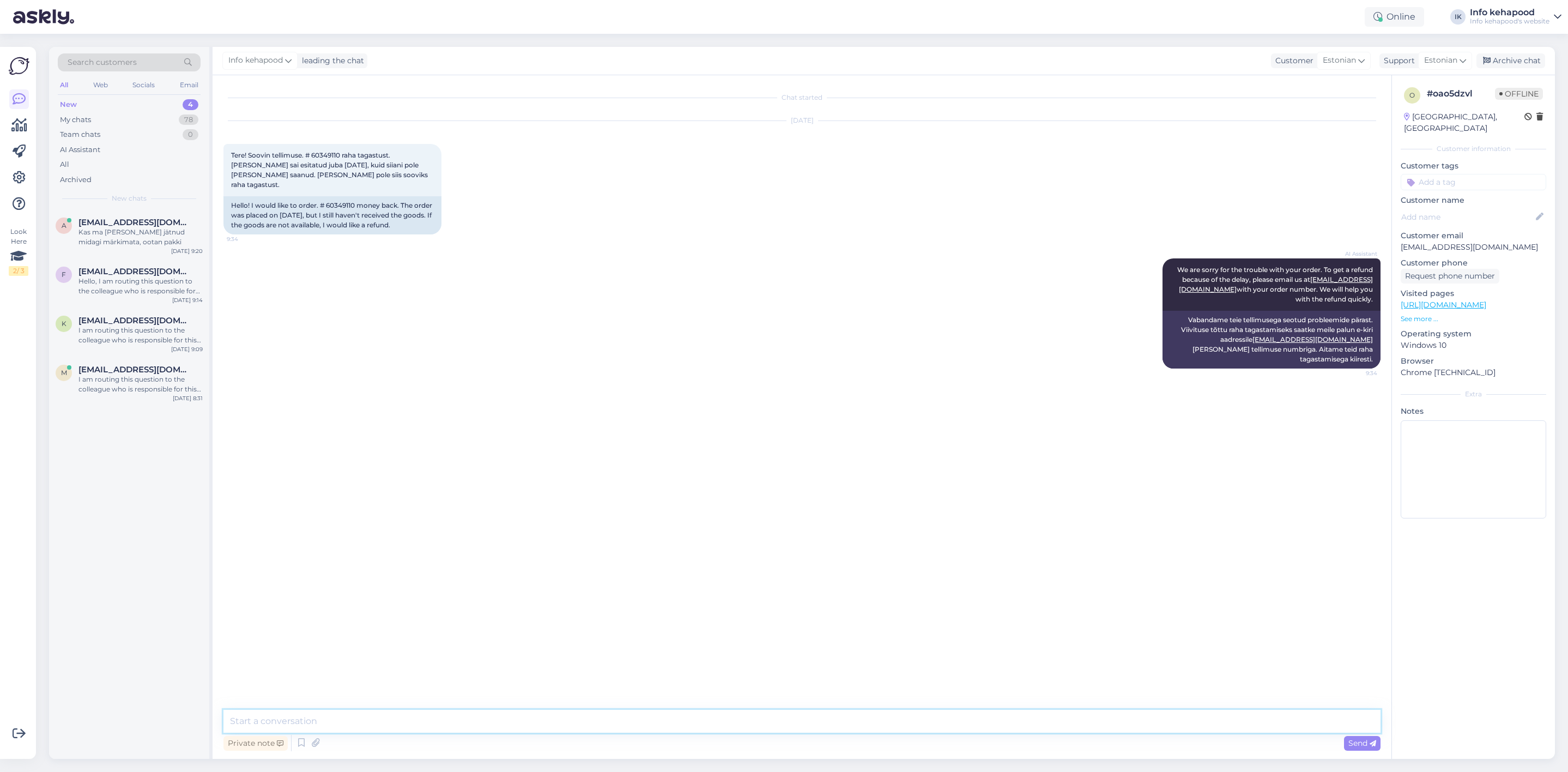
drag, startPoint x: 603, startPoint y: 725, endPoint x: 602, endPoint y: 739, distance: 14.0
click at [602, 734] on div "Private note Send" at bounding box center [802, 732] width 1158 height 43
click at [124, 113] on div "My chats 78" at bounding box center [129, 120] width 143 height 16
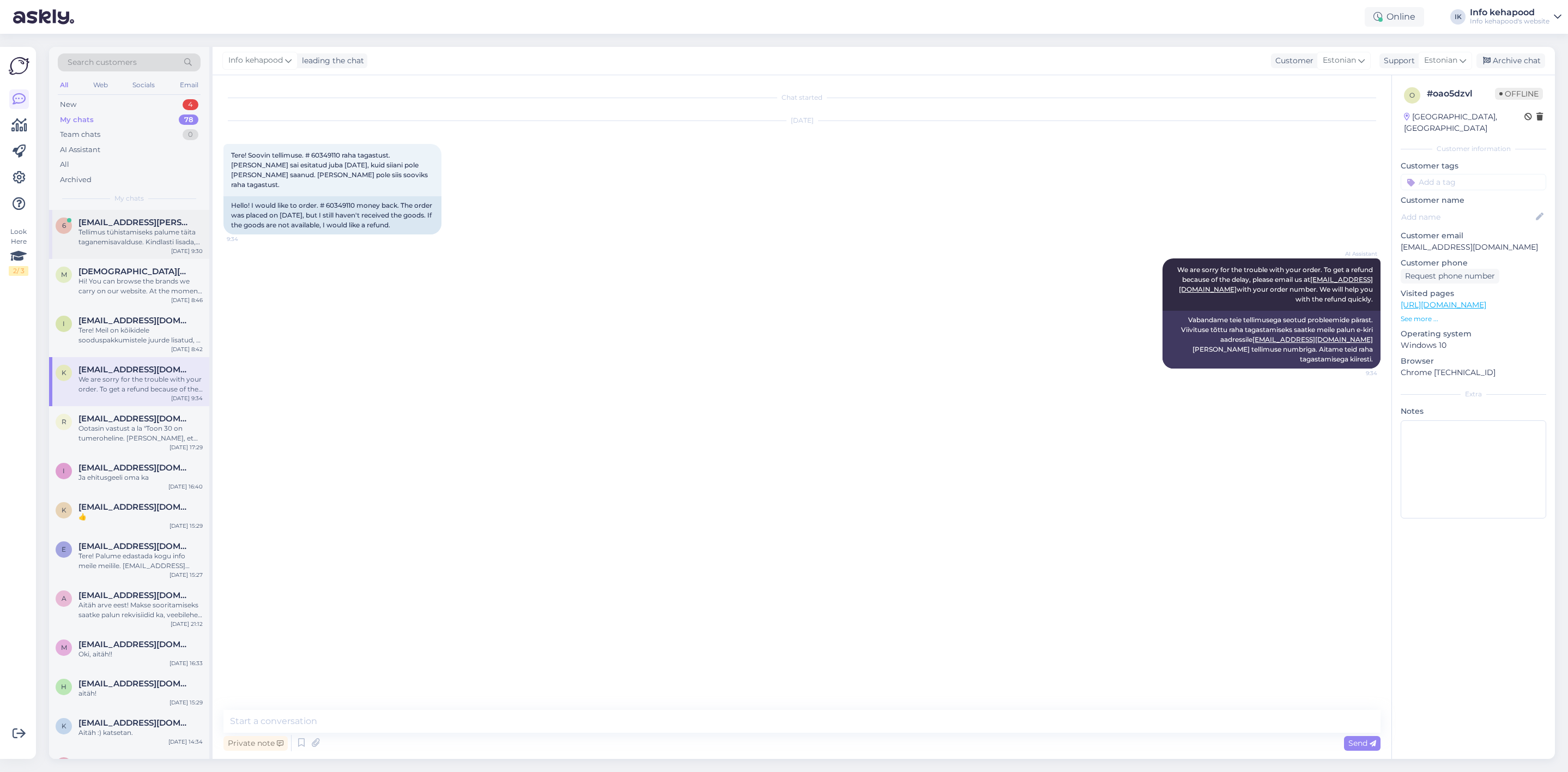
click at [103, 239] on div "Tellimus tühistamiseks palume täita taganemisavalduse. Kindlasti lisada, et kog…" at bounding box center [140, 237] width 124 height 19
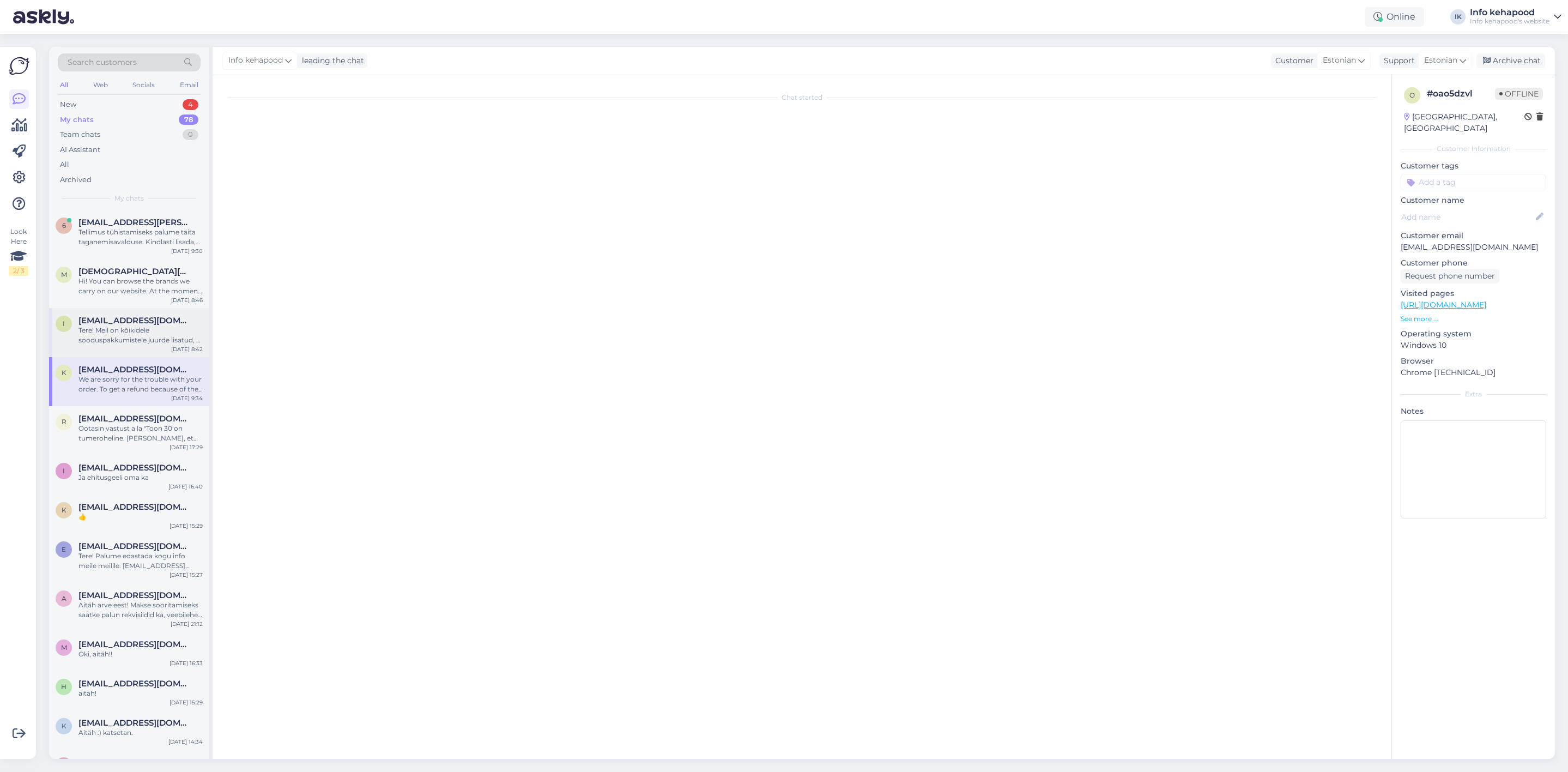
scroll to position [36, 0]
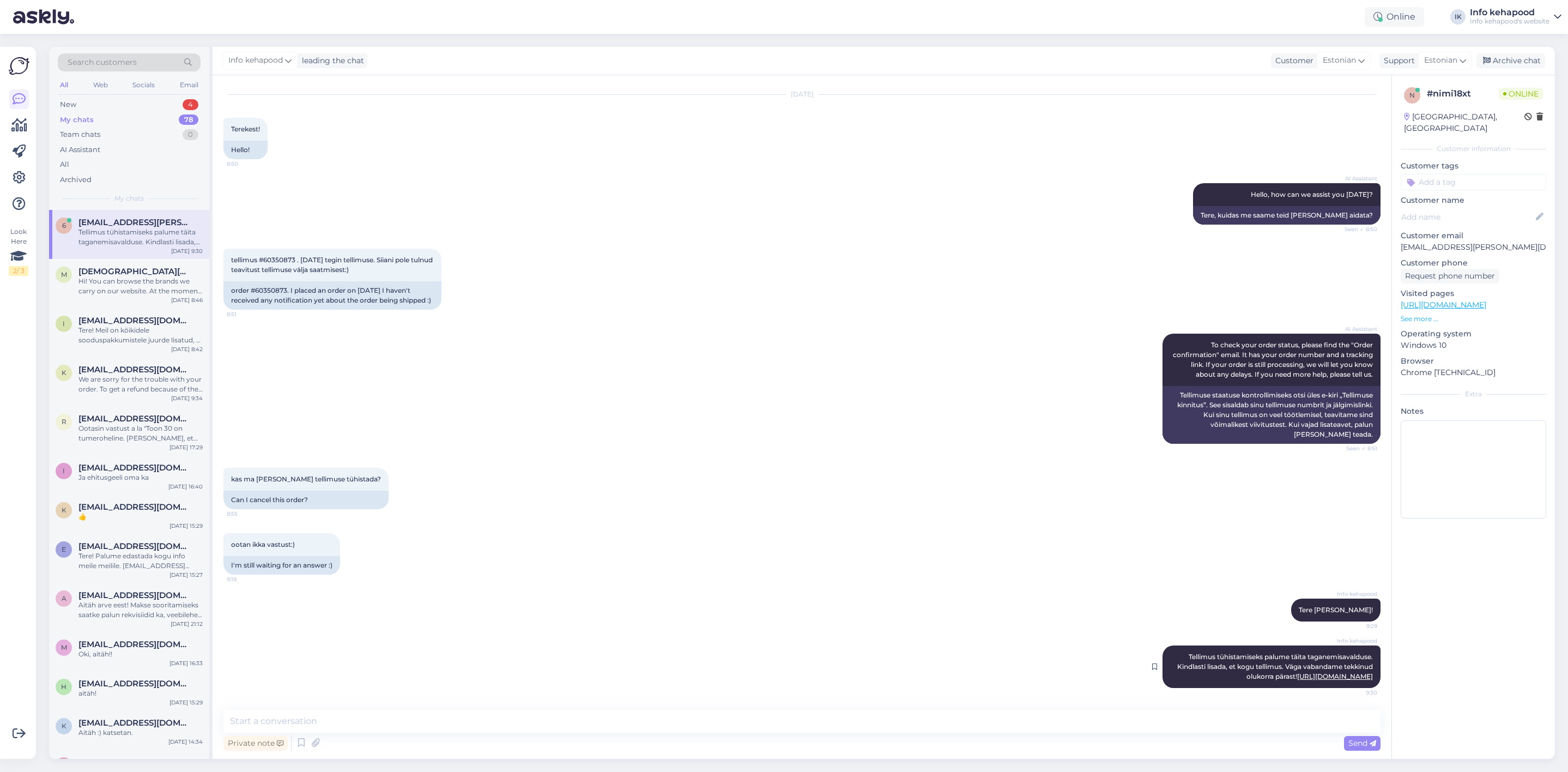
drag, startPoint x: 1172, startPoint y: 656, endPoint x: 1366, endPoint y: 680, distance: 195.5
click at [1366, 680] on div "Info kehapood Tellimus tühistamiseks palume täita taganemisavalduse. Kindlasti …" at bounding box center [1272, 666] width 218 height 43
copy span "Tellimus tühistamiseks palume täita taganemisavalduse. Kindlasti lisada, et kog…"
click at [147, 105] on div "New 4" at bounding box center [129, 105] width 143 height 16
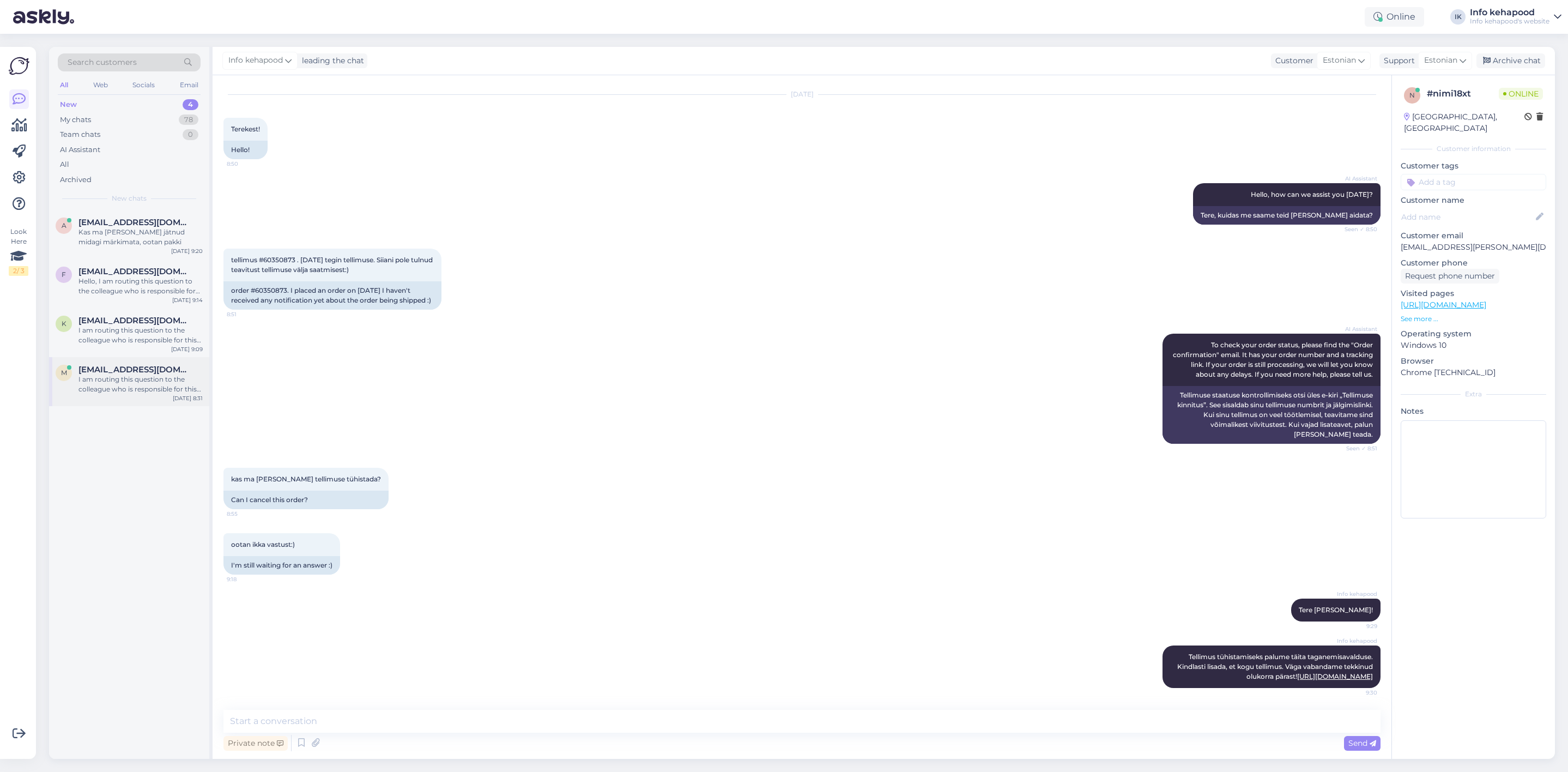
click at [147, 386] on div "I am routing this question to the colleague who is responsible for this topic. …" at bounding box center [140, 384] width 124 height 19
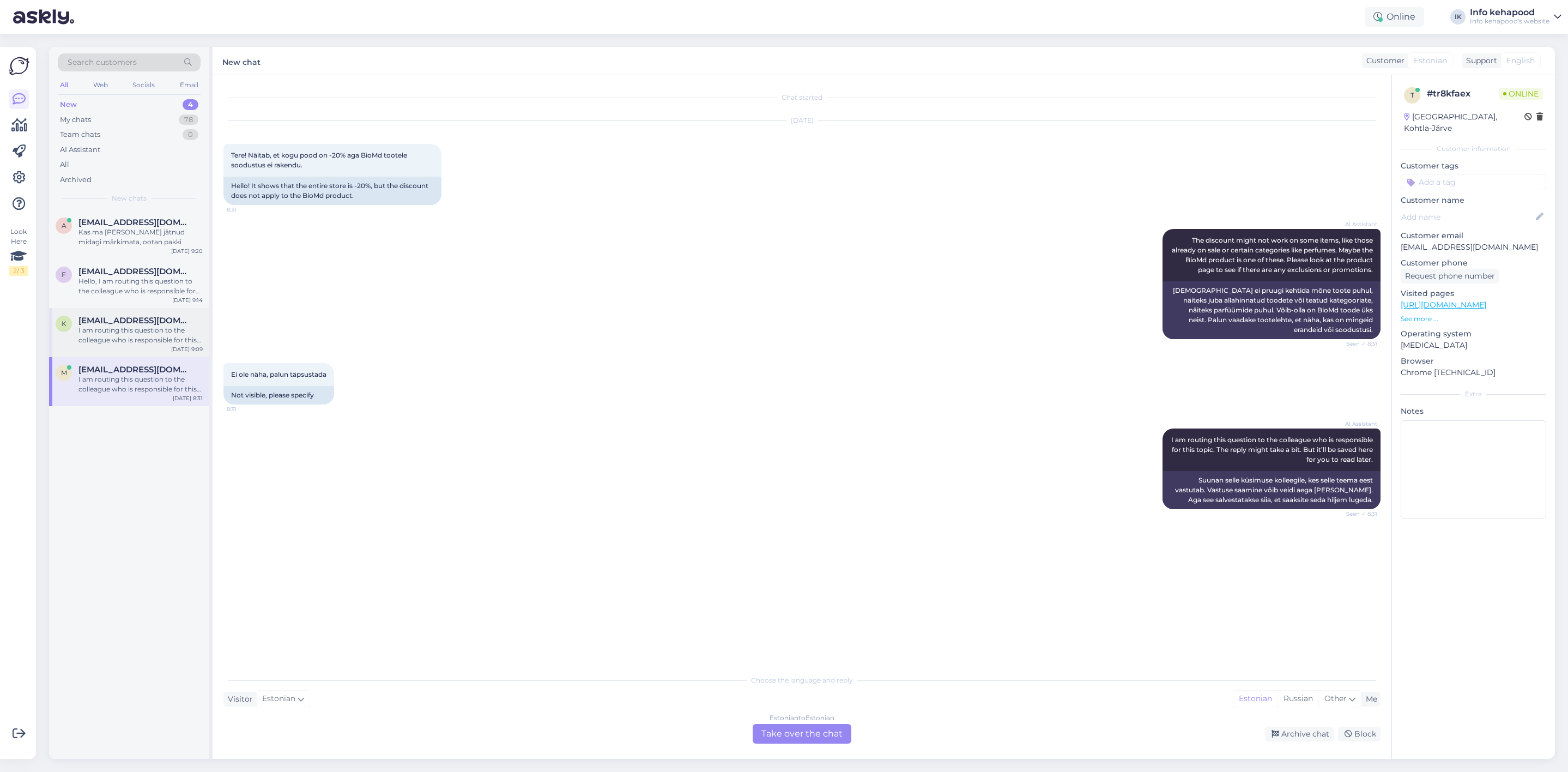
click at [124, 339] on div "I am routing this question to the colleague who is responsible for this topic. …" at bounding box center [140, 334] width 124 height 19
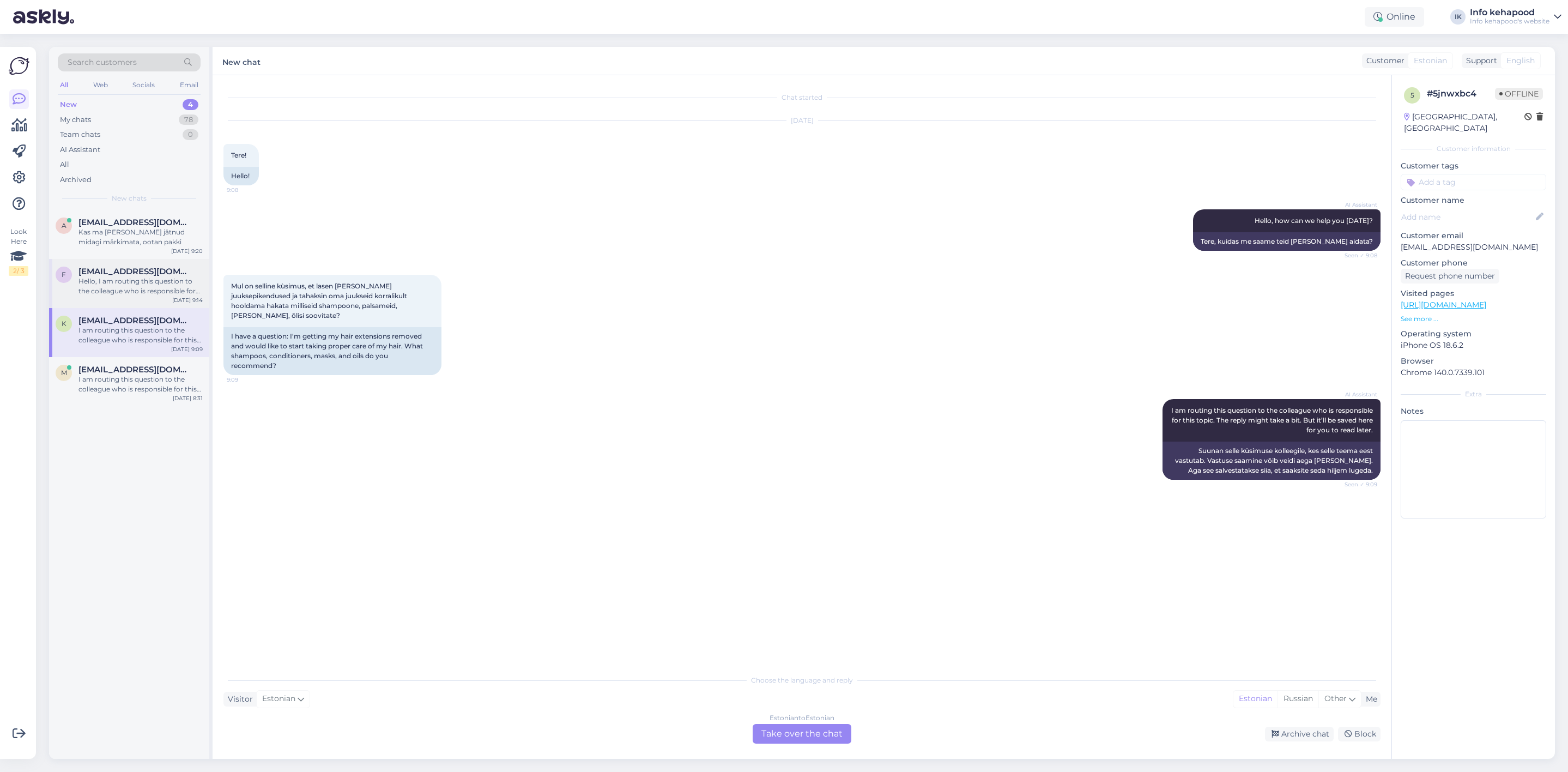
click at [136, 285] on div "Hello, I am routing this question to the colleague who is responsible for this …" at bounding box center [140, 286] width 124 height 19
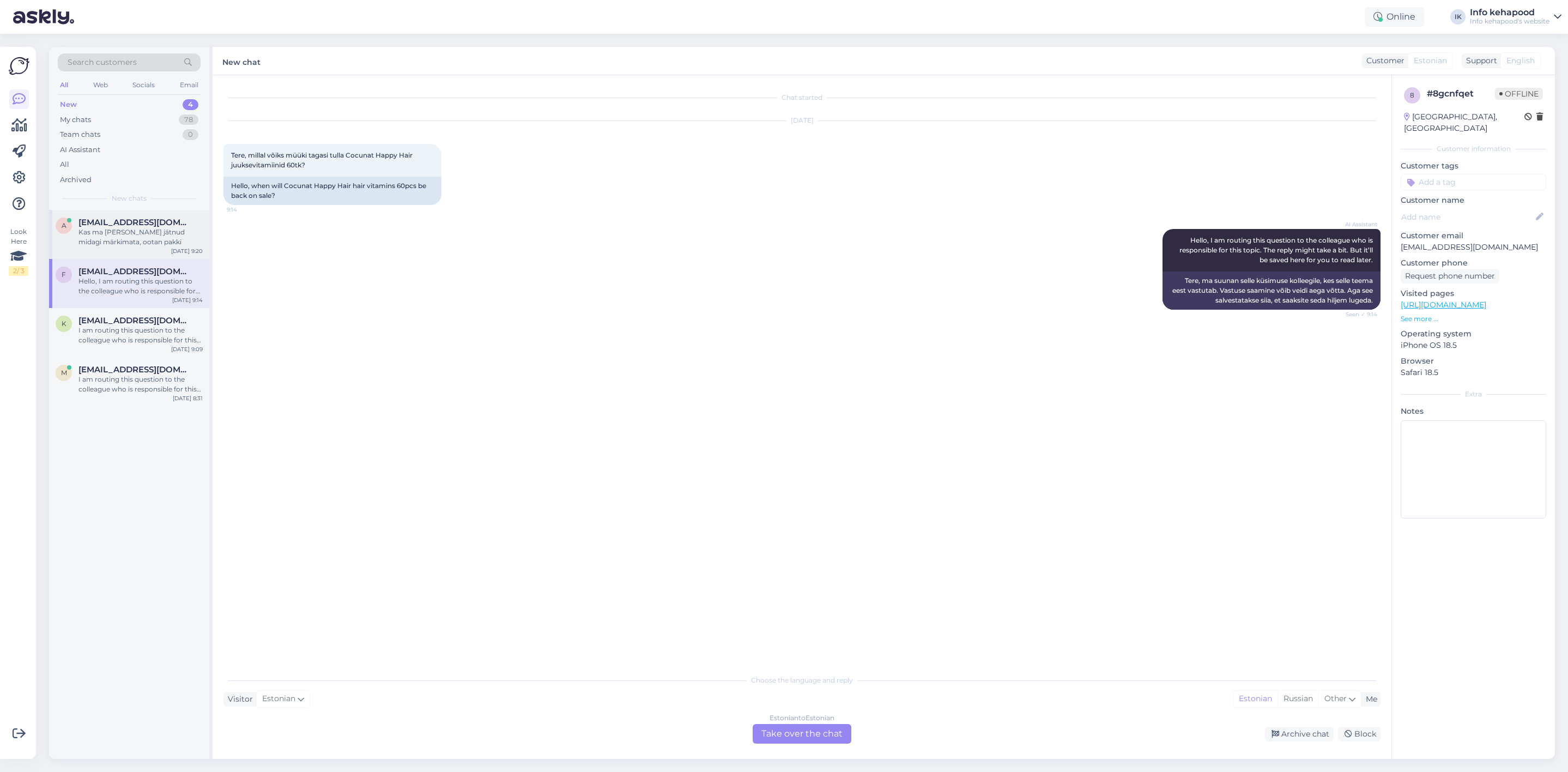
click at [126, 236] on div "Kas ma [PERSON_NAME] jätnud midagi märkimata, ootan pakki" at bounding box center [140, 237] width 124 height 19
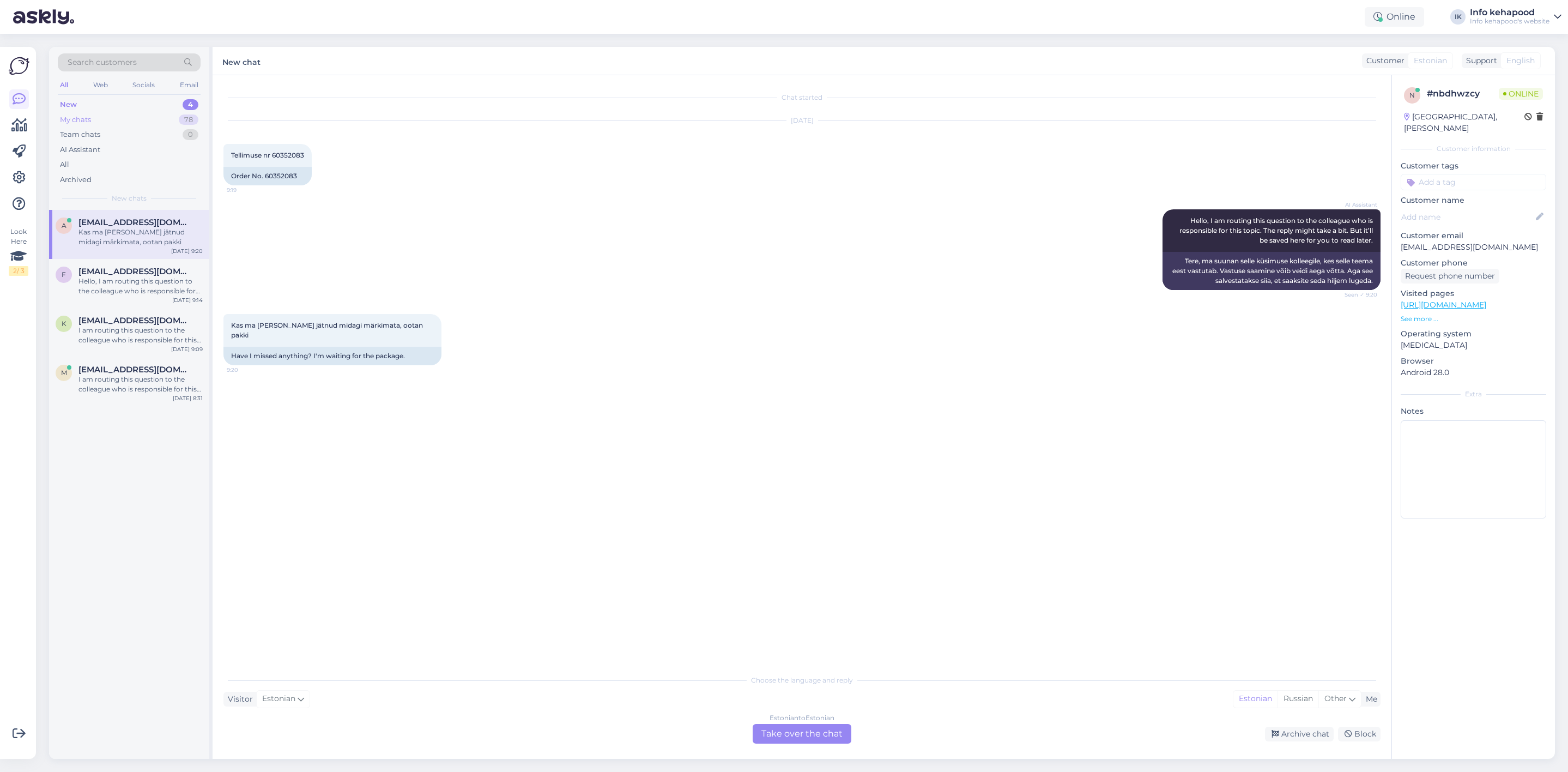
click at [110, 115] on div "My chats 78" at bounding box center [129, 120] width 143 height 16
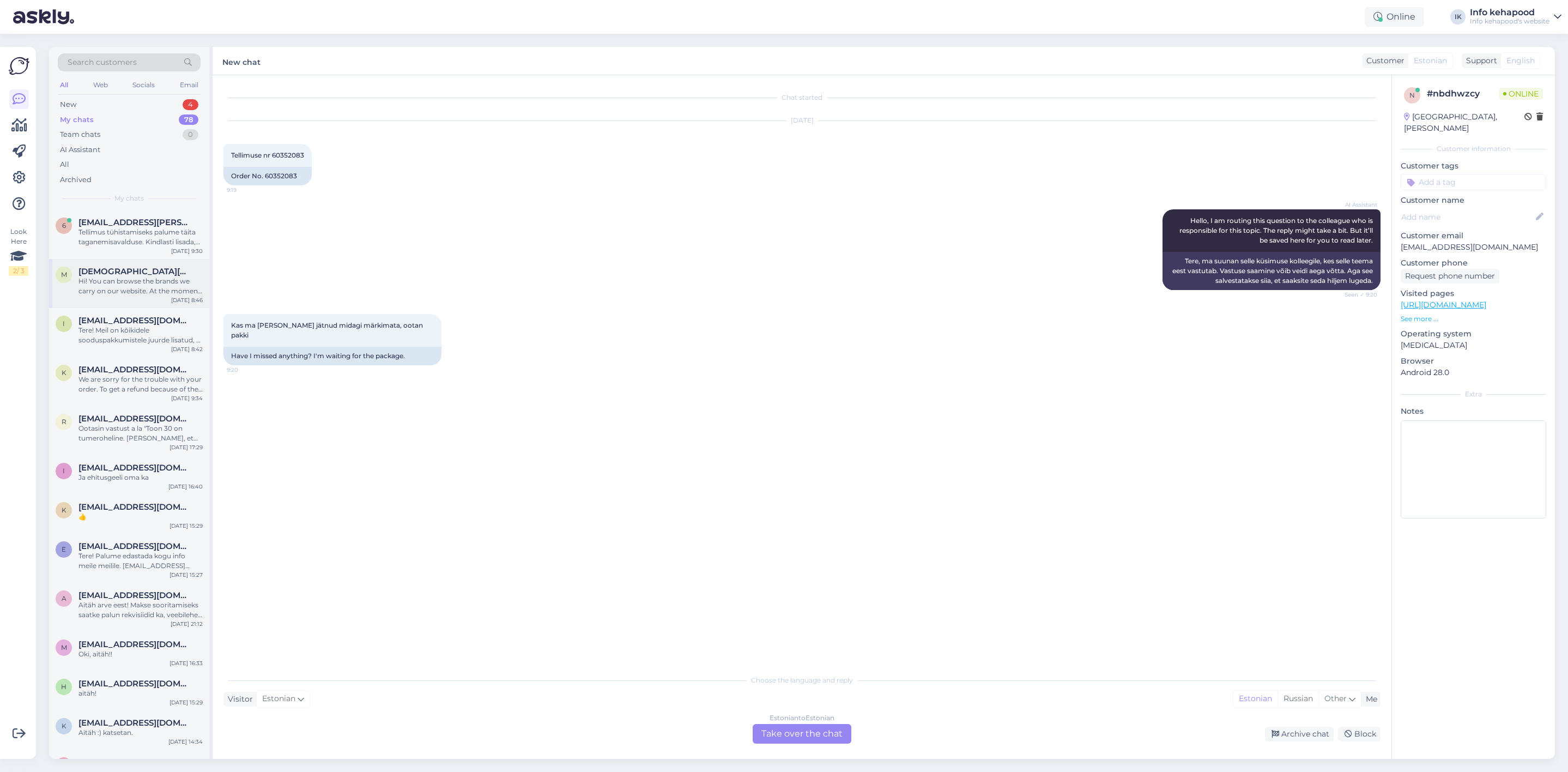
click at [156, 276] on div "Hi! You can browse the brands we carry on our website. At the moment, we don’t …" at bounding box center [140, 286] width 124 height 19
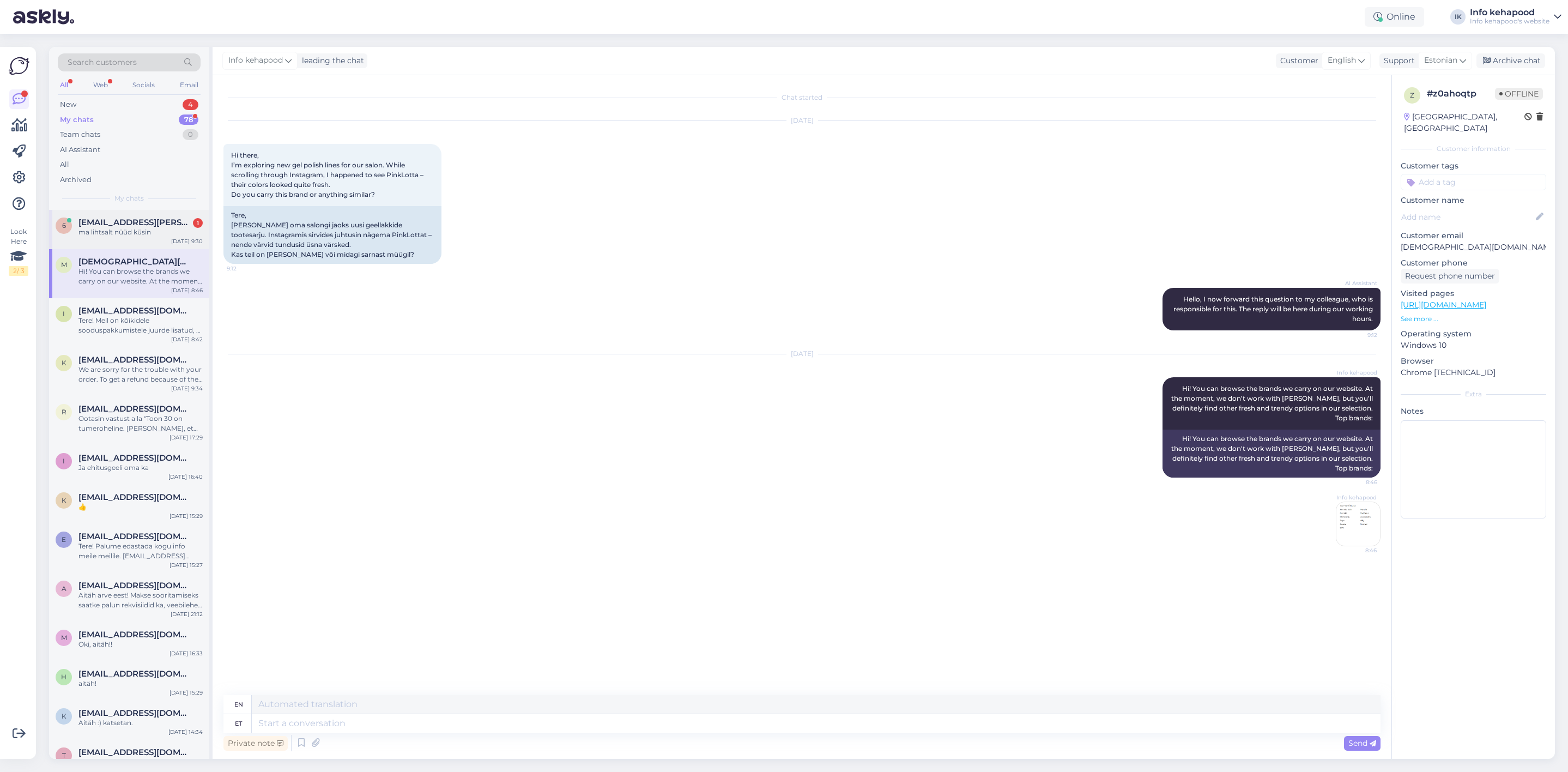
click at [171, 232] on div "ma lihtsalt nüüd küsin" at bounding box center [140, 232] width 124 height 10
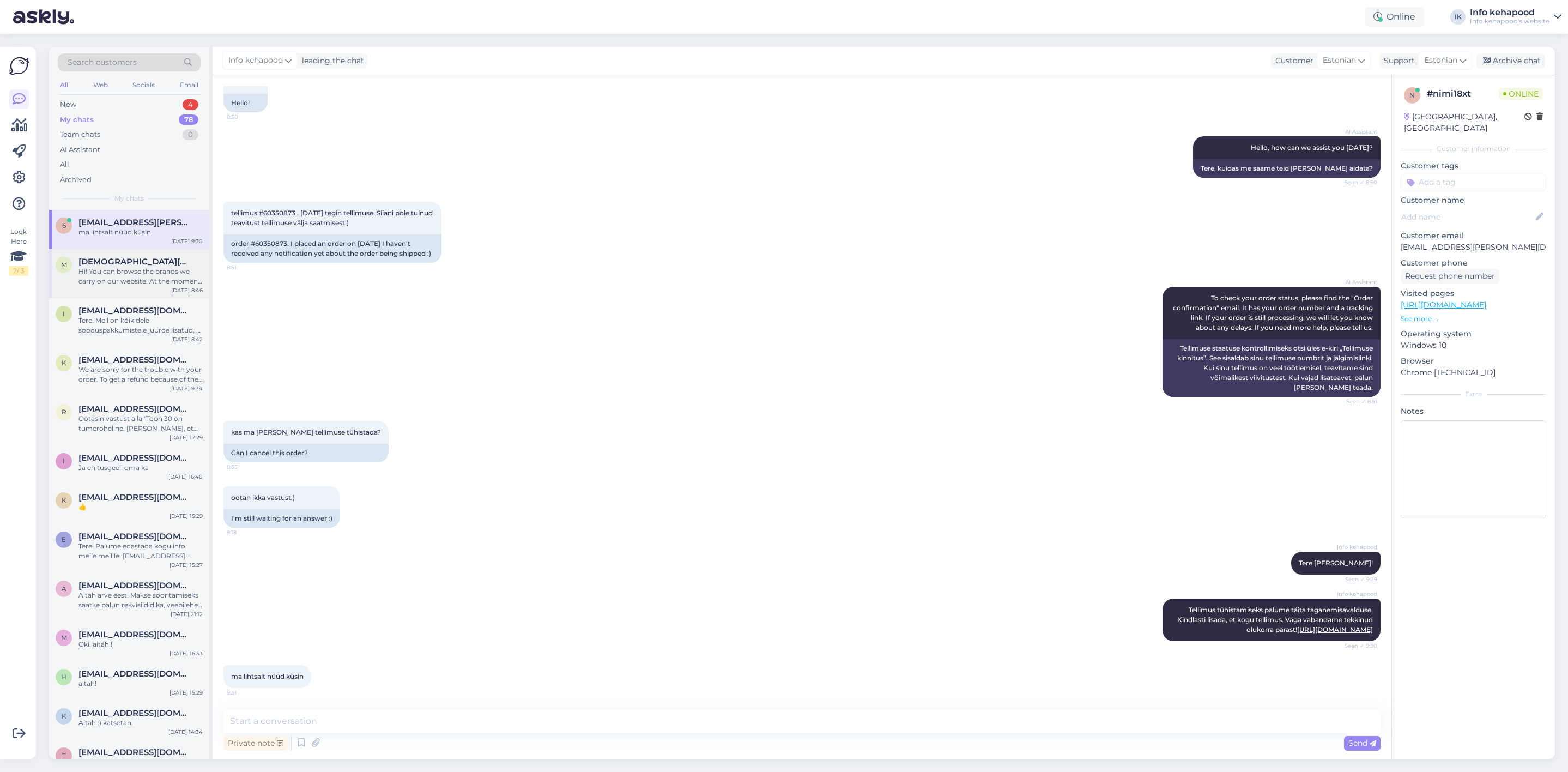
scroll to position [130, 0]
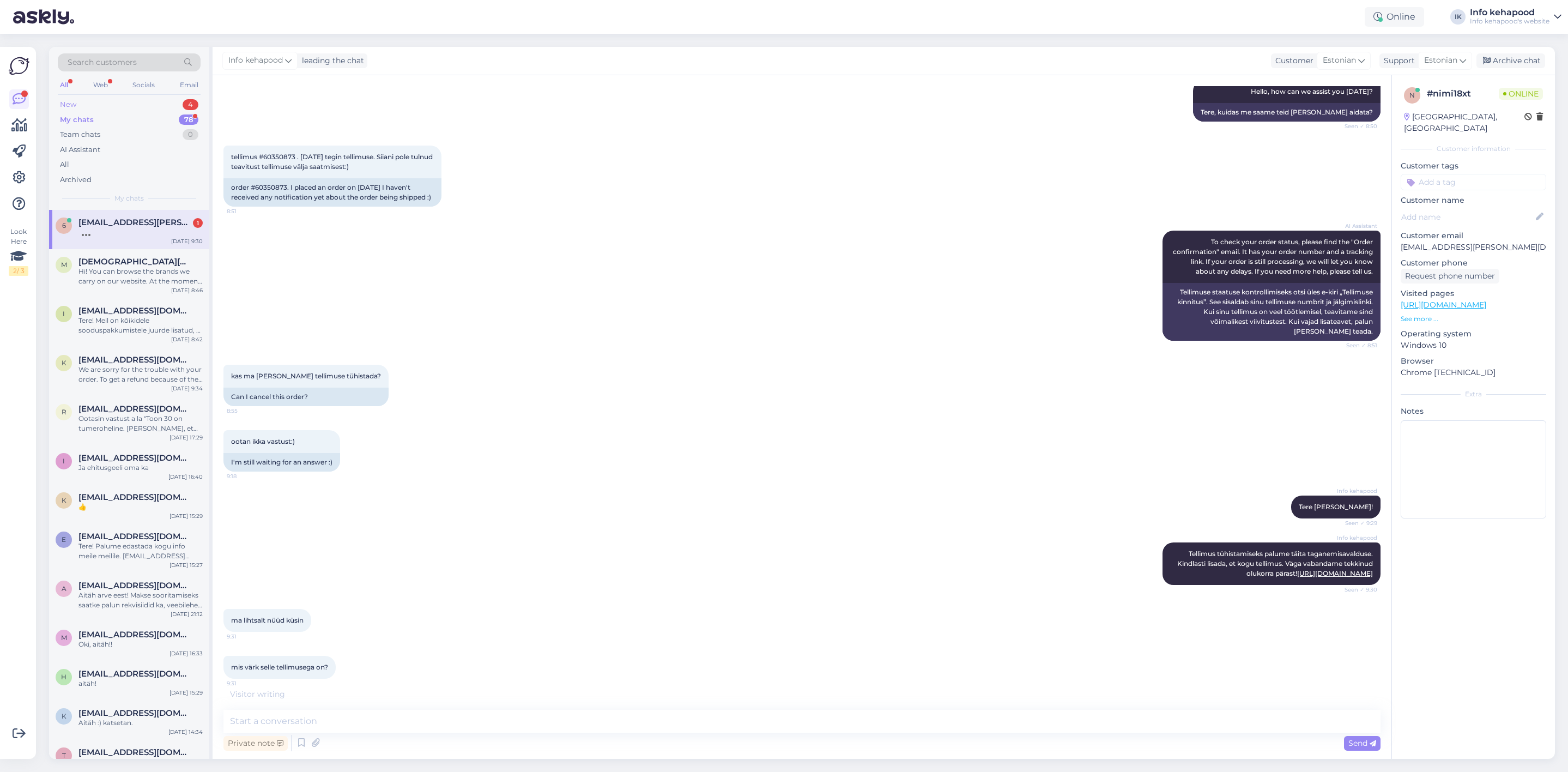
click at [107, 102] on div "New 4" at bounding box center [129, 105] width 143 height 16
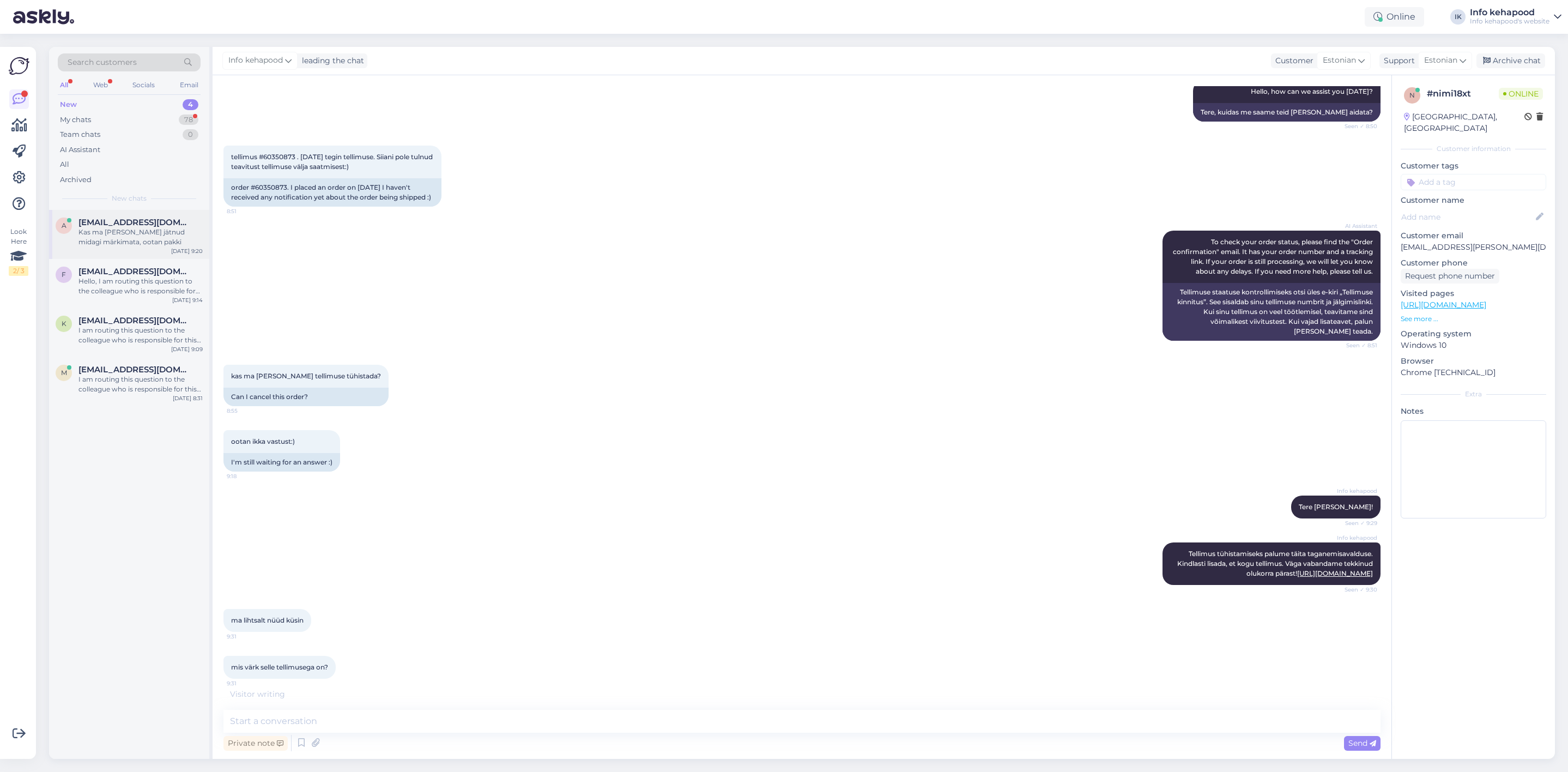
click at [118, 217] on span "[EMAIL_ADDRESS][DOMAIN_NAME]" at bounding box center [135, 222] width 113 height 10
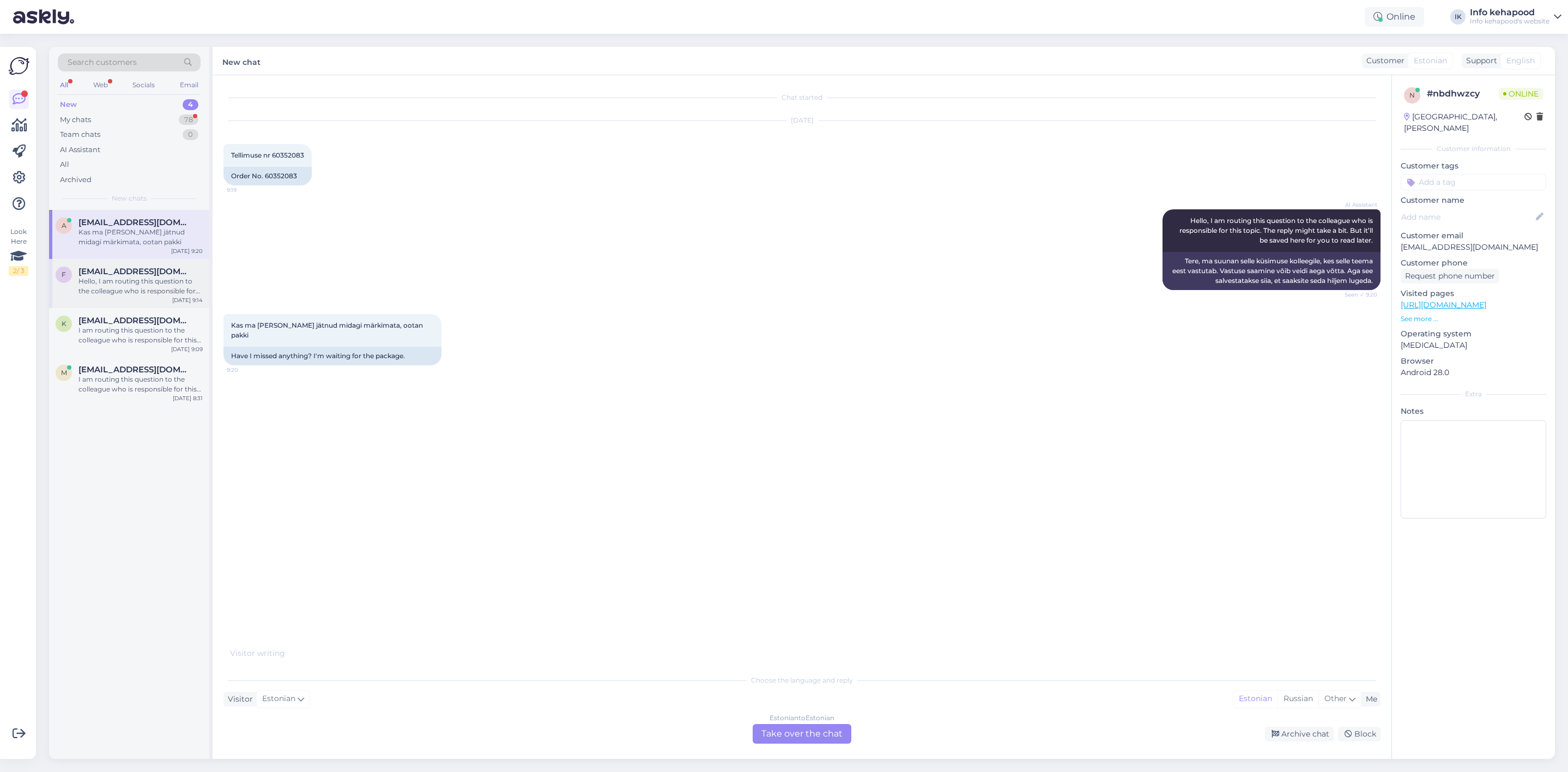
click at [130, 282] on div "Hello, I am routing this question to the colleague who is responsible for this …" at bounding box center [140, 286] width 124 height 19
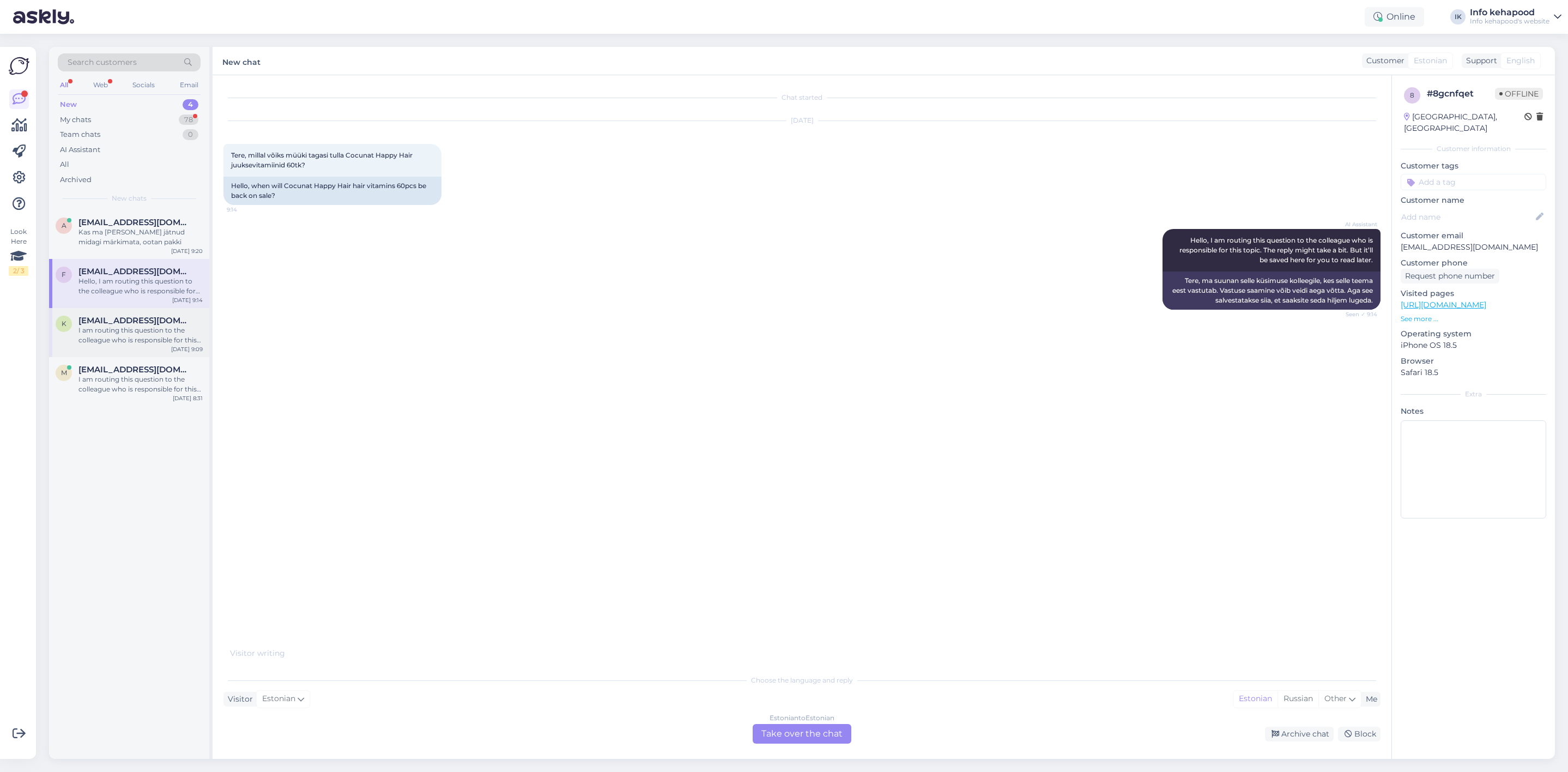
click at [151, 333] on div "I am routing this question to the colleague who is responsible for this topic. …" at bounding box center [140, 334] width 124 height 19
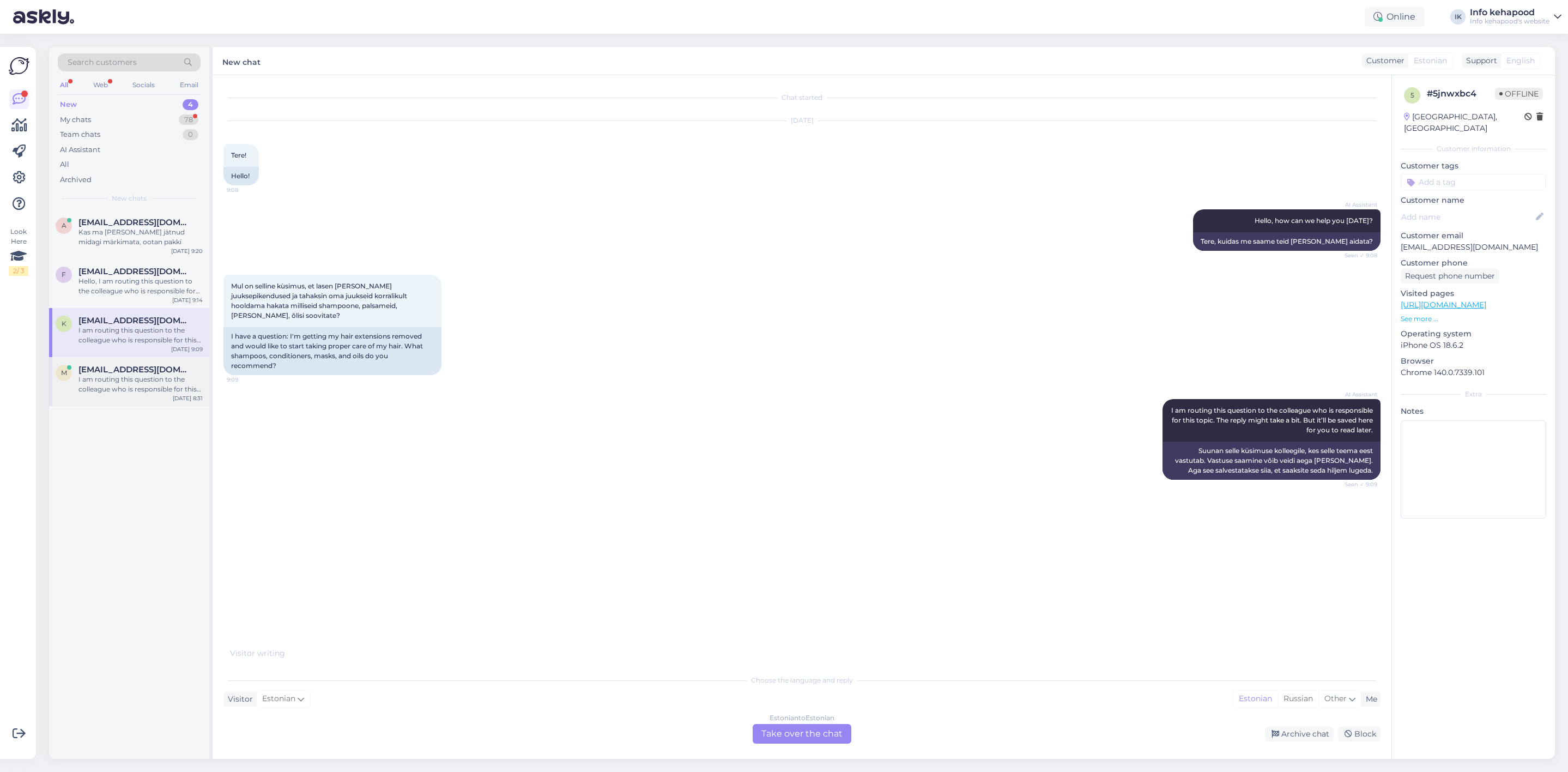
click at [154, 376] on div "I am routing this question to the colleague who is responsible for this topic. …" at bounding box center [140, 384] width 124 height 19
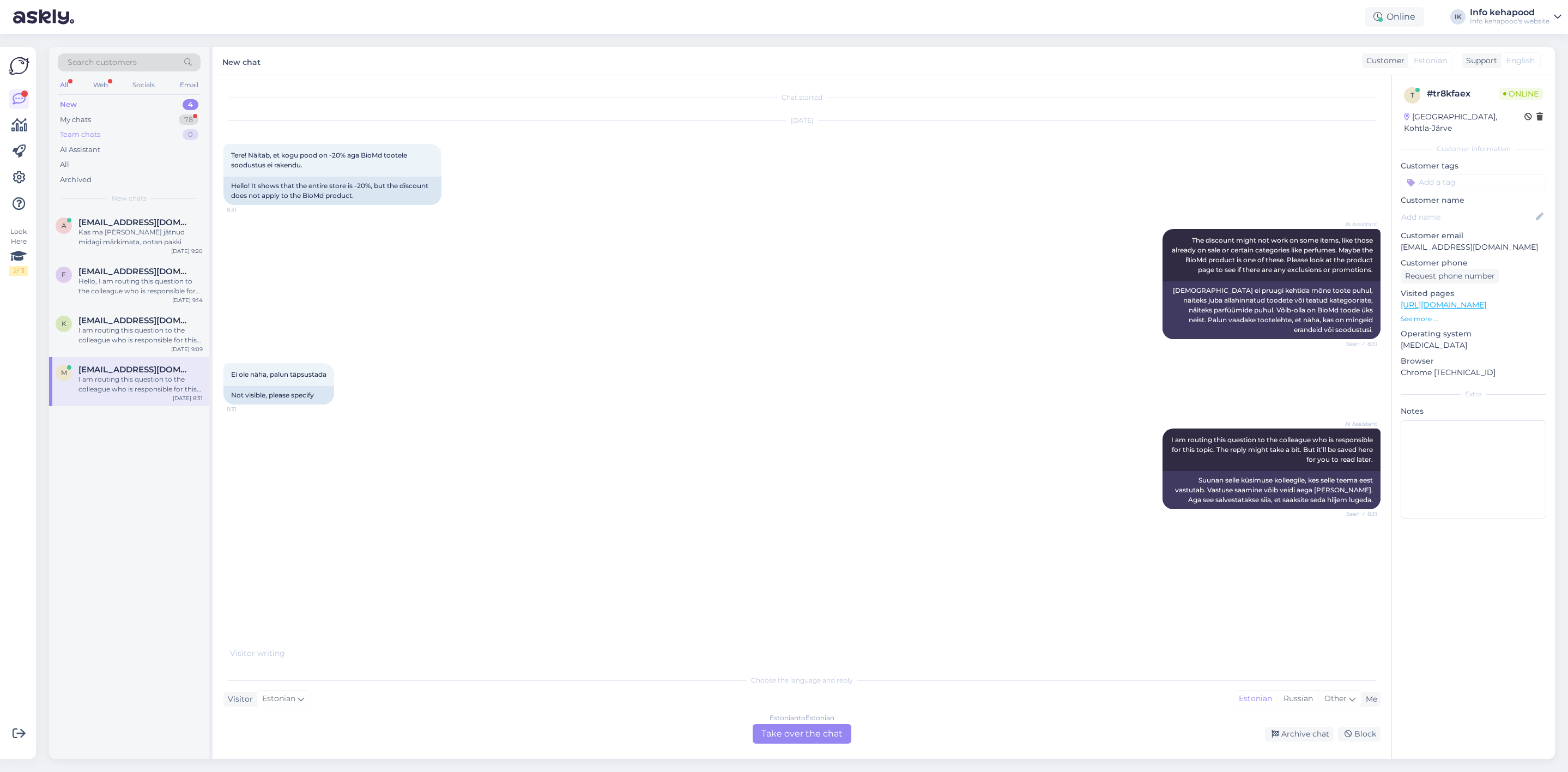
click at [105, 127] on div "Team chats 0" at bounding box center [129, 135] width 143 height 16
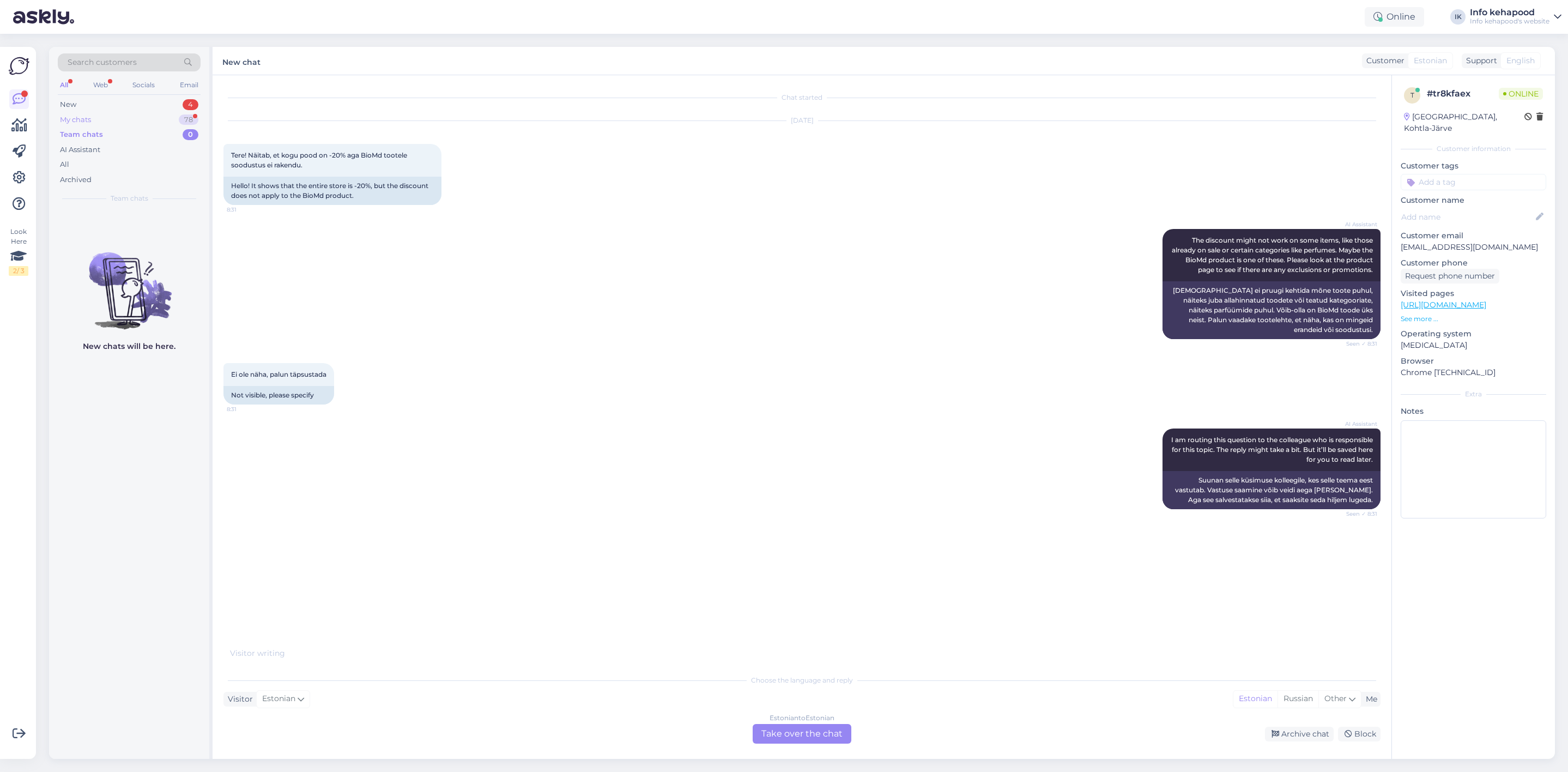
click at [98, 117] on div "My chats 78" at bounding box center [129, 120] width 143 height 16
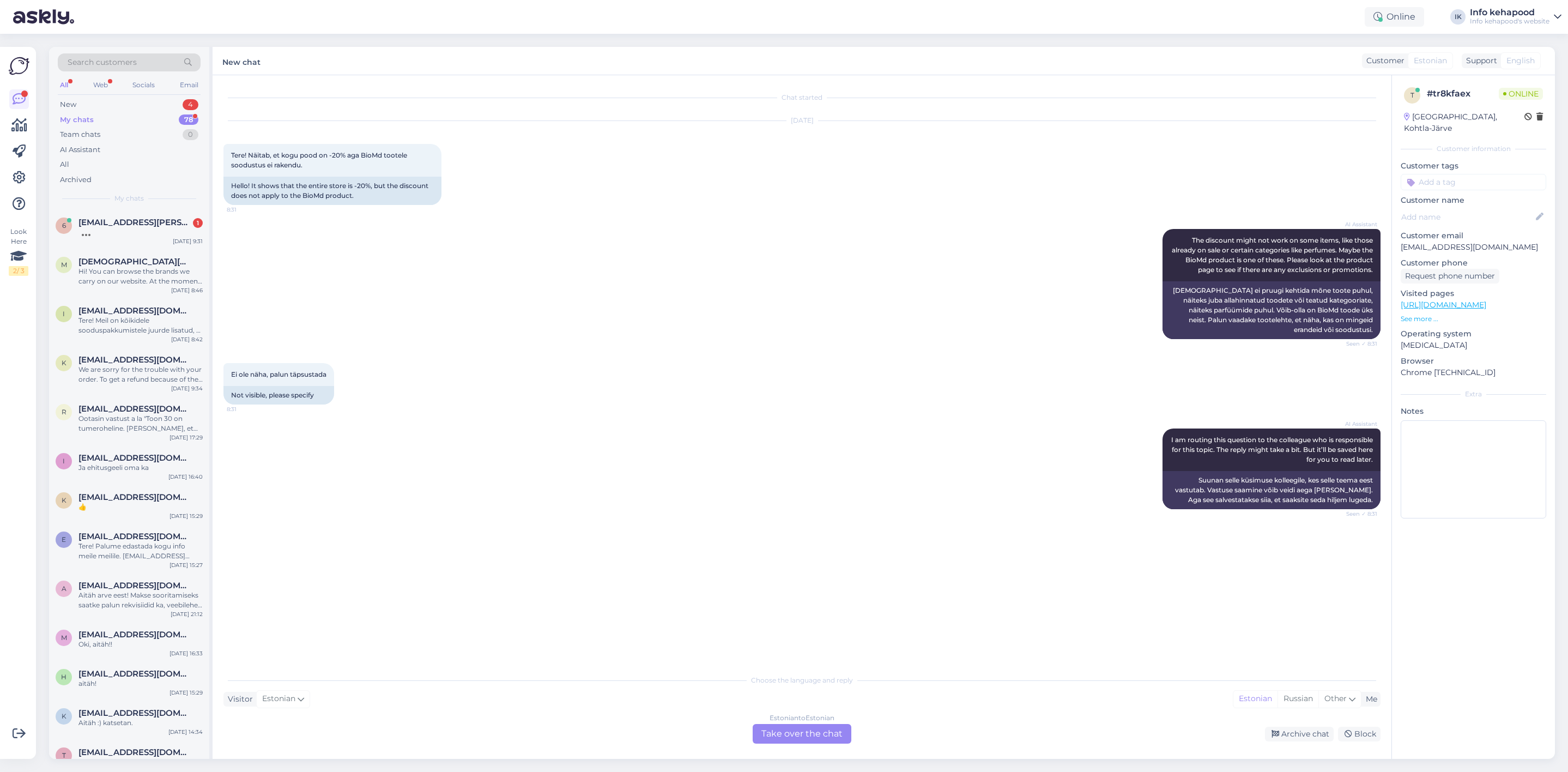
click at [548, 635] on div "Chat started [DATE] Tere! Näitab, et kogu pood on -20% aga BioMd tootele soodus…" at bounding box center [807, 372] width 1167 height 573
click at [111, 211] on div "6 [EMAIL_ADDRESS][PERSON_NAME][DOMAIN_NAME] 1 [DATE] 9:31" at bounding box center [129, 229] width 161 height 40
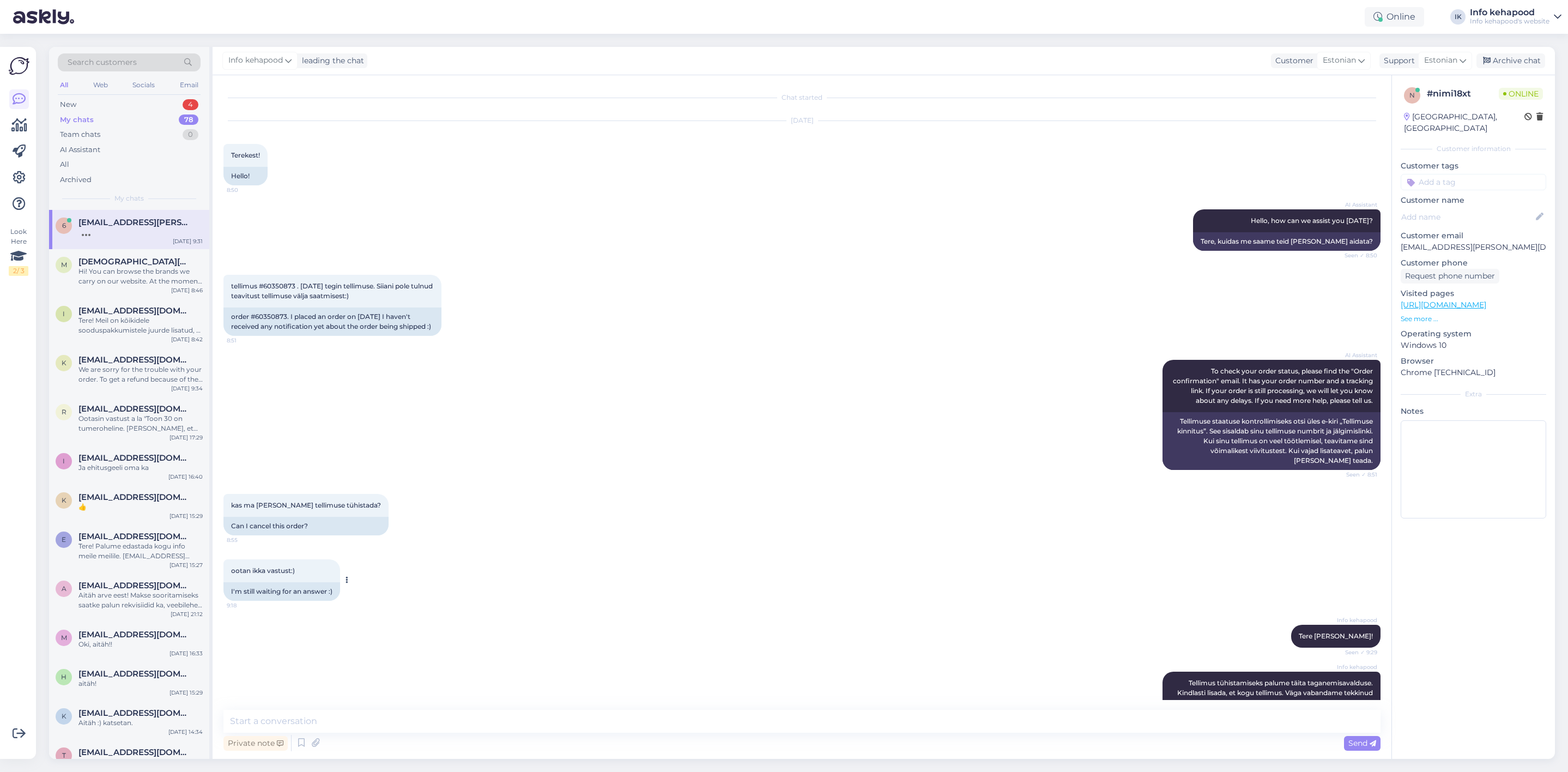
scroll to position [130, 0]
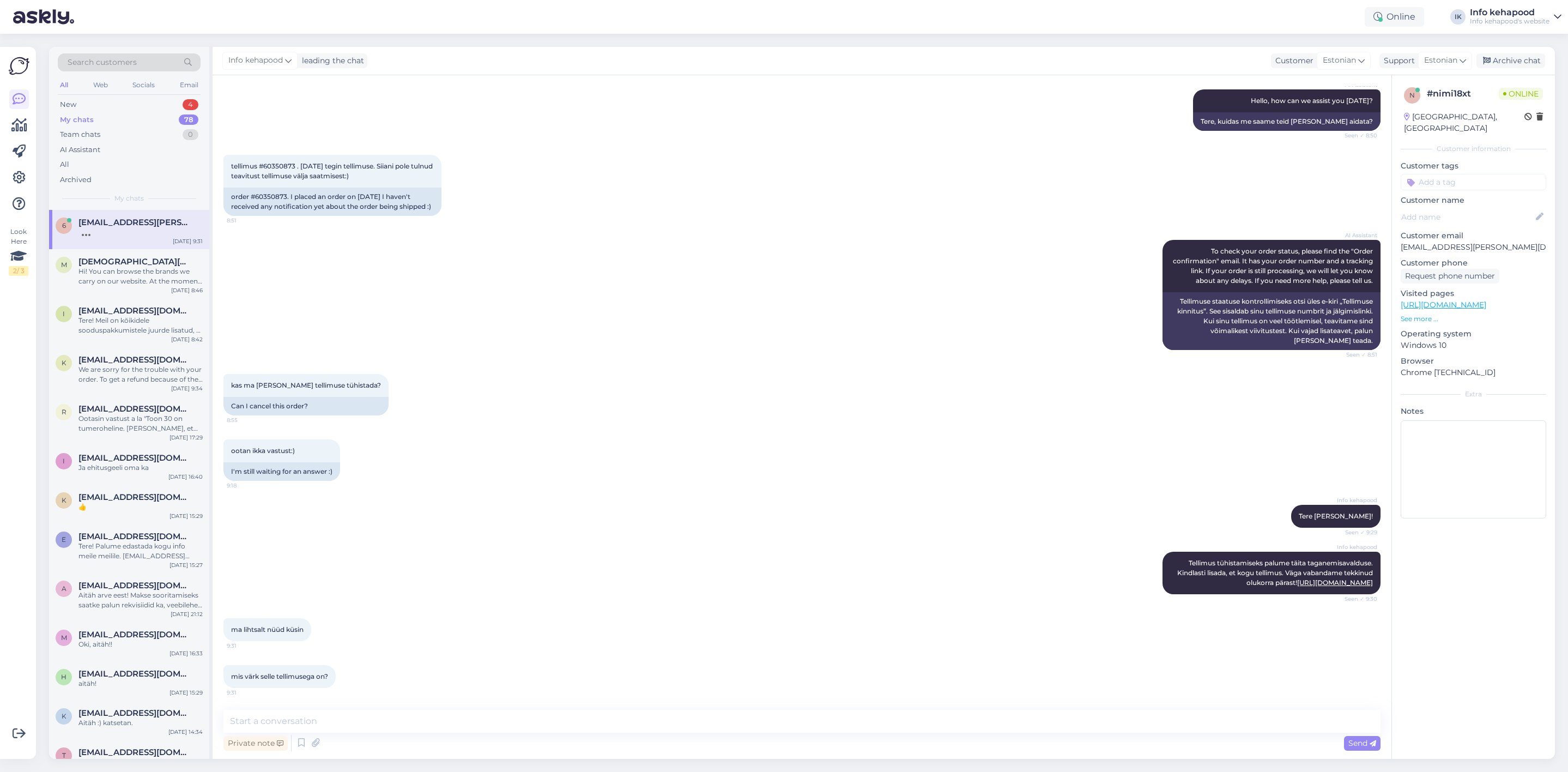
click at [340, 710] on div "Chat started [DATE] Terekest! 8:50 Hello! AI Assistant Hello, how can we assist…" at bounding box center [802, 417] width 1179 height 684
click at [342, 728] on textarea at bounding box center [802, 722] width 1158 height 23
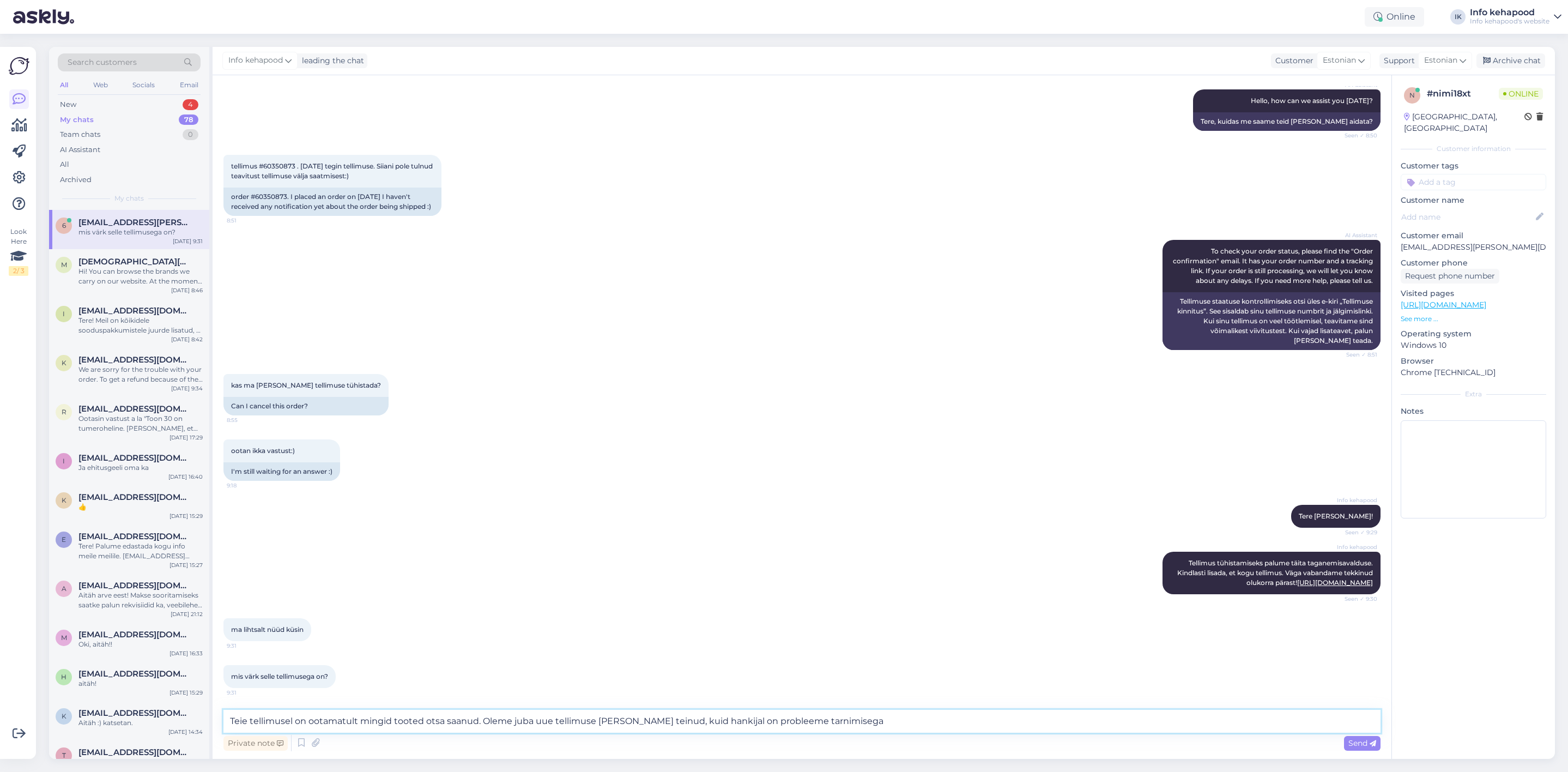
type textarea "Teie tellimusel on ootamatult mingid tooted otsa saanud. Oleme juba uue tellimu…"
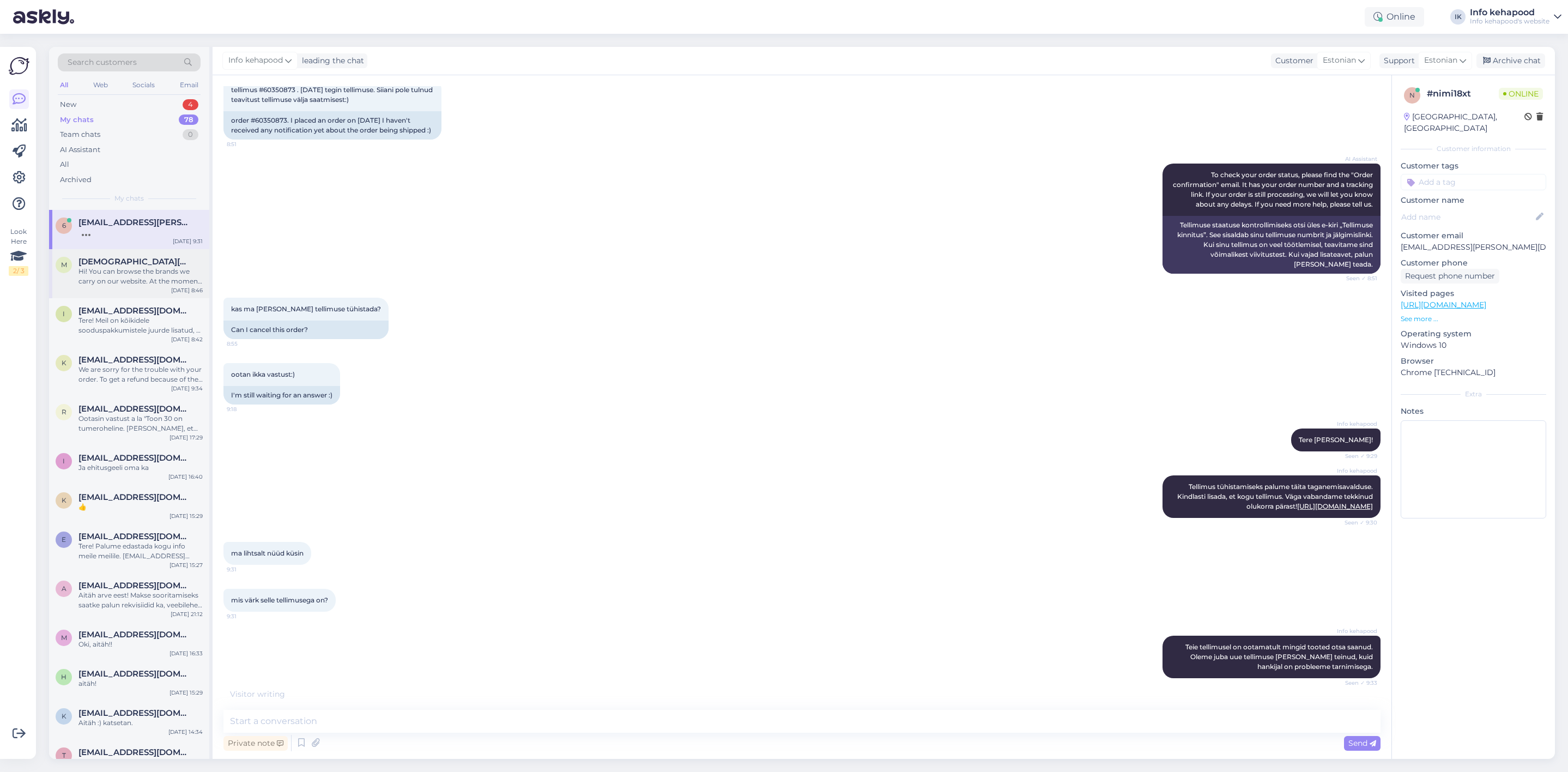
click at [106, 290] on div "m [DEMOGRAPHIC_DATA][DOMAIN_NAME] Hi! You can browse the brands we carry on our…" at bounding box center [129, 273] width 161 height 49
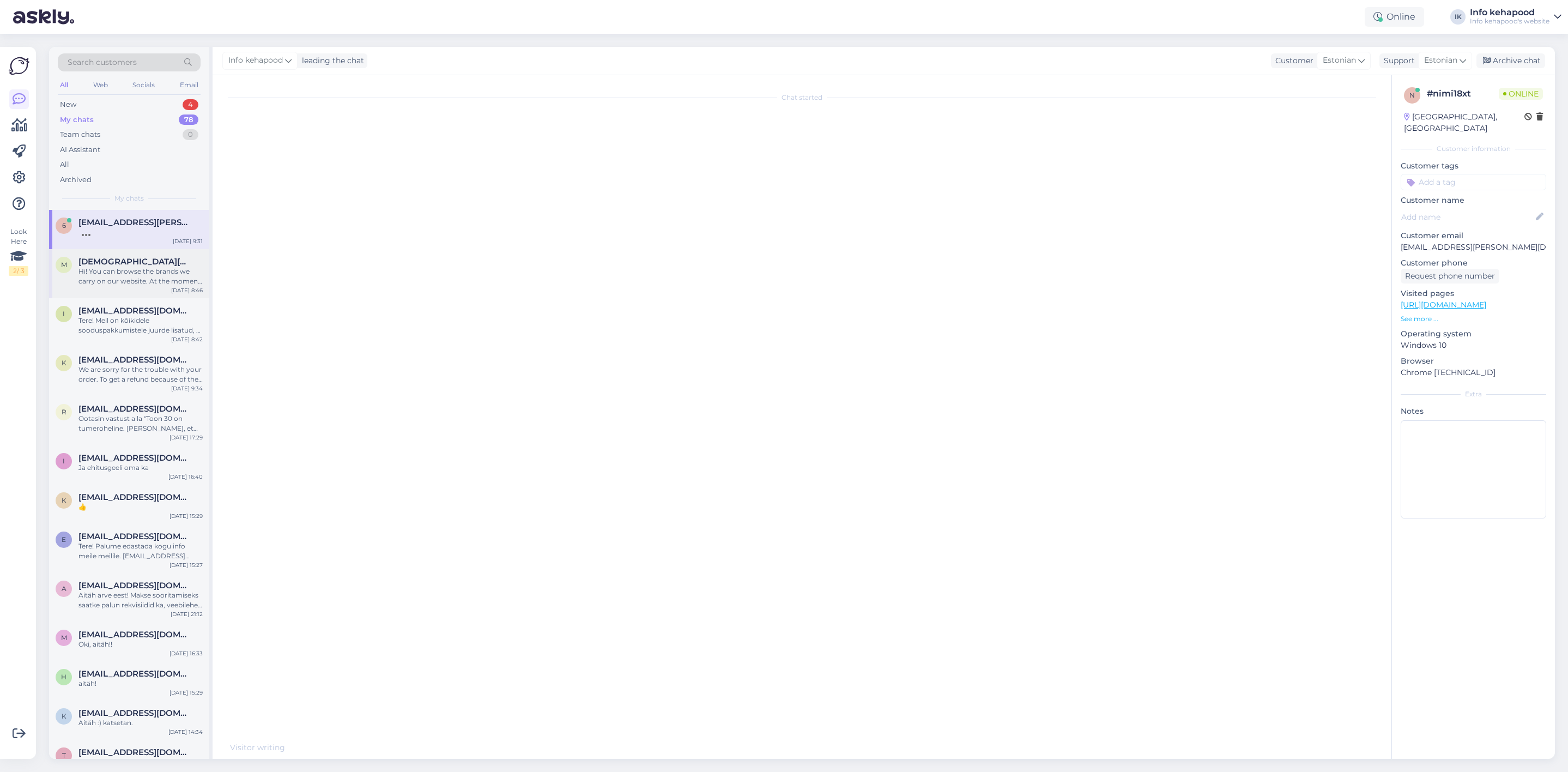
scroll to position [0, 0]
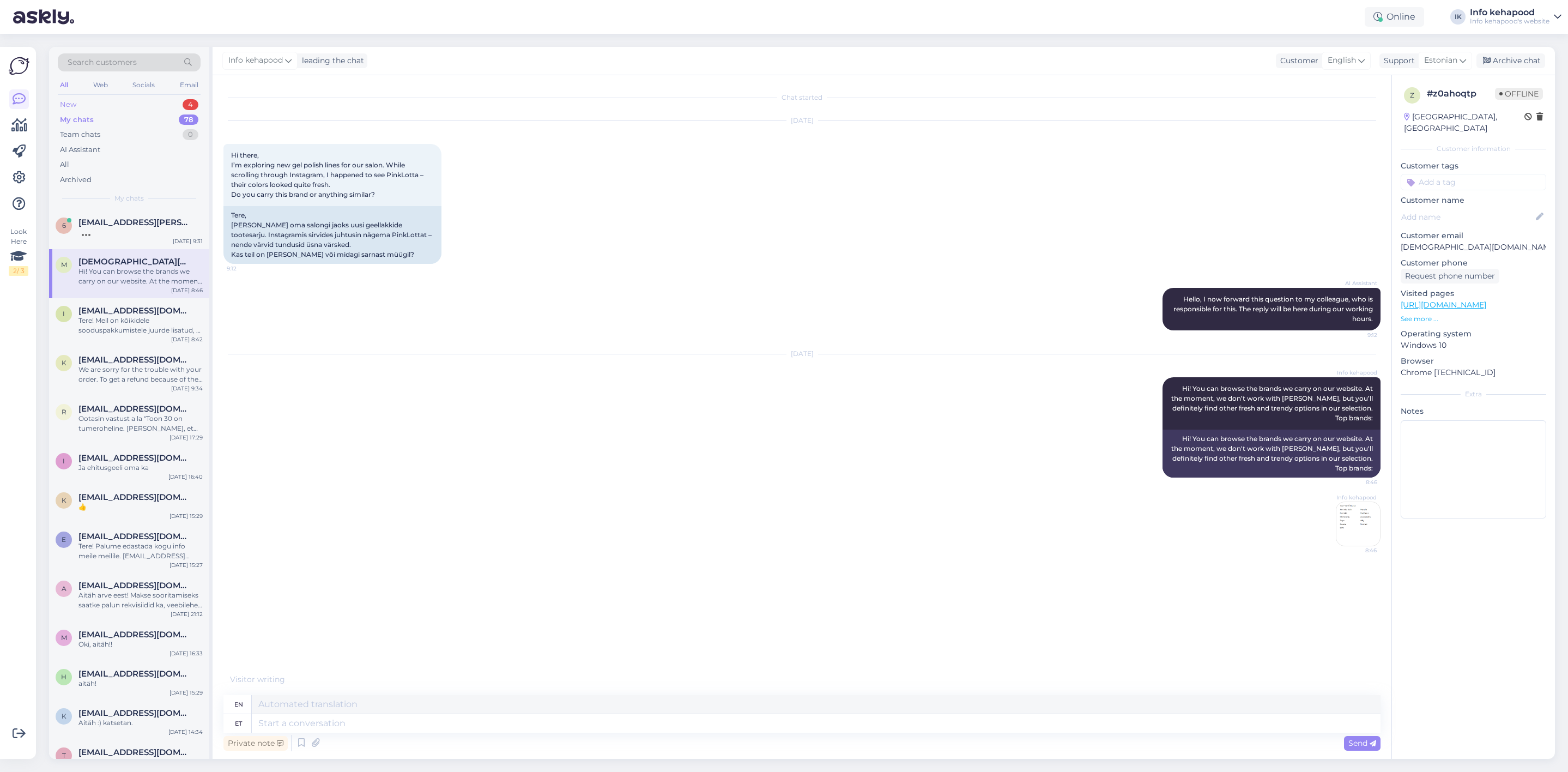
click at [117, 99] on div "New 4" at bounding box center [129, 105] width 143 height 16
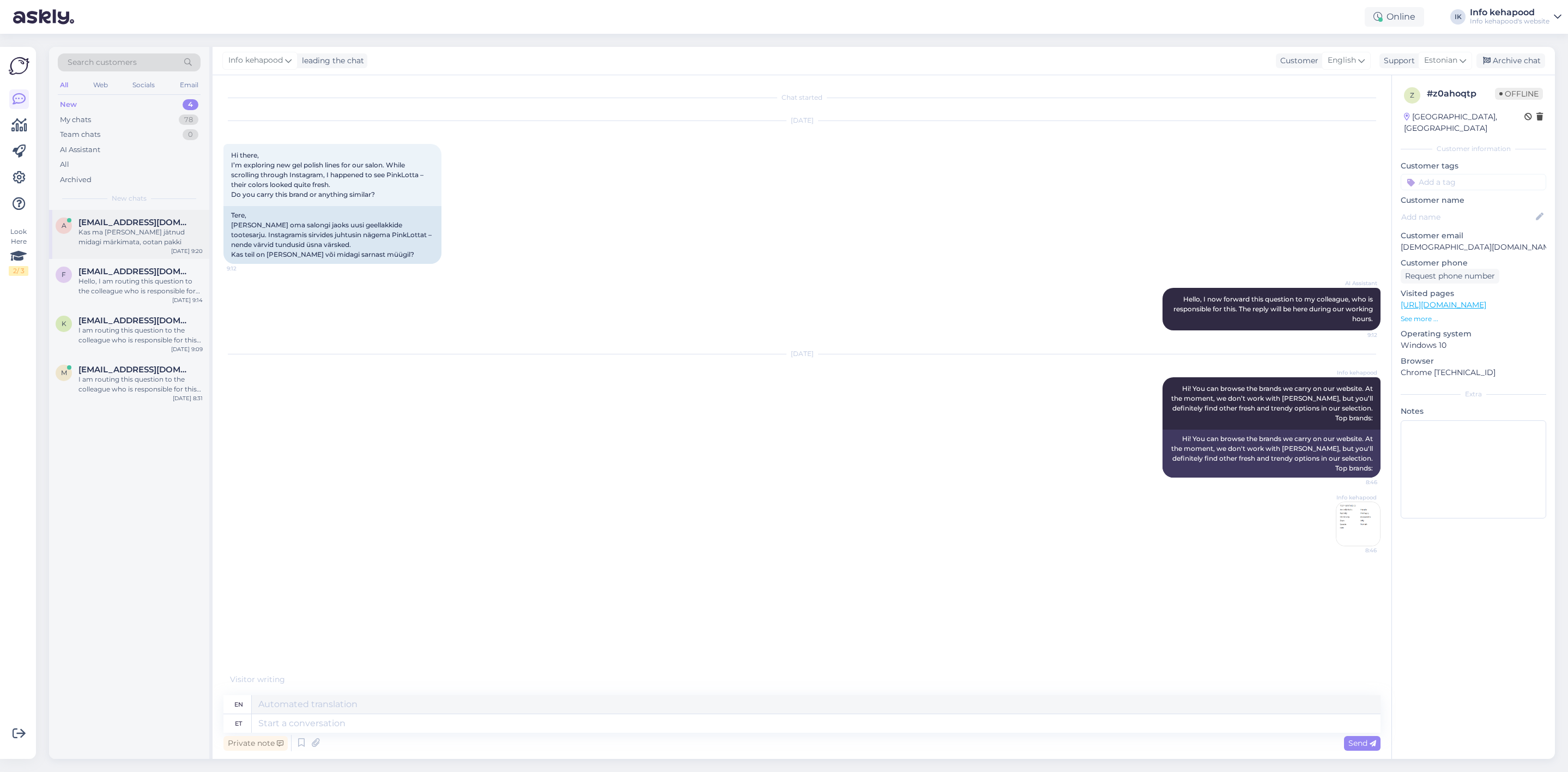
click at [105, 237] on div "Kas ma [PERSON_NAME] jätnud midagi märkimata, ootan pakki" at bounding box center [140, 237] width 124 height 19
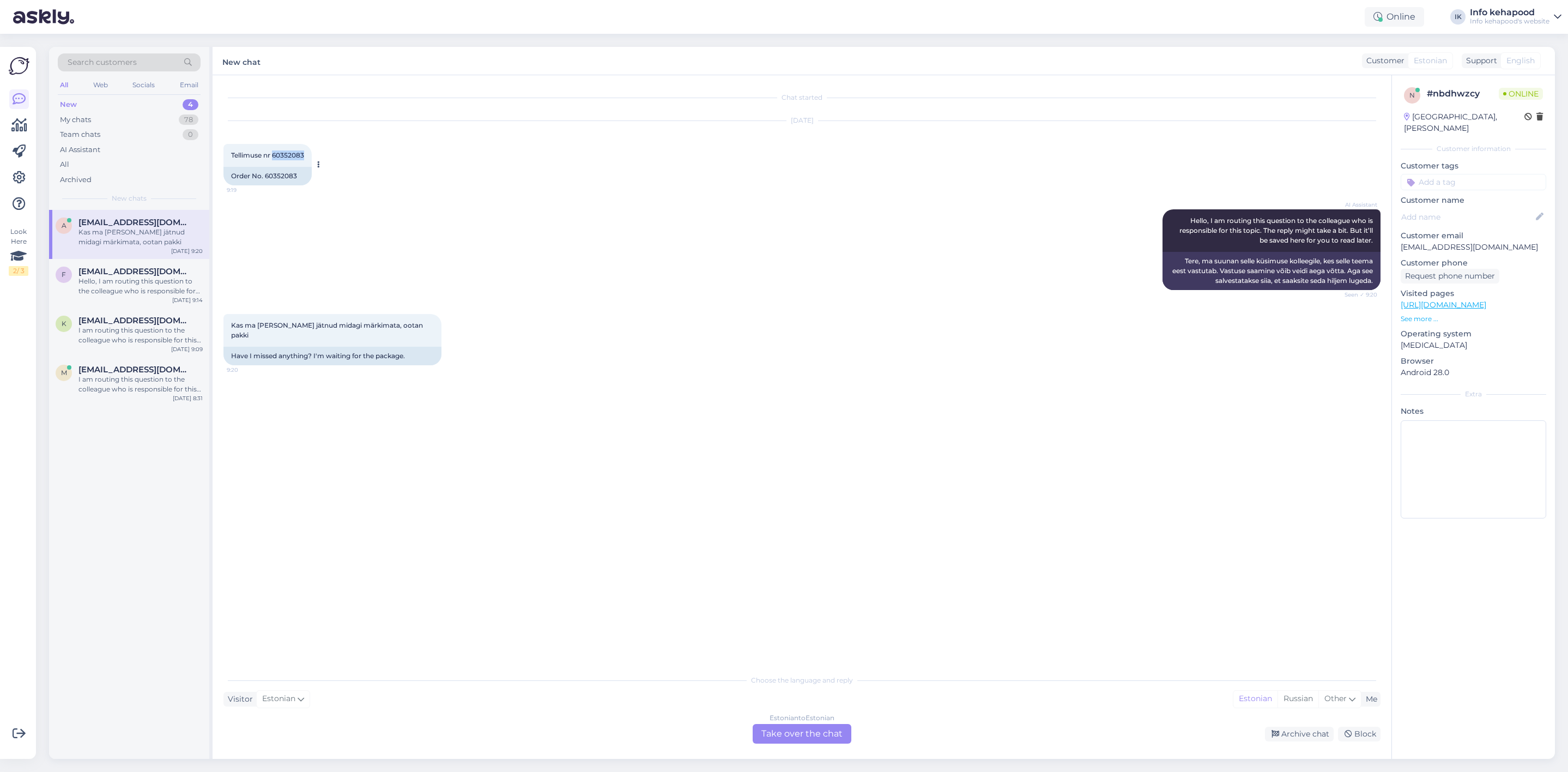
drag, startPoint x: 275, startPoint y: 154, endPoint x: 313, endPoint y: 151, distance: 38.1
click at [312, 151] on div "Tellimuse nr 60352083 9:19" at bounding box center [268, 155] width 88 height 23
copy span "60352083"
click at [134, 115] on div "My chats 78" at bounding box center [129, 120] width 143 height 16
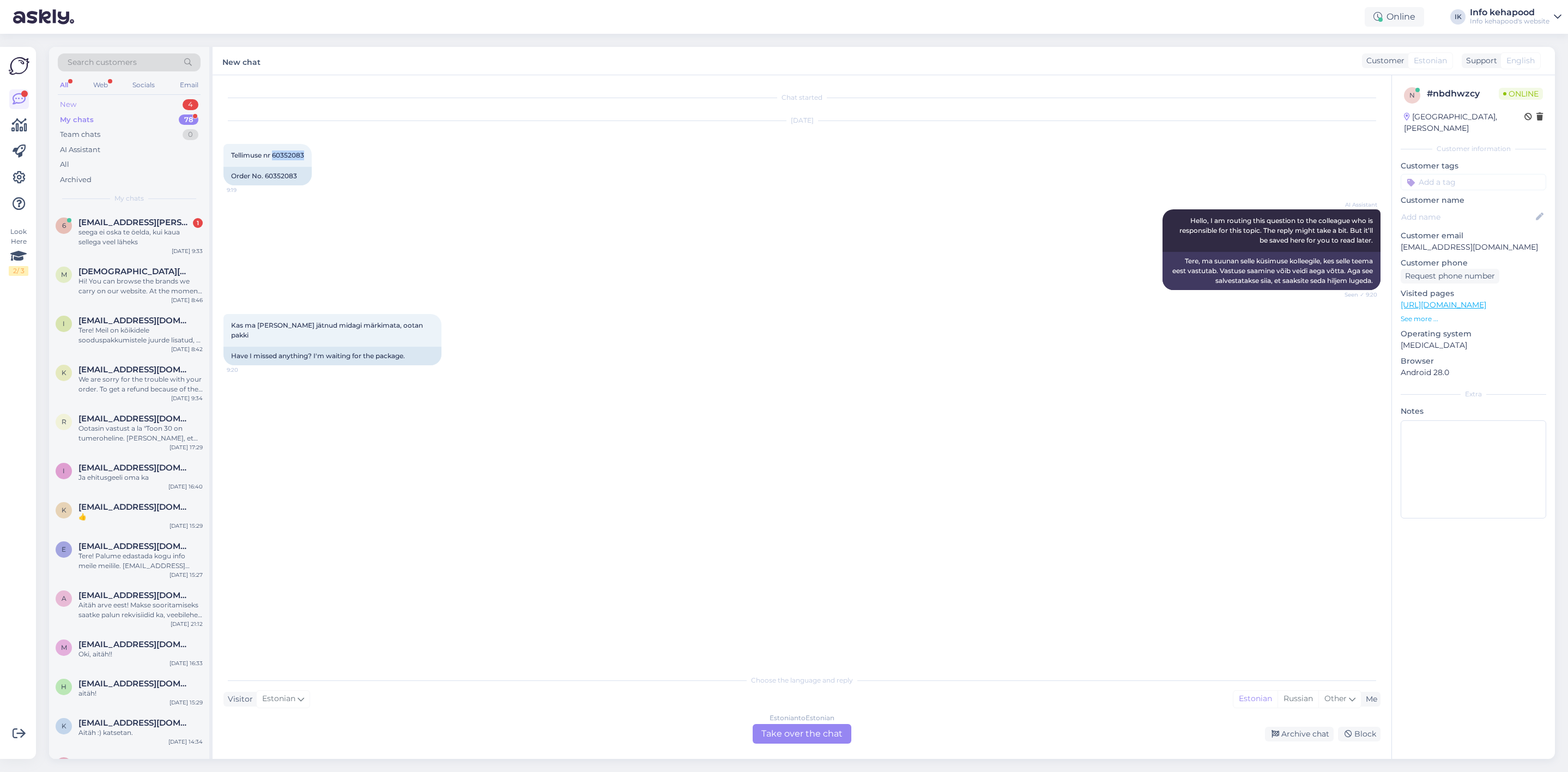
click at [149, 100] on div "New 4" at bounding box center [129, 105] width 143 height 16
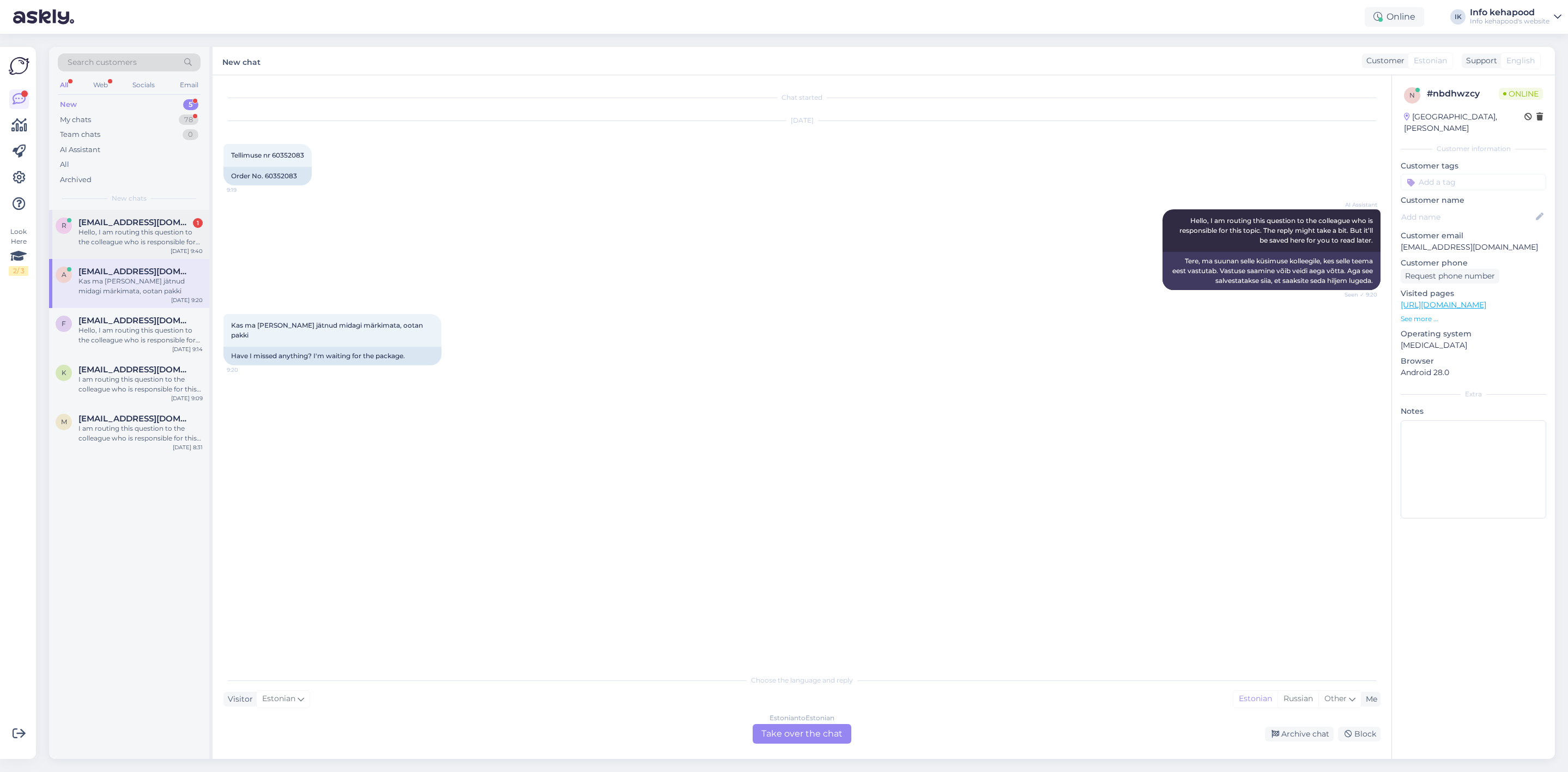
click at [170, 247] on div "r [EMAIL_ADDRESS][DOMAIN_NAME] 1 Hello, I am routing this question to the colle…" at bounding box center [129, 234] width 161 height 49
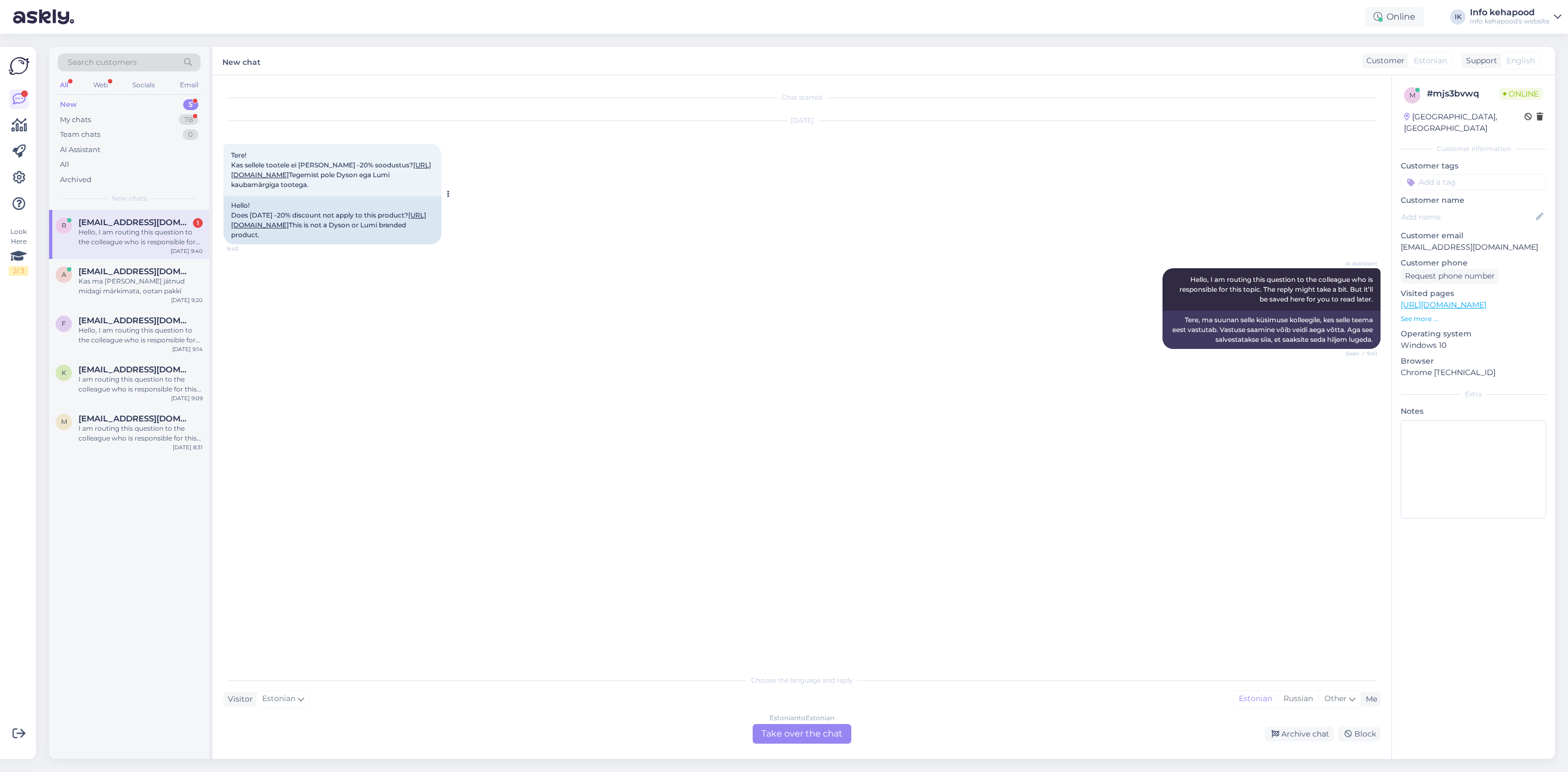
click at [290, 178] on link "[URL][DOMAIN_NAME]" at bounding box center [331, 169] width 200 height 18
click at [763, 736] on div "Estonian to Estonian Take over the chat" at bounding box center [801, 733] width 99 height 19
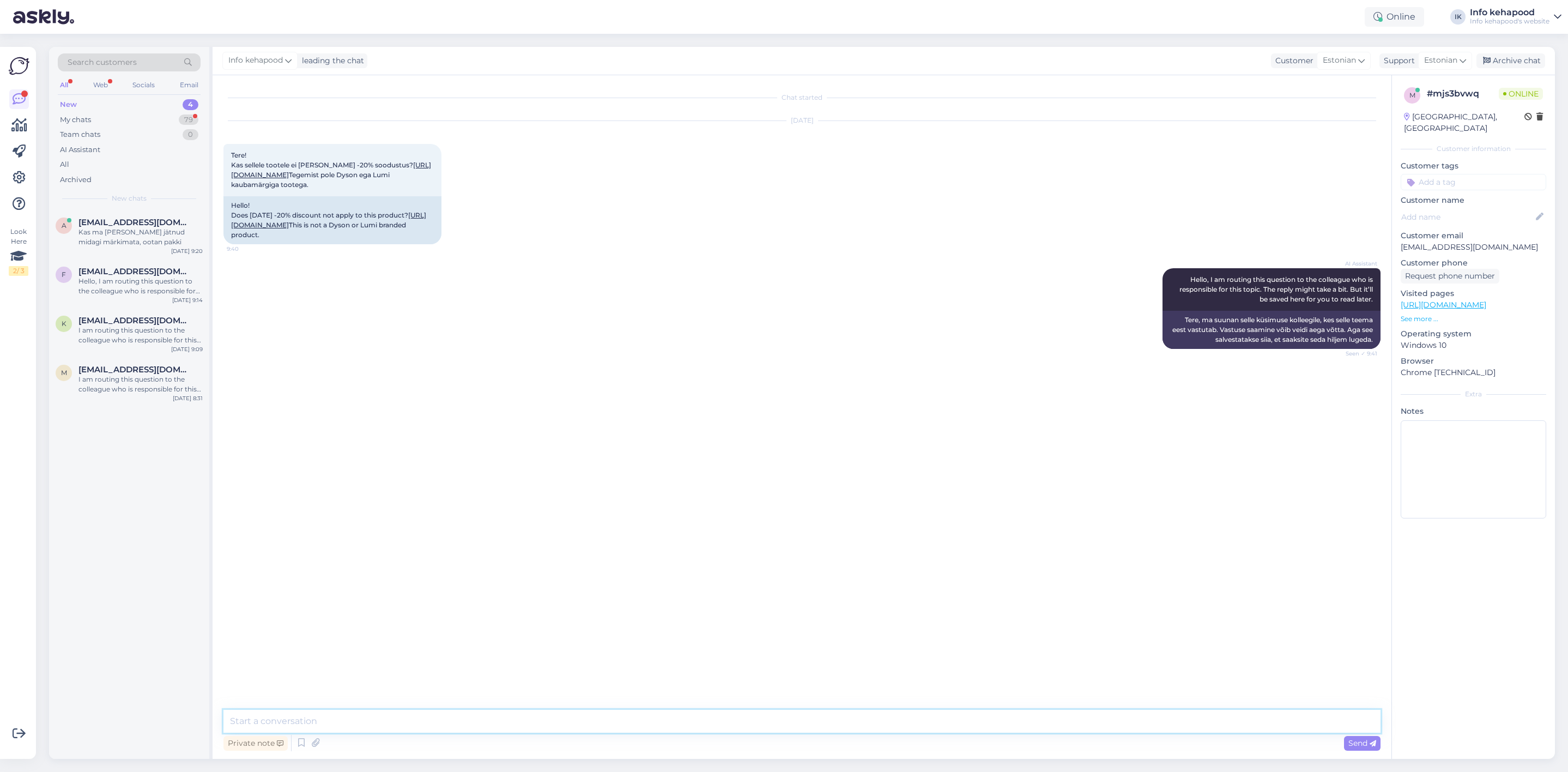
click at [716, 723] on textarea at bounding box center [802, 722] width 1158 height 23
type textarea "Tere! [PERSON_NAME] ostukorvi, kas seal allpool [PERSON_NAME] soodustust?"
click at [116, 241] on div "Kas ma [PERSON_NAME] jätnud midagi märkimata, ootan pakki" at bounding box center [140, 237] width 124 height 19
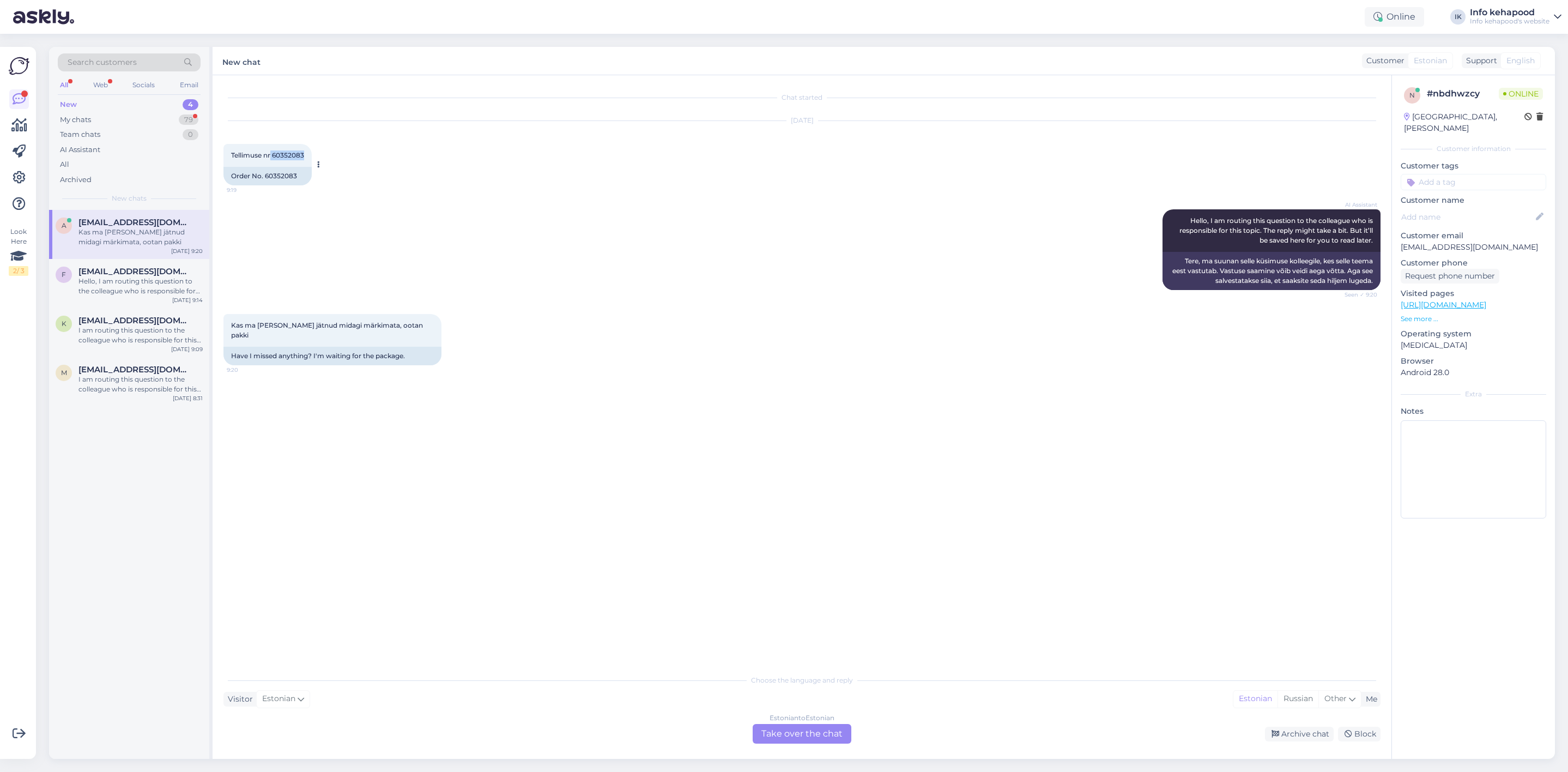
drag, startPoint x: 272, startPoint y: 155, endPoint x: 306, endPoint y: 156, distance: 34.0
click at [306, 156] on div "Tellimuse nr 60352083 9:19" at bounding box center [268, 155] width 88 height 23
copy span "60352083"
click at [148, 129] on div "Team chats 0" at bounding box center [129, 135] width 143 height 16
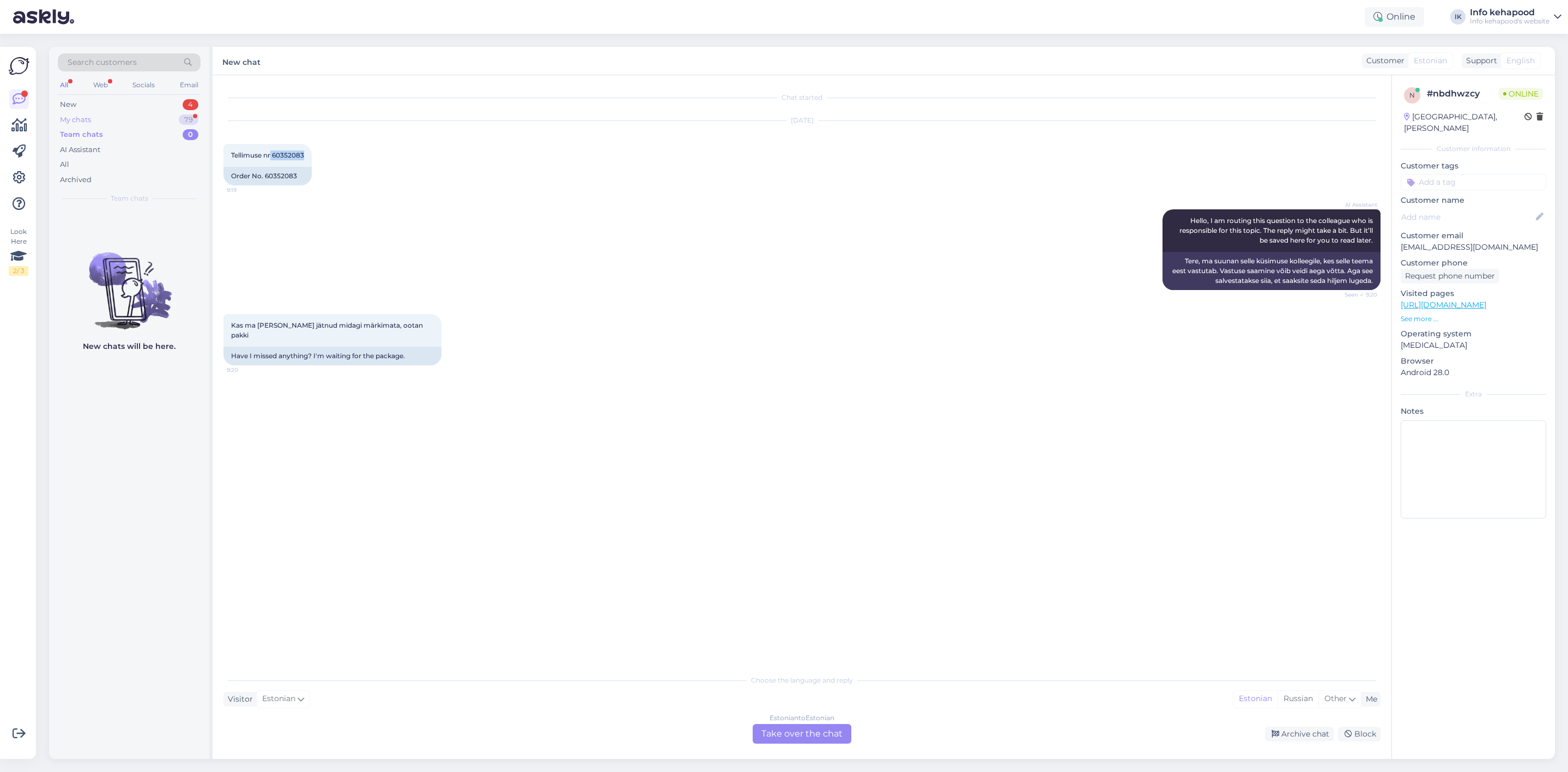
click at [143, 119] on div "My chats 79" at bounding box center [129, 120] width 143 height 16
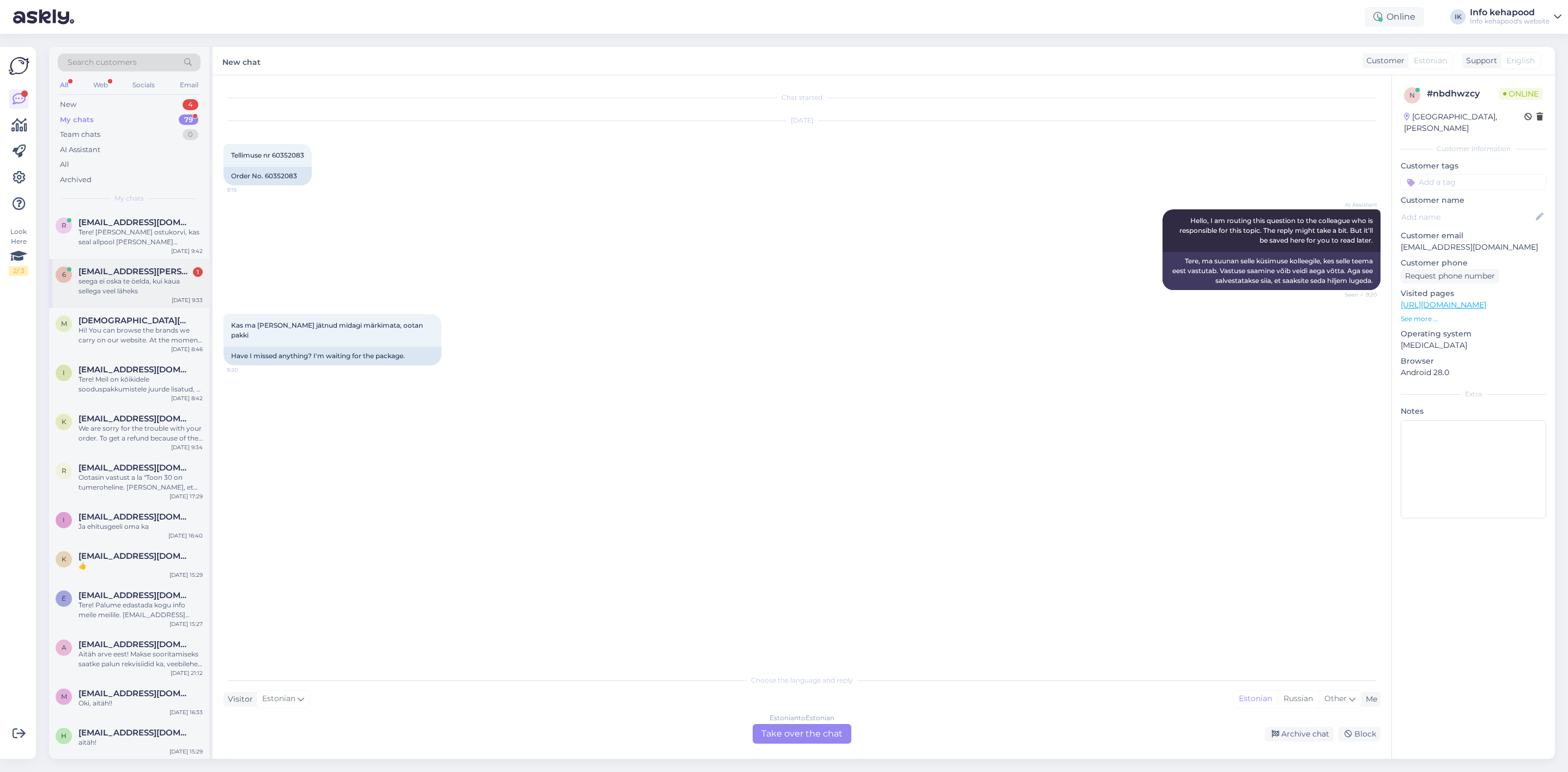
click at [144, 298] on div "6 [EMAIL_ADDRESS][PERSON_NAME][DOMAIN_NAME] 1 seega ei oska te öelda, kui kaua …" at bounding box center [129, 283] width 161 height 49
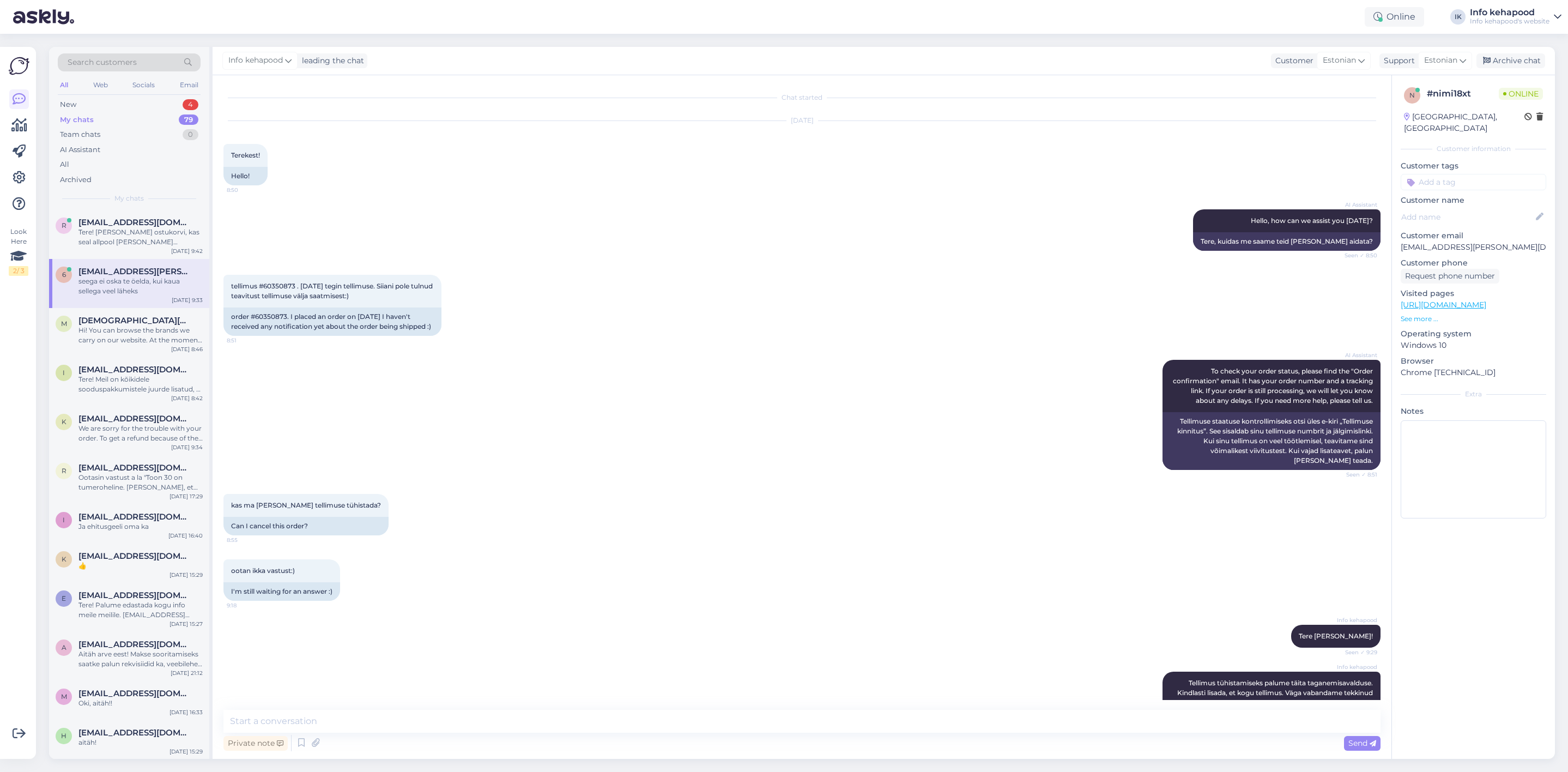
scroll to position [243, 0]
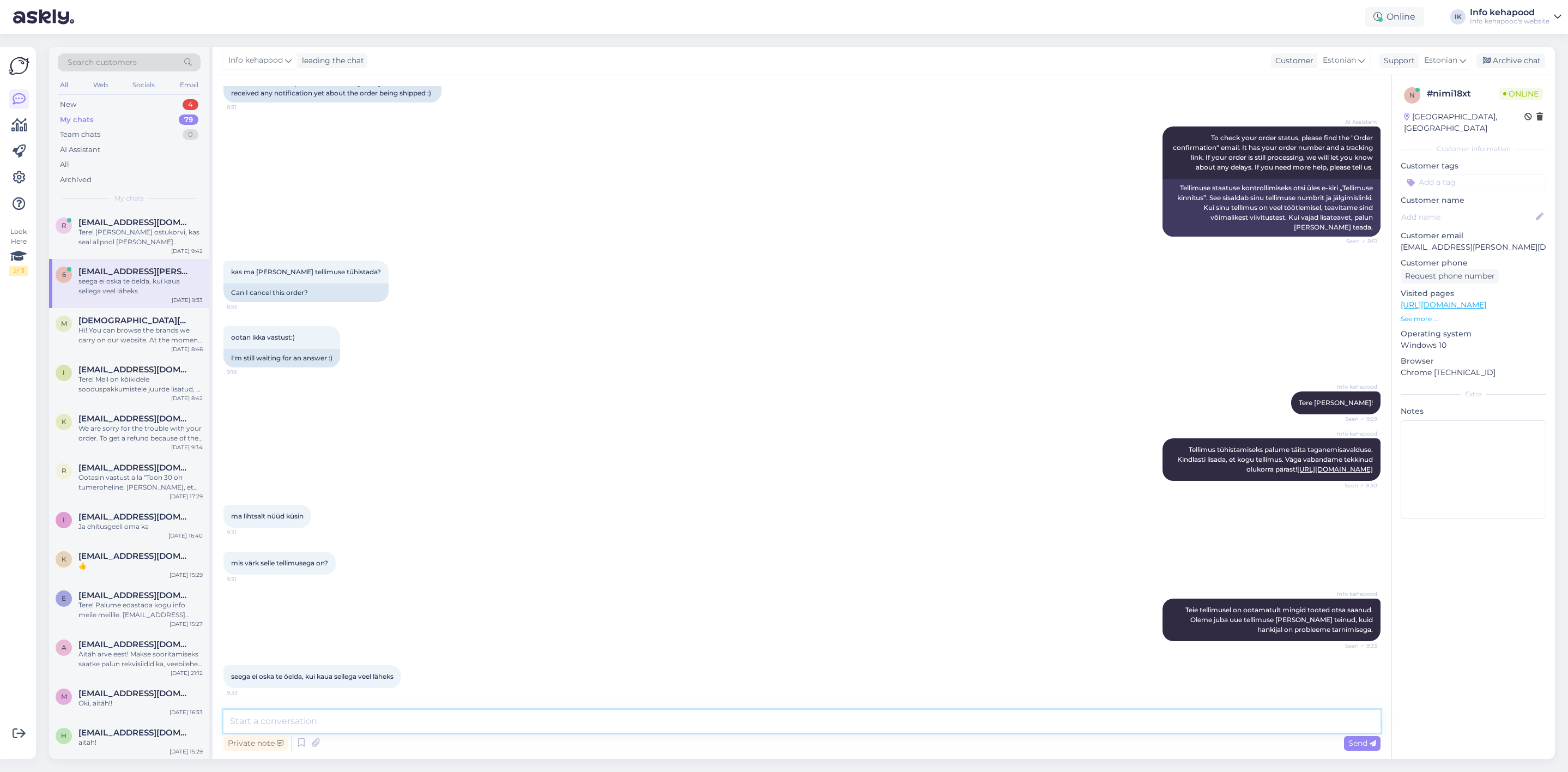
click at [611, 731] on textarea at bounding box center [802, 722] width 1158 height 23
type textarea "P"
type textarea "Eeldatavasti järgmisel nädalal"
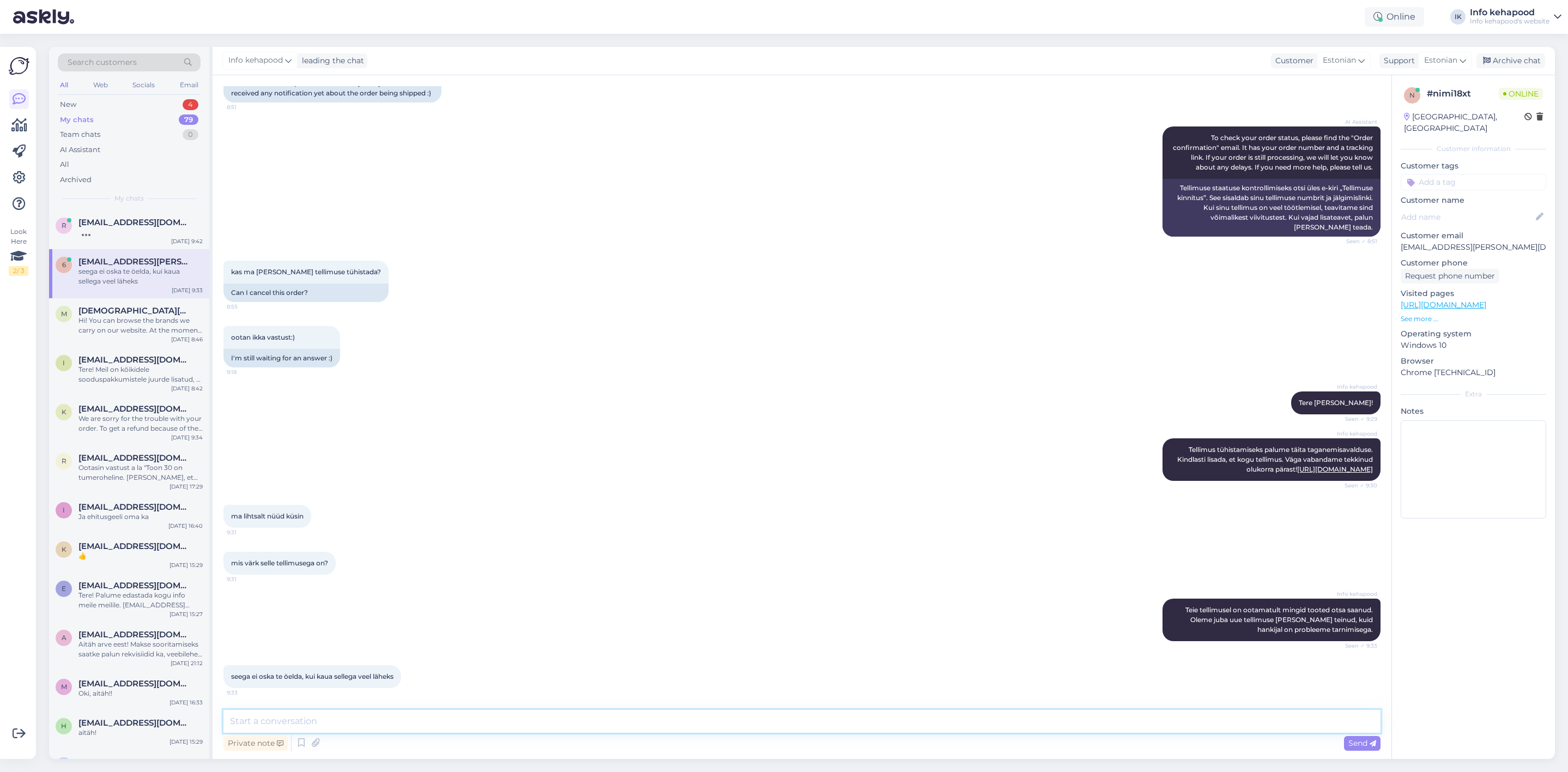
scroll to position [289, 0]
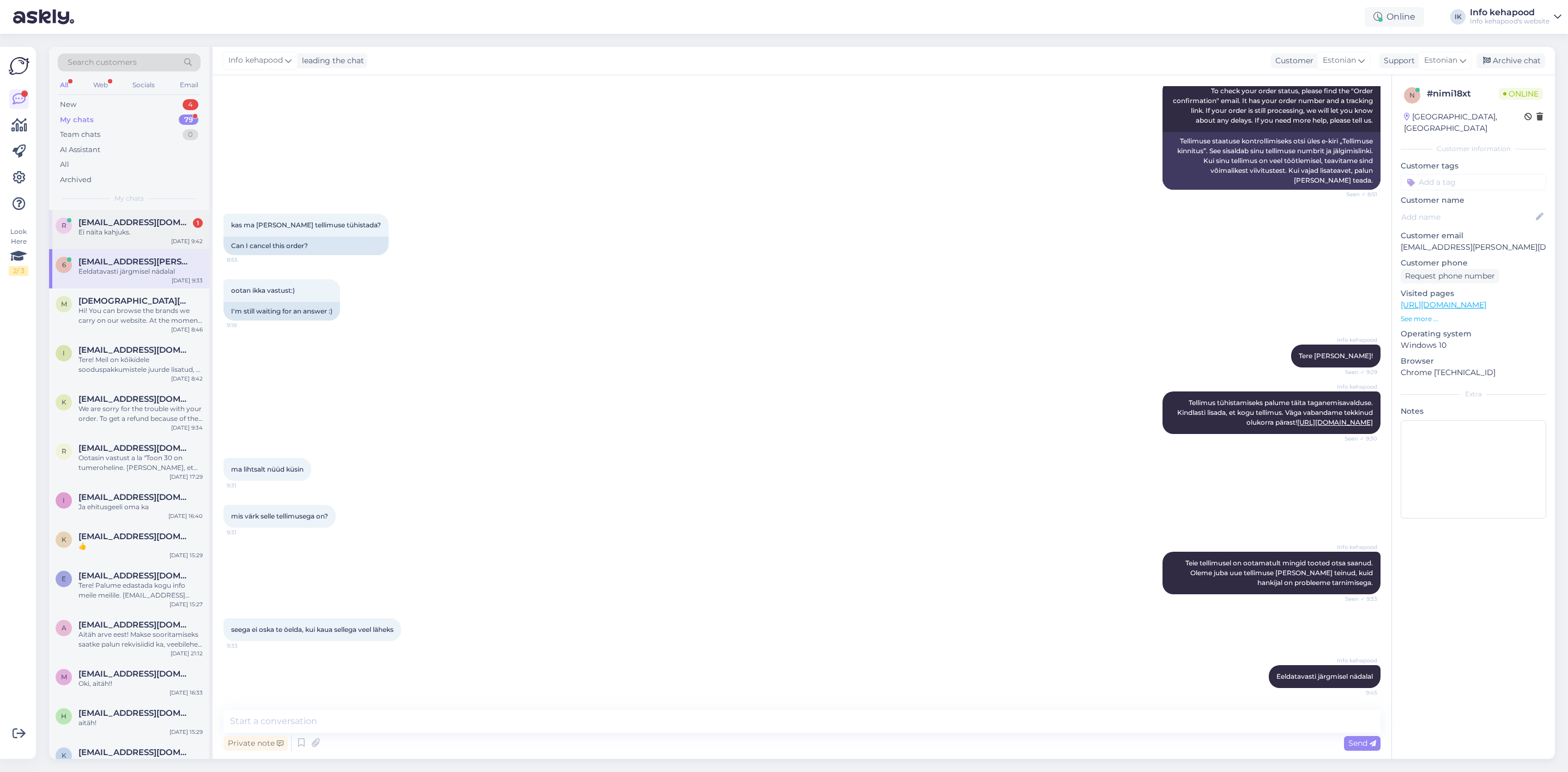
click at [106, 234] on div "Ei näita kahjuks." at bounding box center [140, 232] width 124 height 10
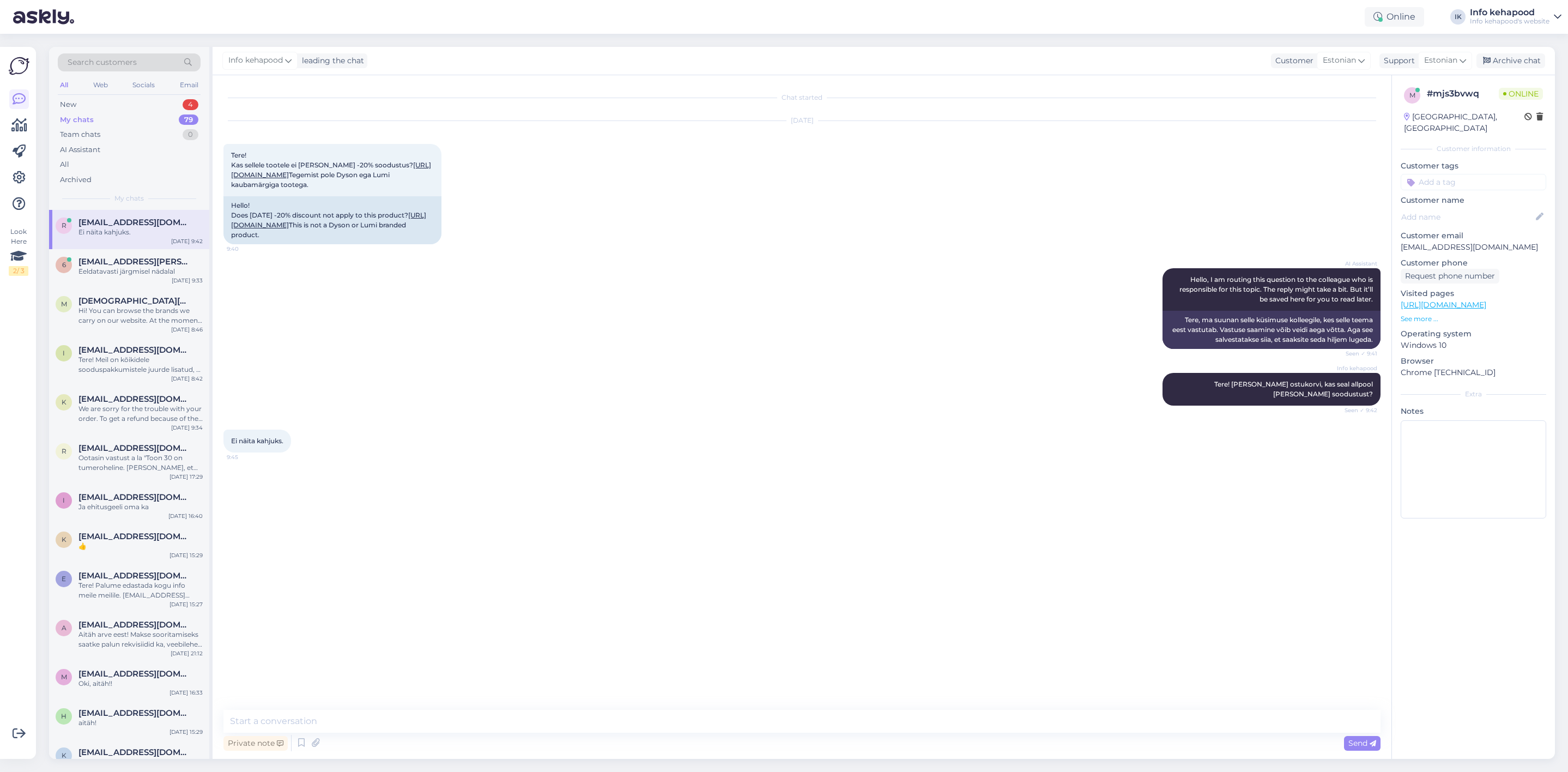
scroll to position [0, 0]
click at [263, 564] on div "Chat started [DATE] Tere! Kas sellele tootele ei [PERSON_NAME] -20% soodustus? …" at bounding box center [807, 393] width 1167 height 614
click at [404, 727] on textarea at bounding box center [802, 722] width 1158 height 23
type textarea "Palun saatke screenshot ostukorvist"
click at [334, 229] on link "[URL][DOMAIN_NAME]" at bounding box center [329, 220] width 196 height 18
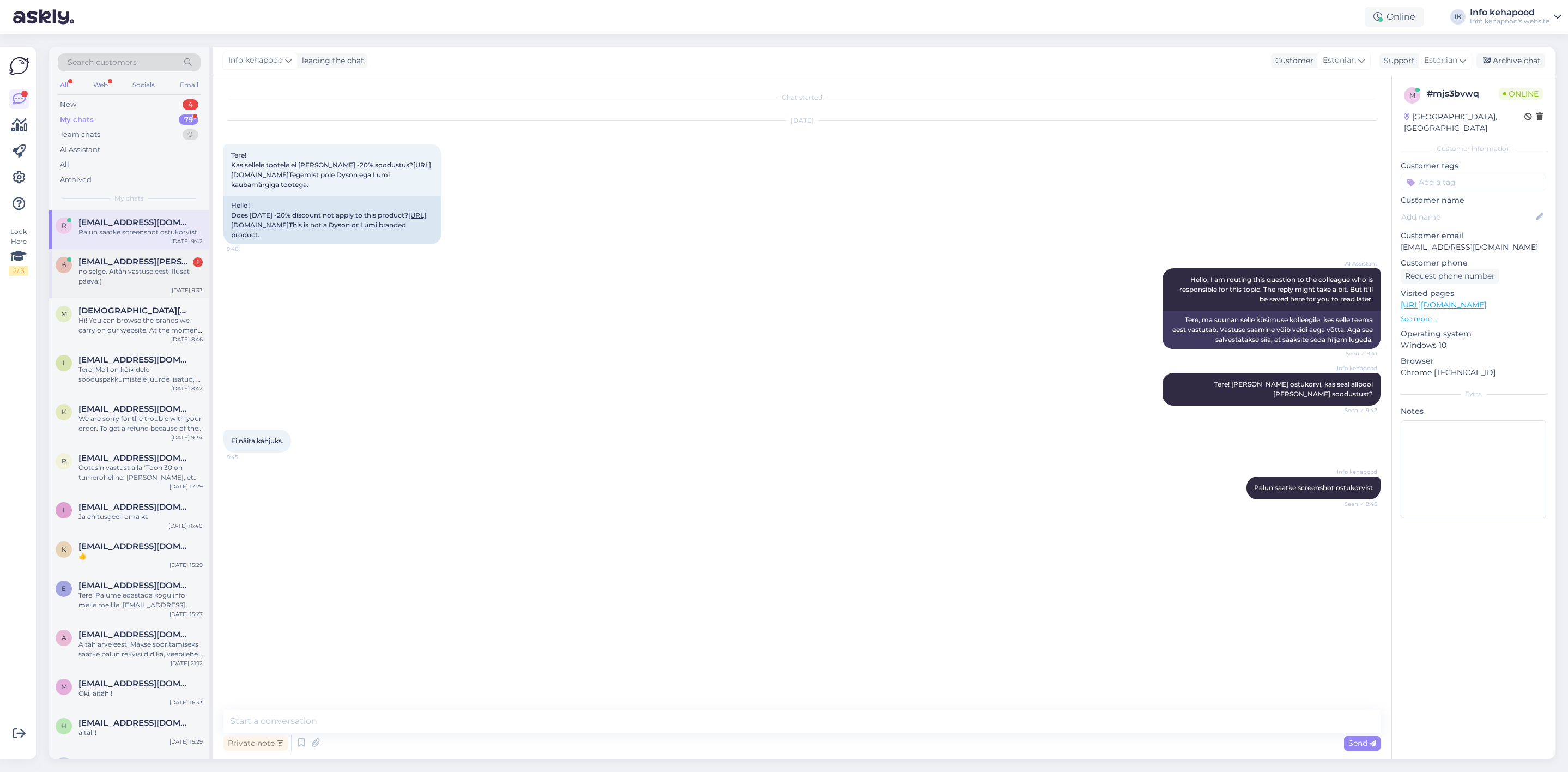
click at [136, 279] on div "no selge. Aitäh vastuse eest! Ilusat päeva:)" at bounding box center [140, 276] width 124 height 19
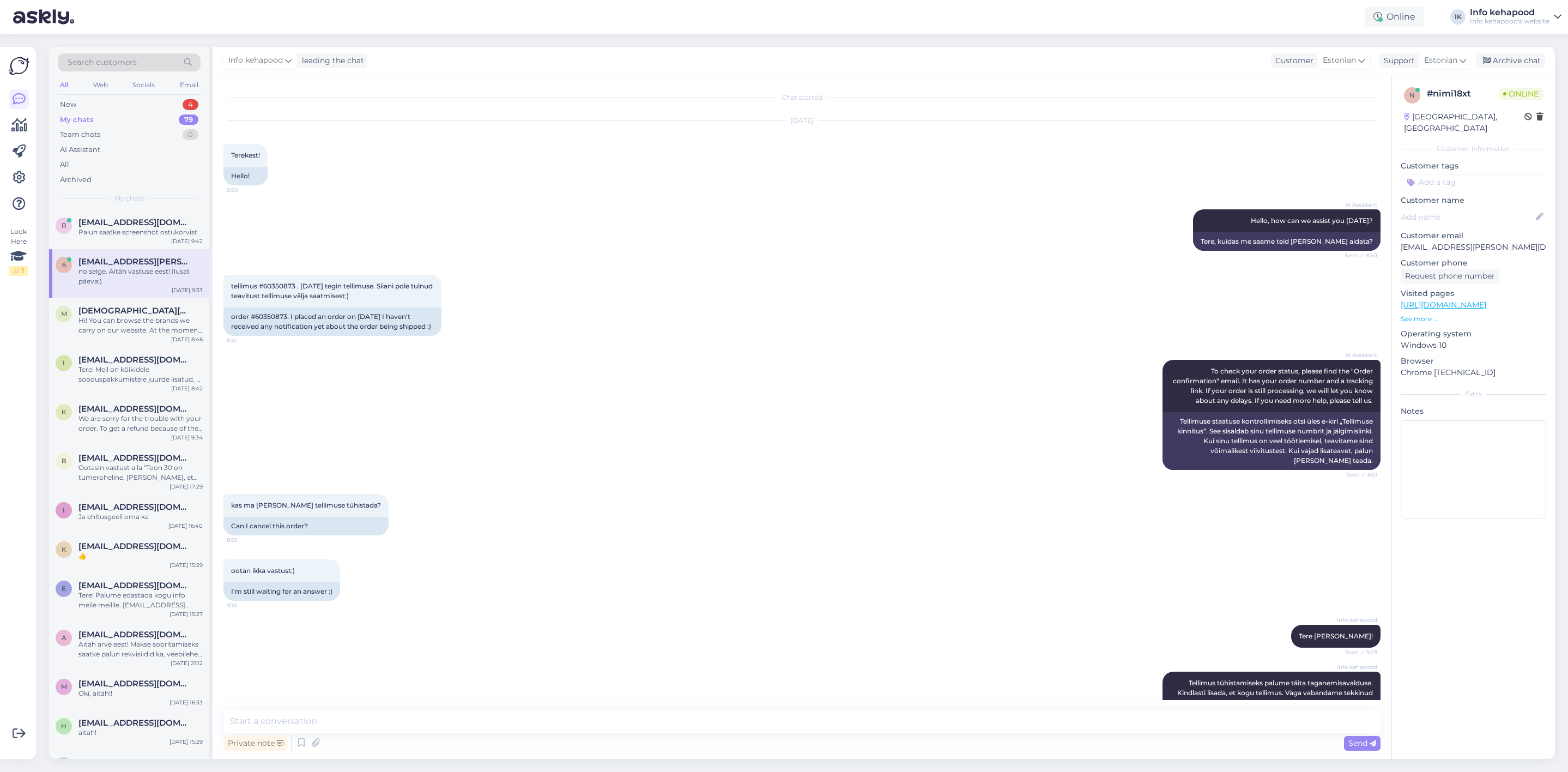
scroll to position [337, 0]
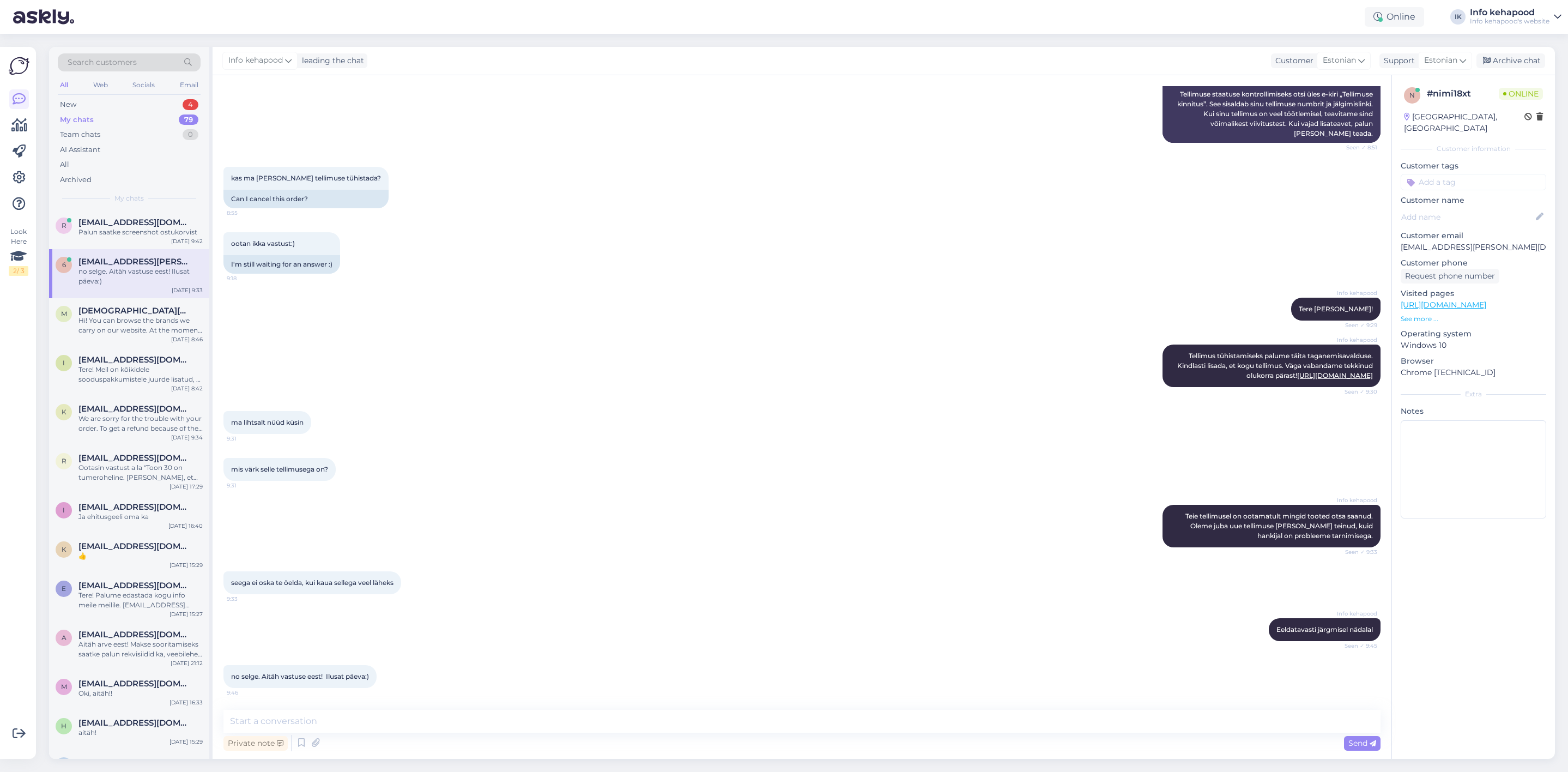
click at [460, 739] on div "Private note Send" at bounding box center [802, 743] width 1158 height 21
click at [458, 702] on div "Chat started [DATE] Terekest! 8:50 Hello! AI Assistant Hello, how can we assist…" at bounding box center [802, 417] width 1179 height 684
click at [457, 708] on div "Chat started [DATE] Terekest! 8:50 Hello! AI Assistant Hello, how can we assist…" at bounding box center [802, 417] width 1179 height 684
click at [497, 720] on textarea at bounding box center [802, 722] width 1158 height 23
type textarea "Väga vabandame. Ilusat päeva Teile!"
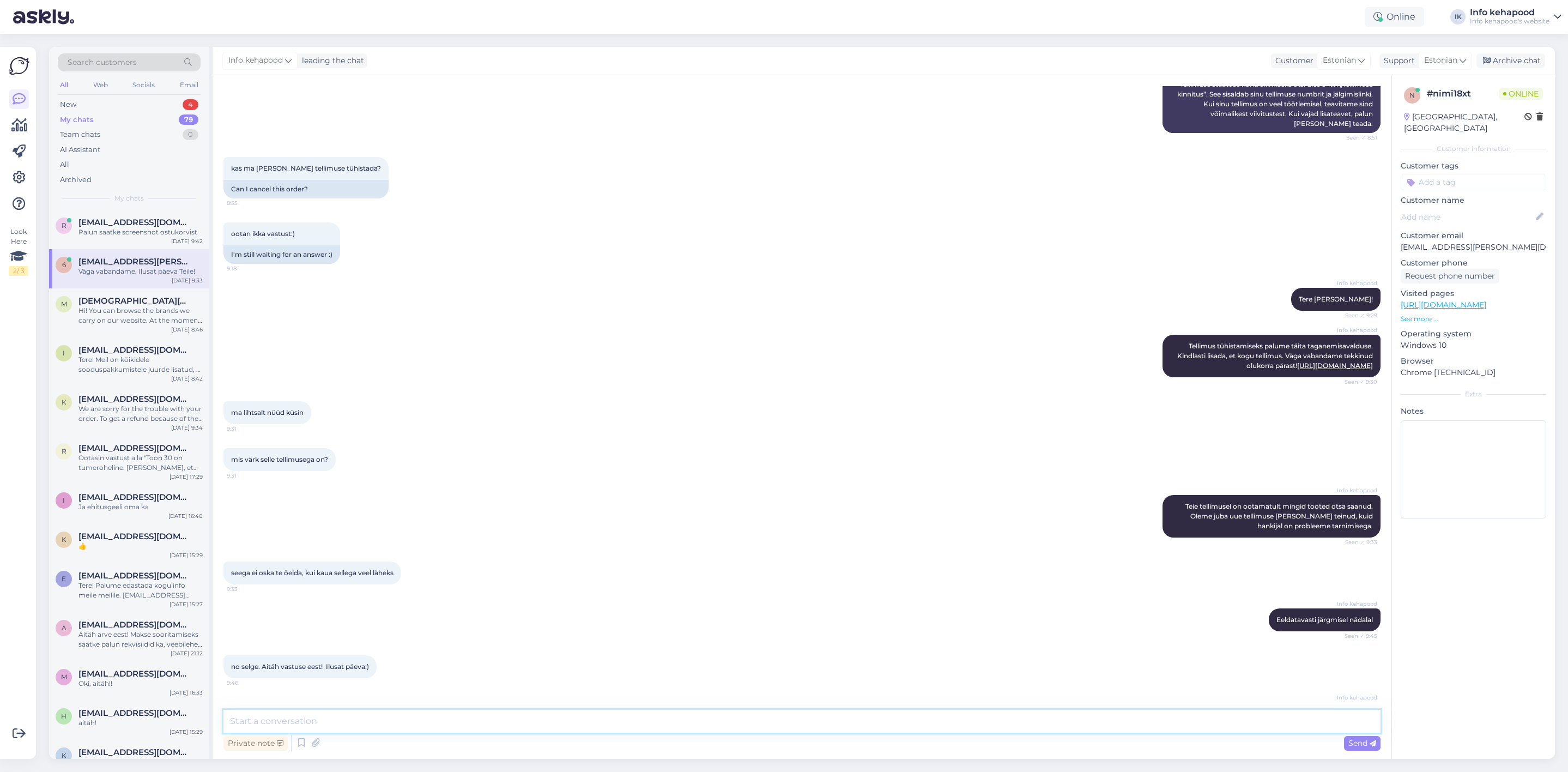
scroll to position [384, 0]
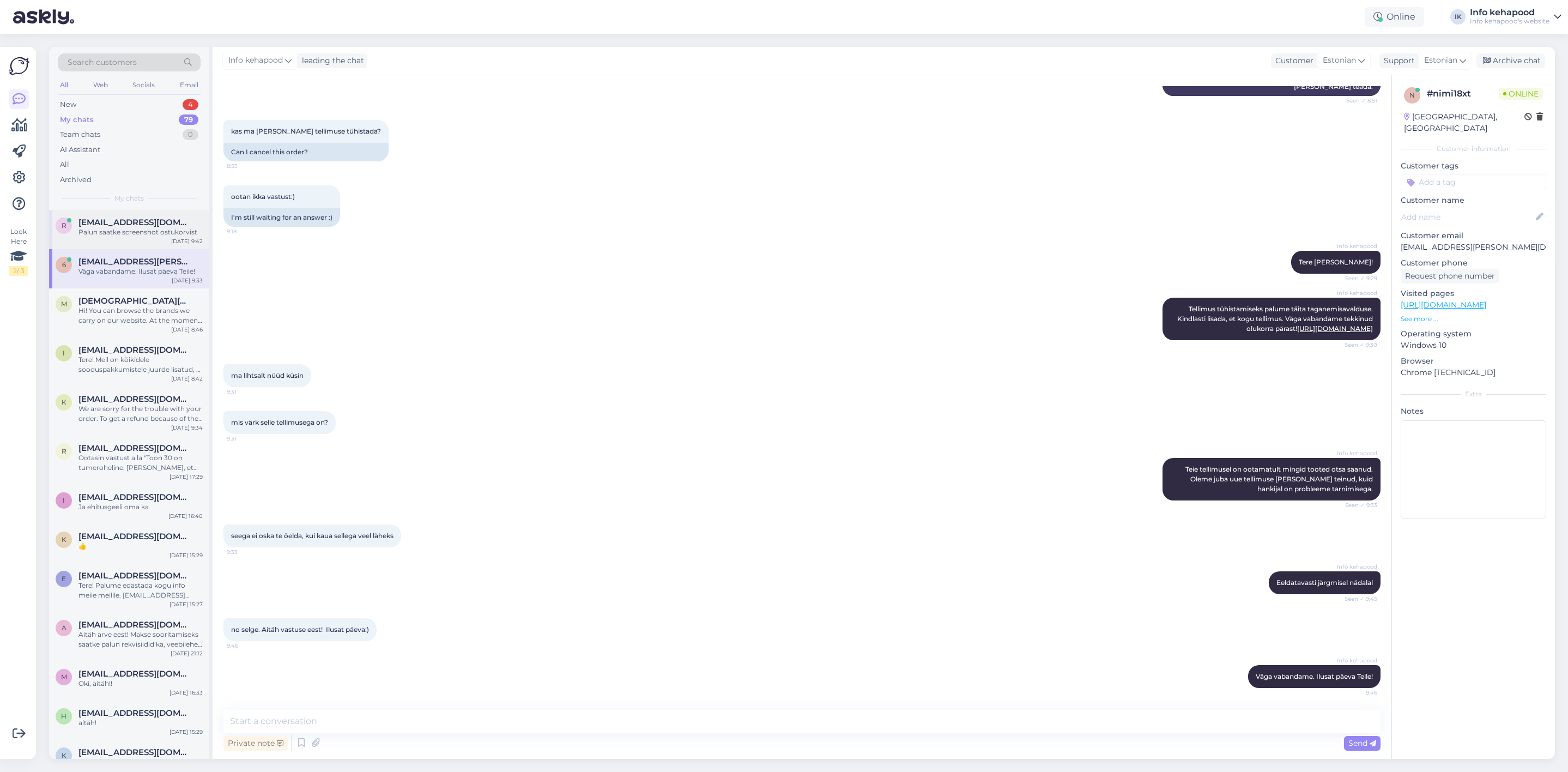
click at [121, 229] on div "Palun saatke screenshot ostukorvist" at bounding box center [140, 232] width 124 height 10
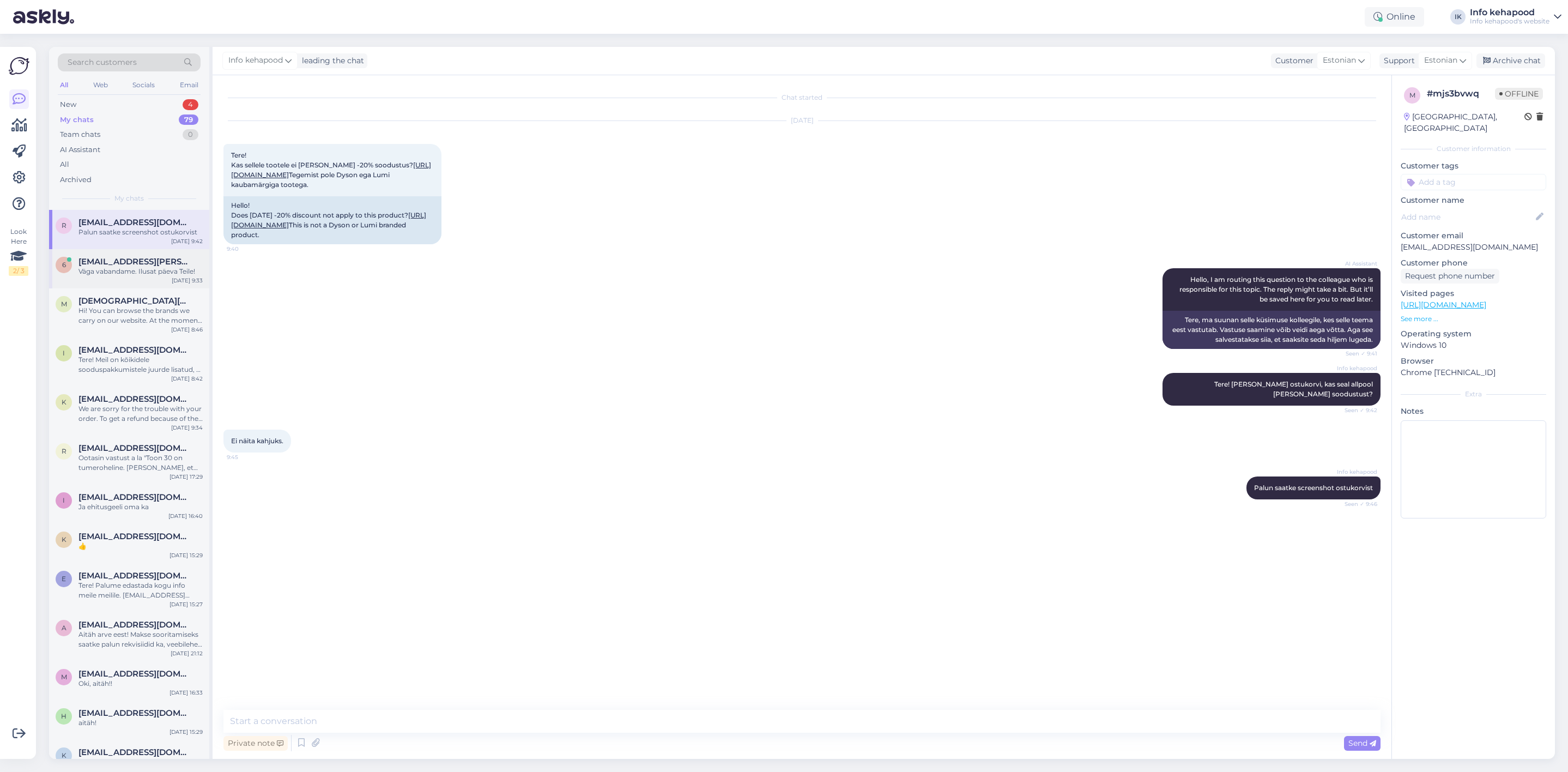
click at [130, 282] on div "6 [EMAIL_ADDRESS][PERSON_NAME][DOMAIN_NAME] Väga vabandame. Ilusat päeva Teile!…" at bounding box center [129, 268] width 161 height 40
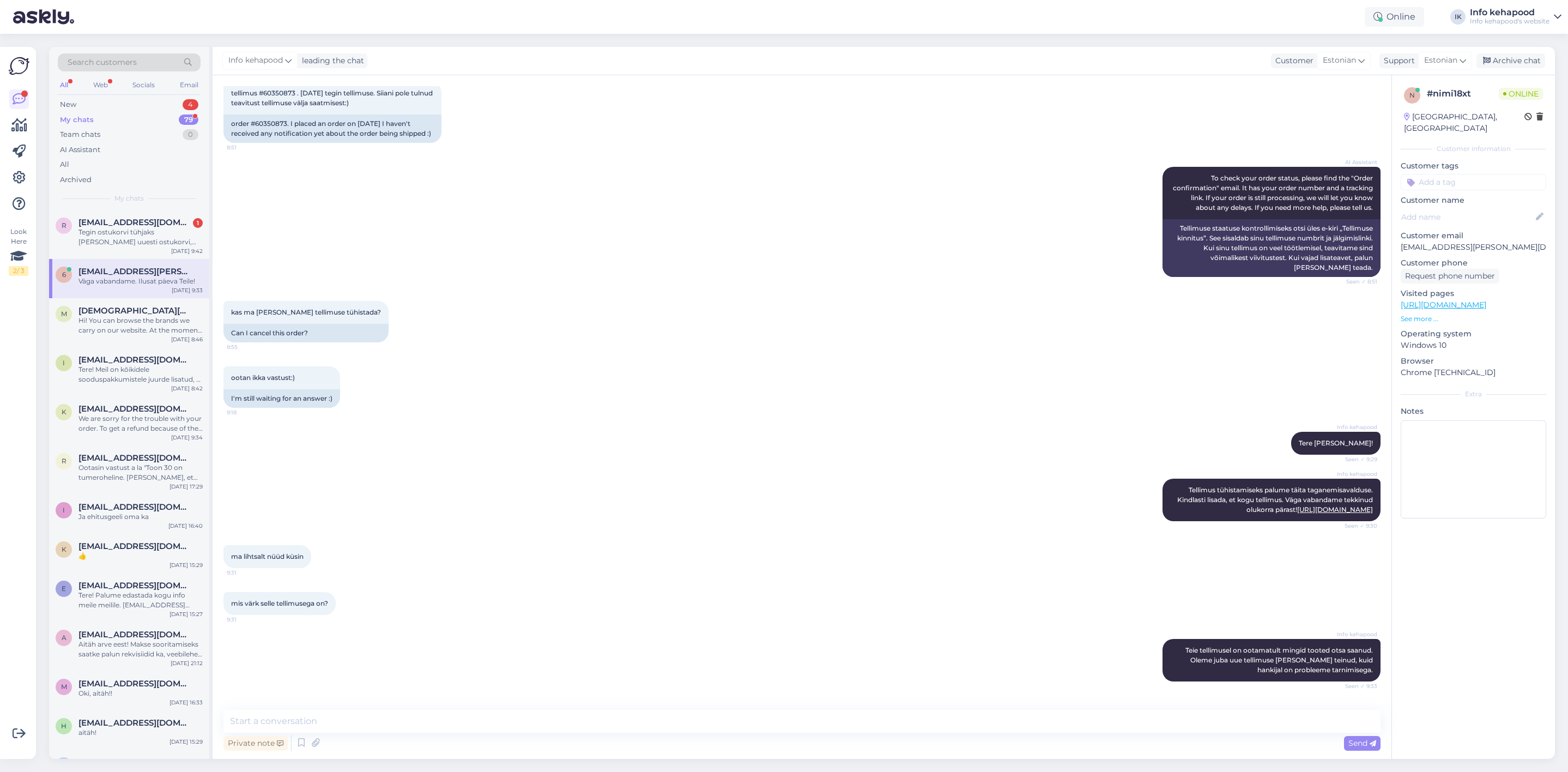
scroll to position [383, 0]
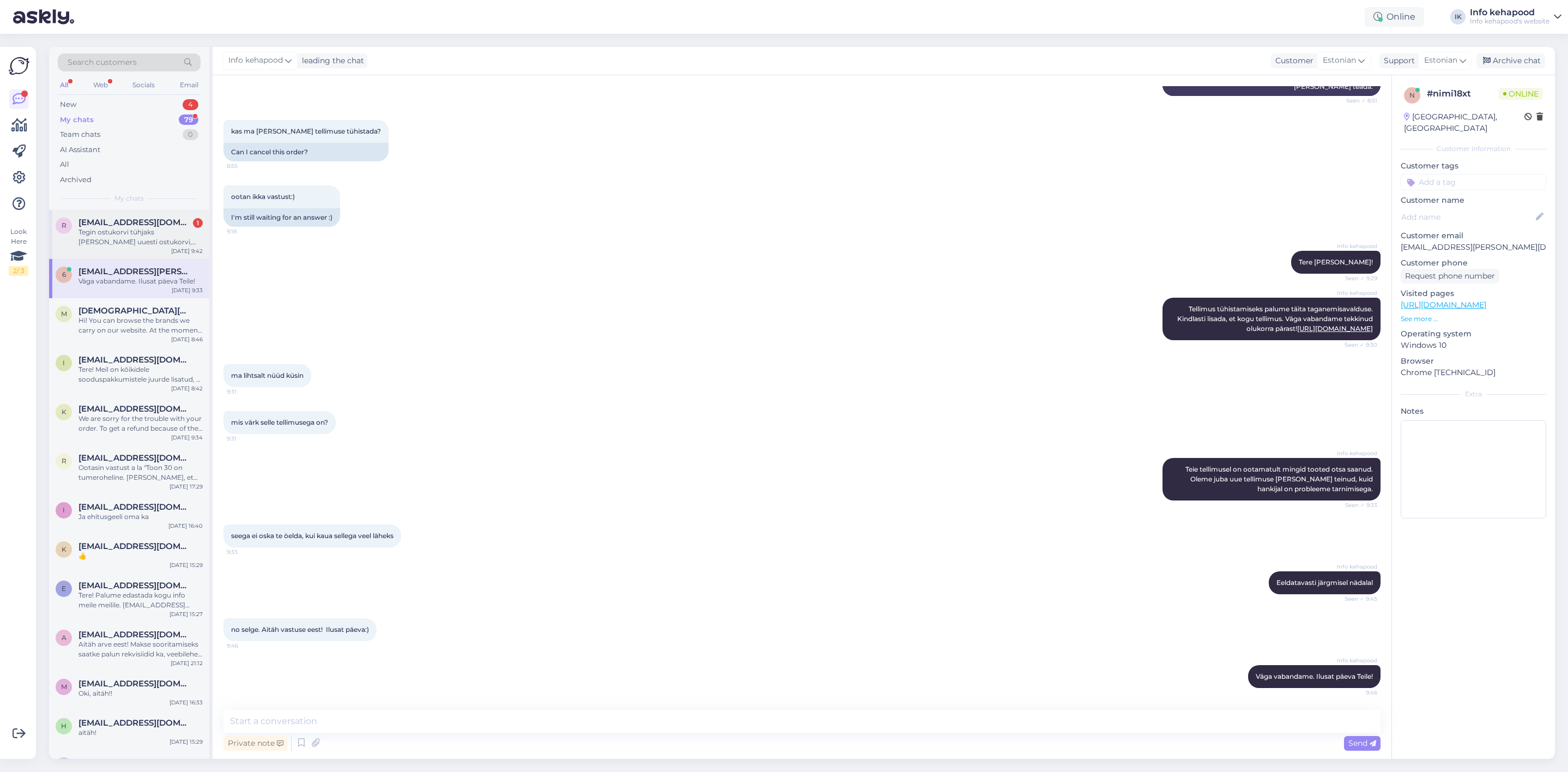
click at [116, 232] on div "Tegin ostukorvi tühjaks [PERSON_NAME] uuesti ostukorvi, siis oli kõik korras. A…" at bounding box center [140, 237] width 124 height 19
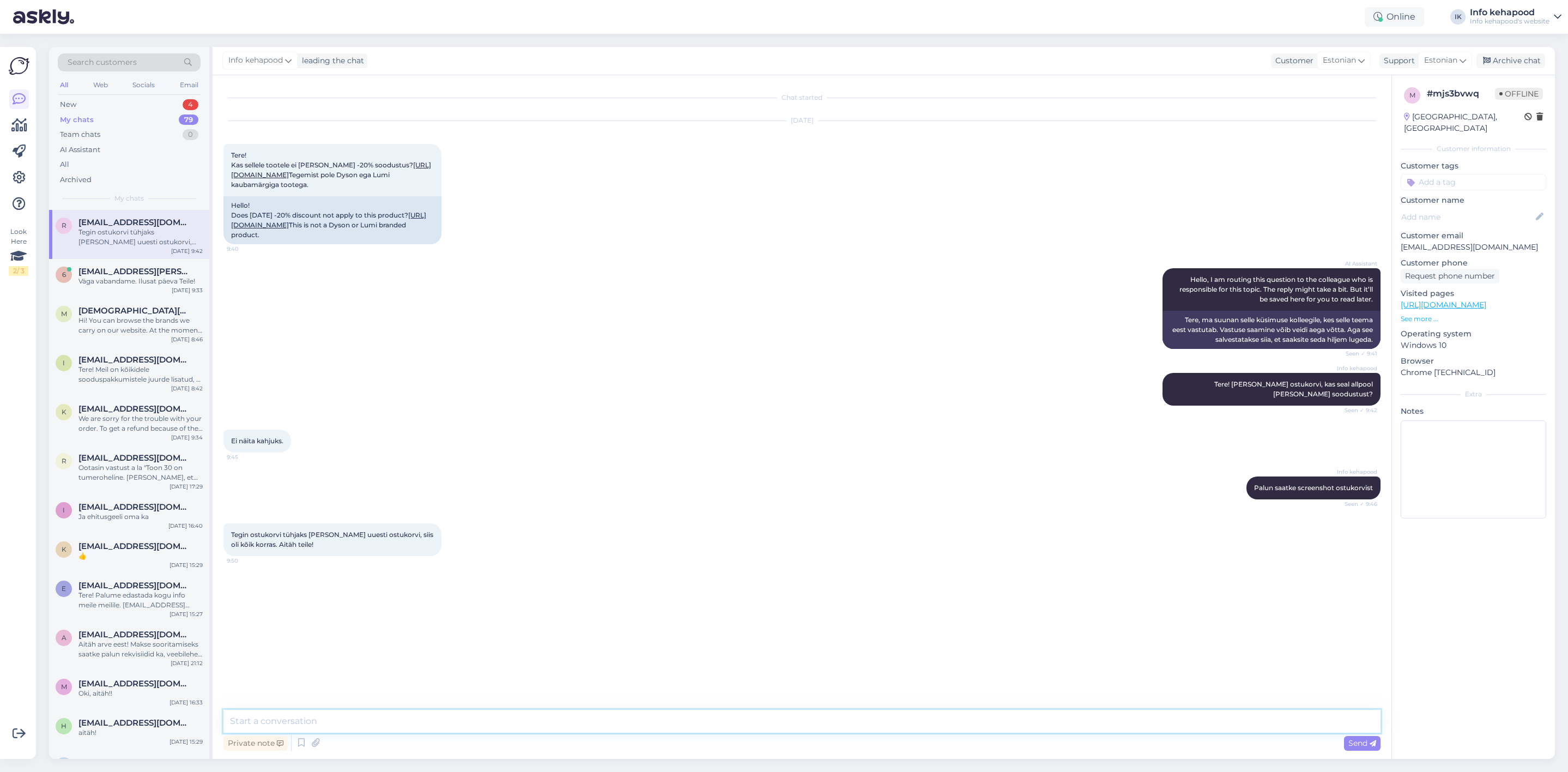
click at [435, 730] on textarea at bounding box center [802, 722] width 1158 height 23
type textarea "Super! Saan kuidagi veel aidata? :)"
